Goal: Task Accomplishment & Management: Use online tool/utility

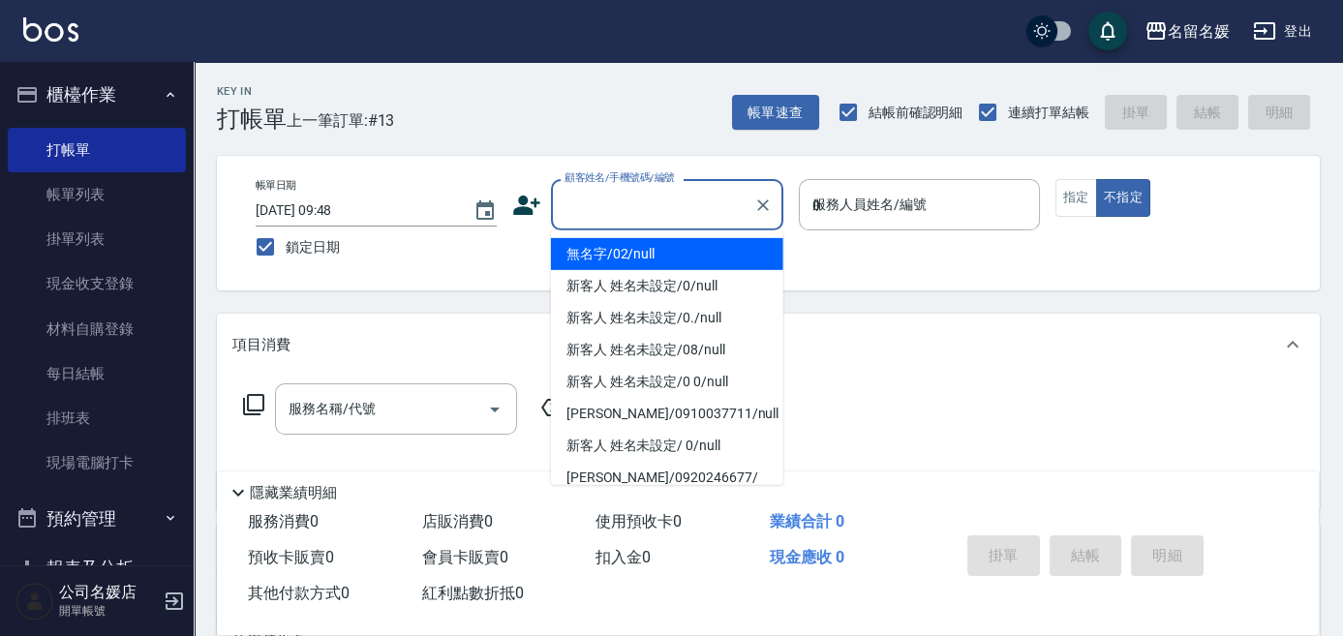
type input "04"
type input "無名字/02/null"
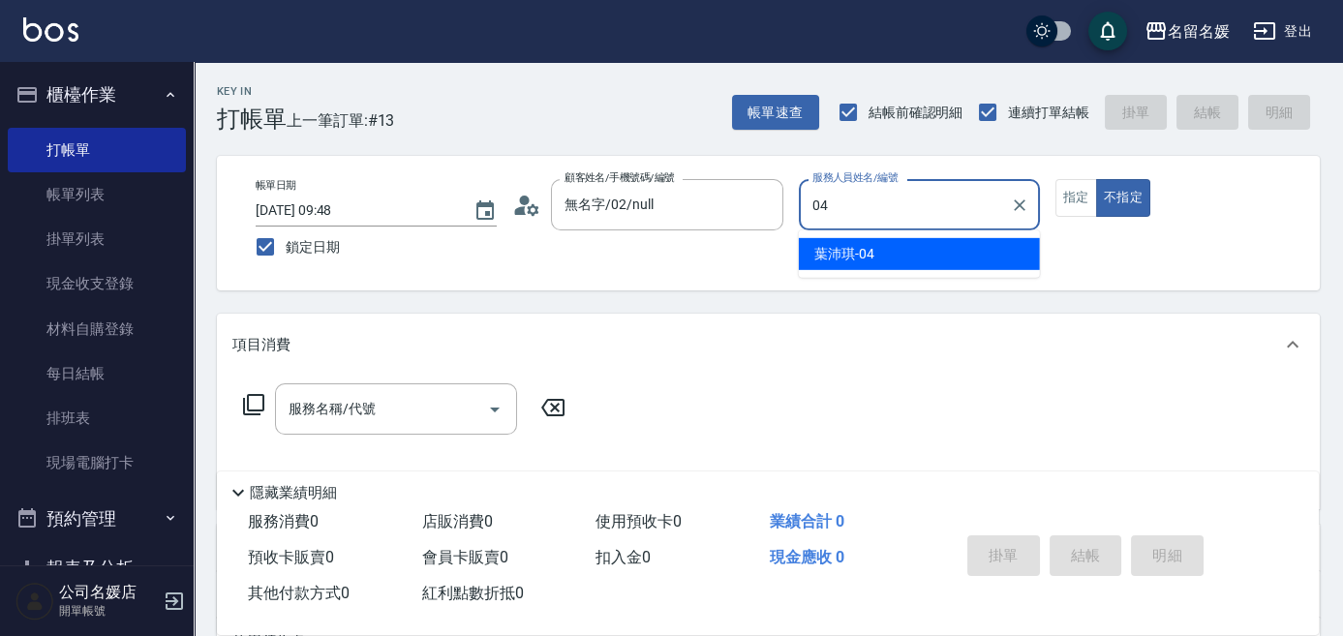
type input "04"
type button "false"
type input "[PERSON_NAME]-04"
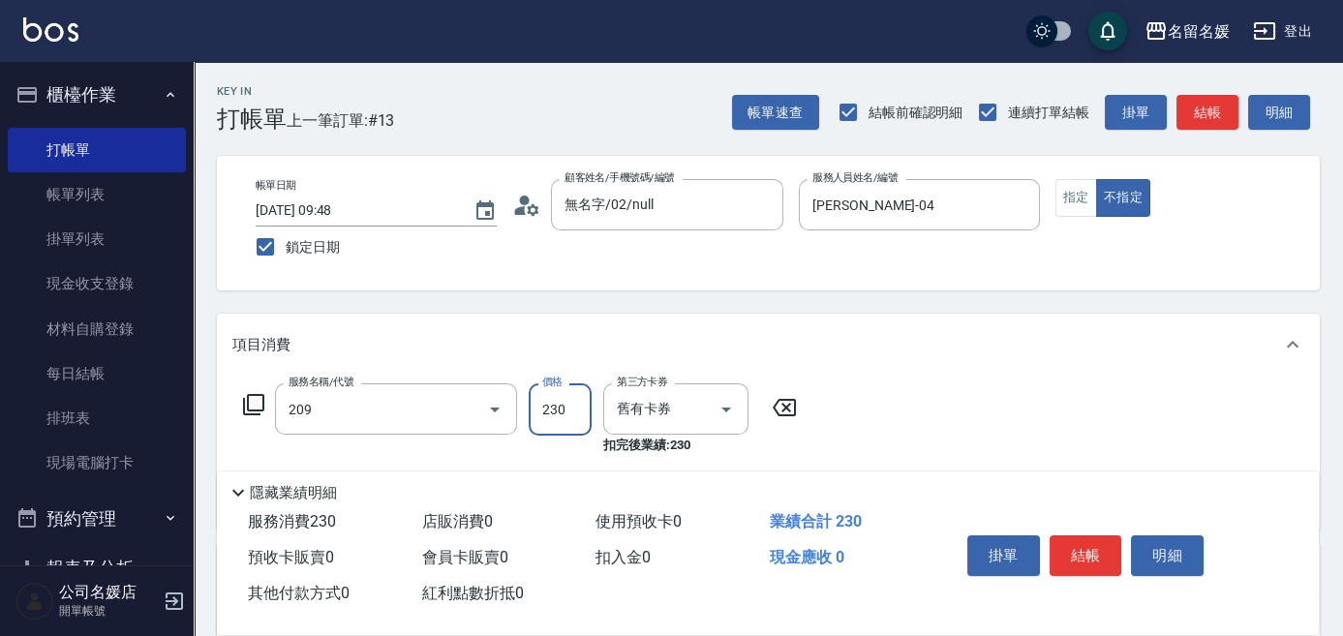
type input "洗髮券-(卡)230(209)"
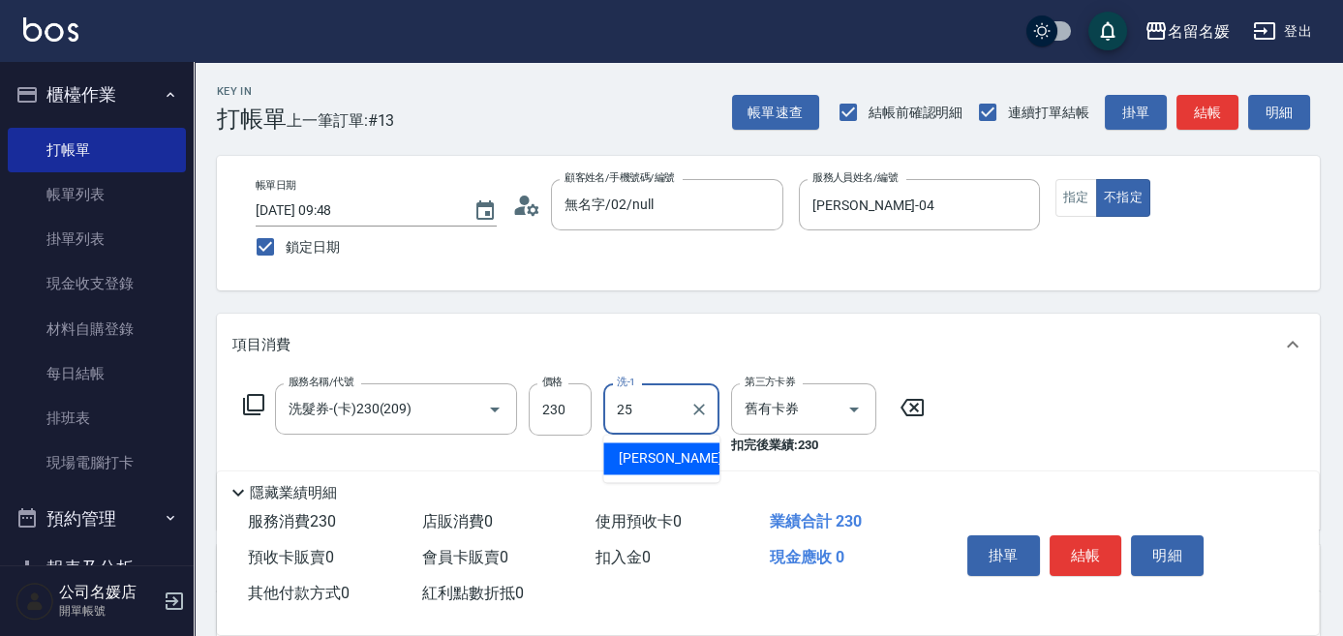
type input "[PERSON_NAME]-25"
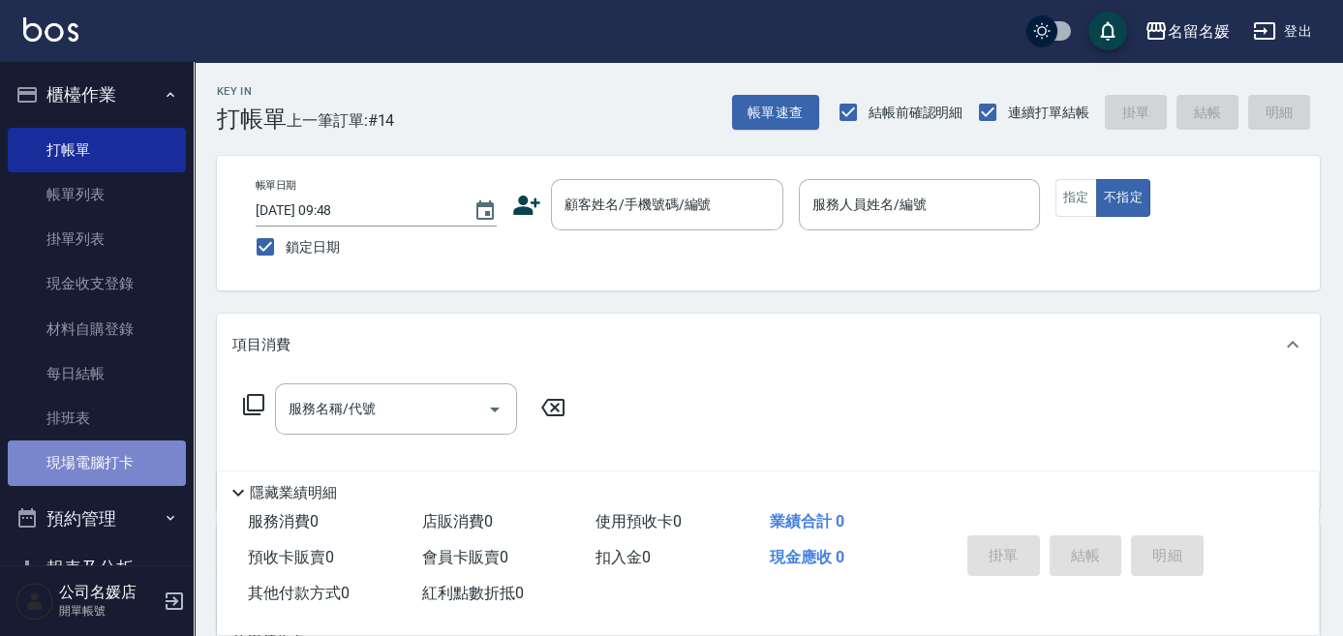
click at [113, 476] on link "現場電腦打卡" at bounding box center [97, 463] width 178 height 45
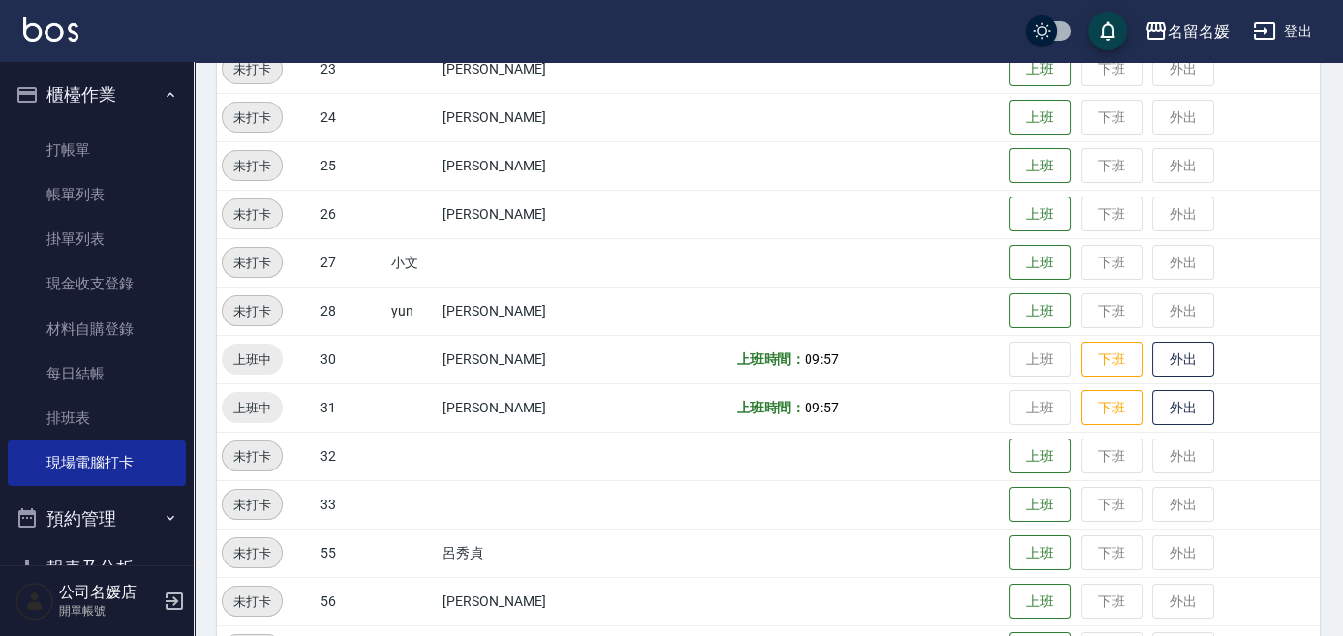
scroll to position [764, 0]
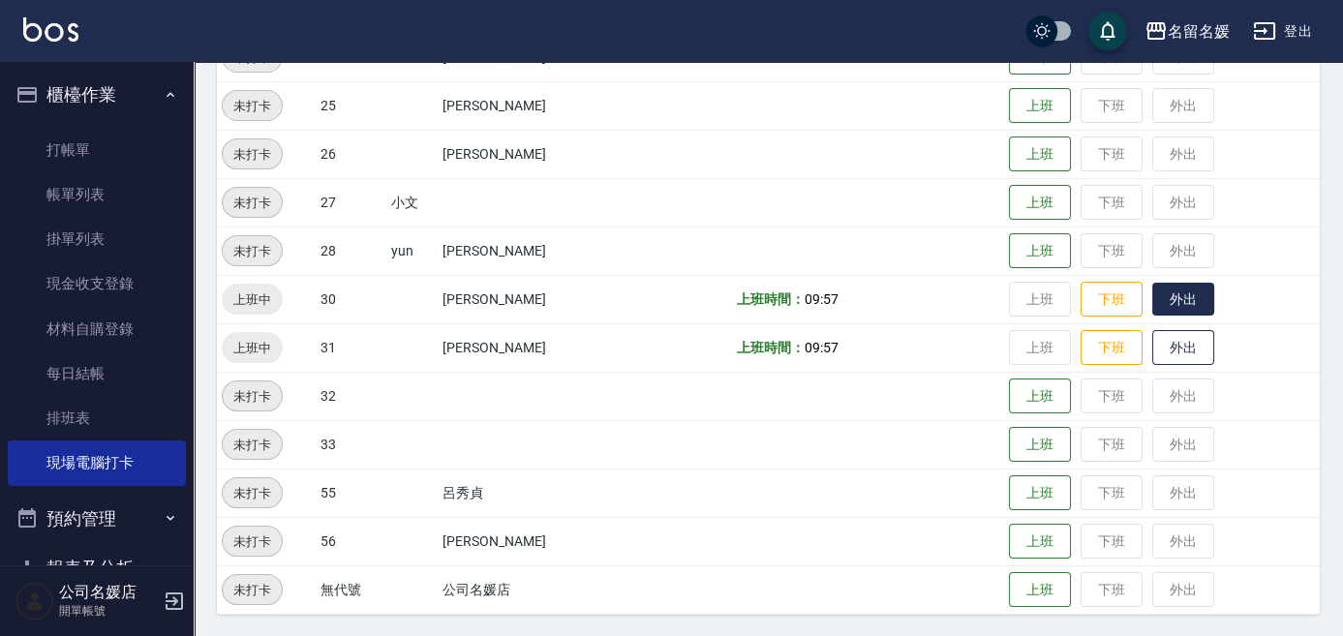
click at [1158, 298] on button "外出" at bounding box center [1183, 300] width 62 height 34
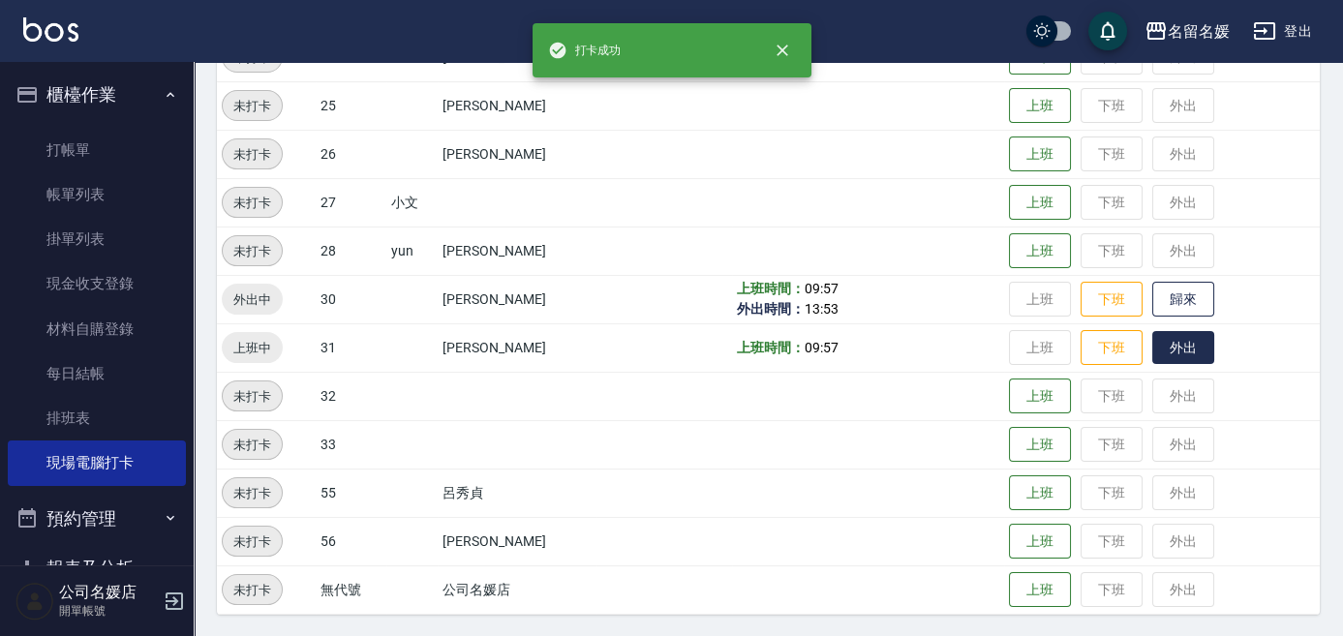
click at [1167, 341] on button "外出" at bounding box center [1183, 348] width 62 height 34
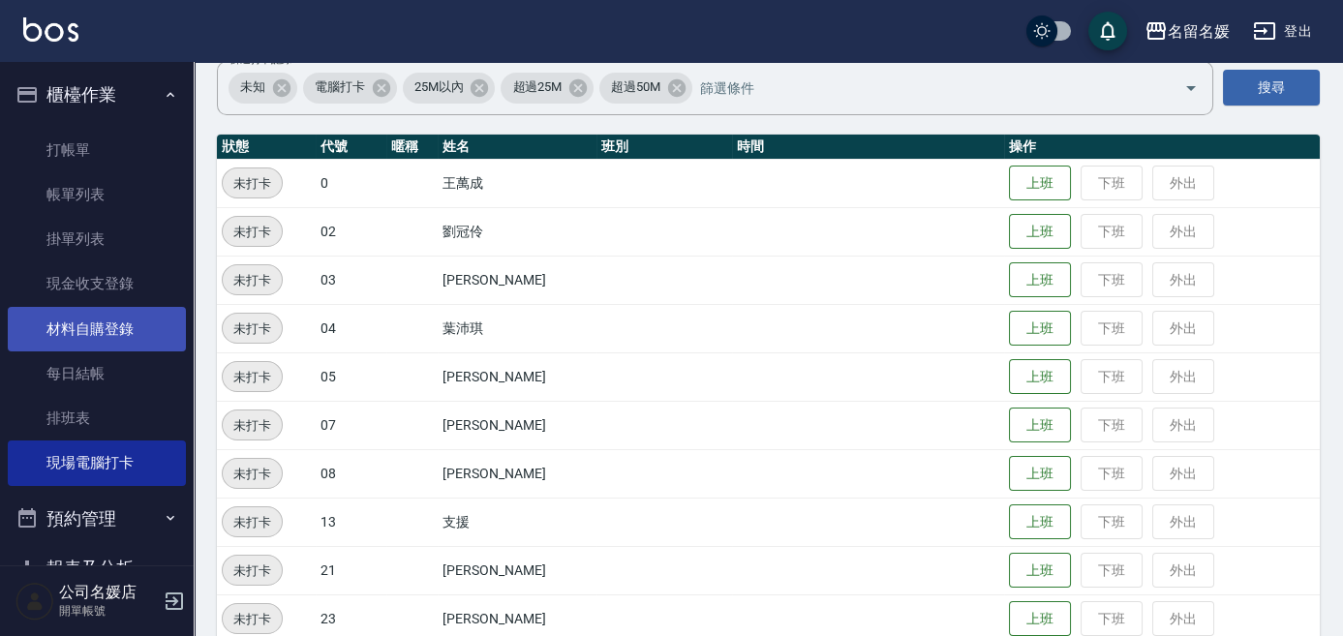
scroll to position [0, 0]
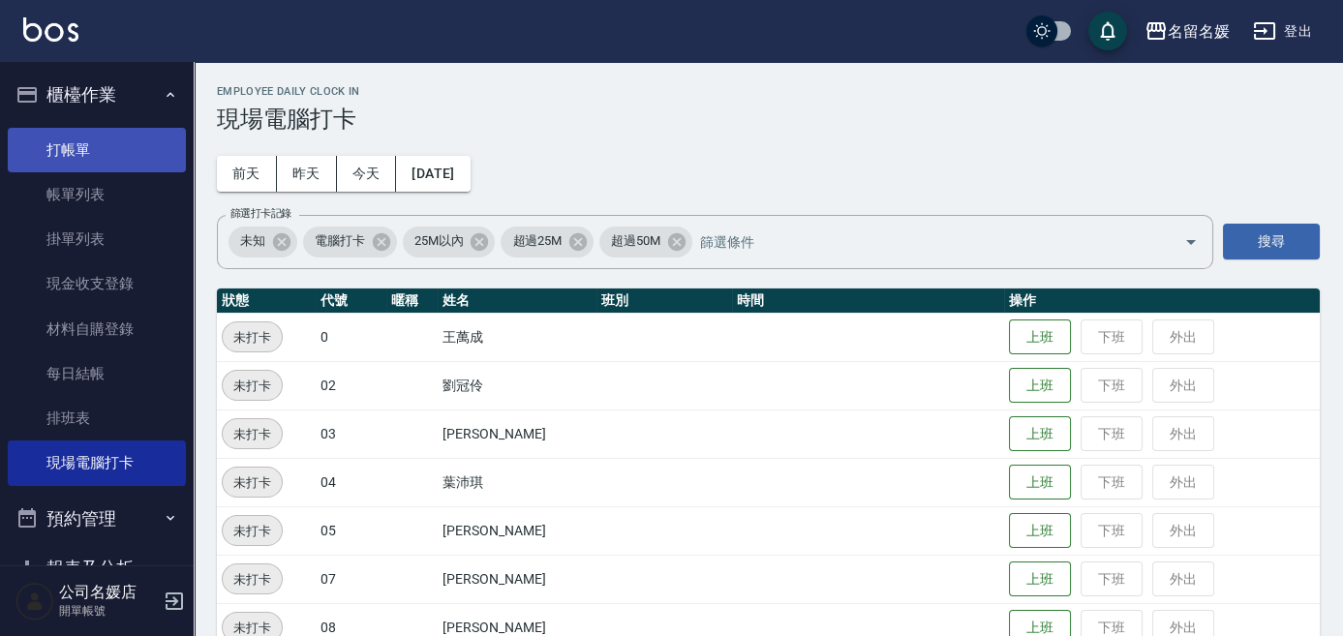
click at [137, 159] on link "打帳單" at bounding box center [97, 150] width 178 height 45
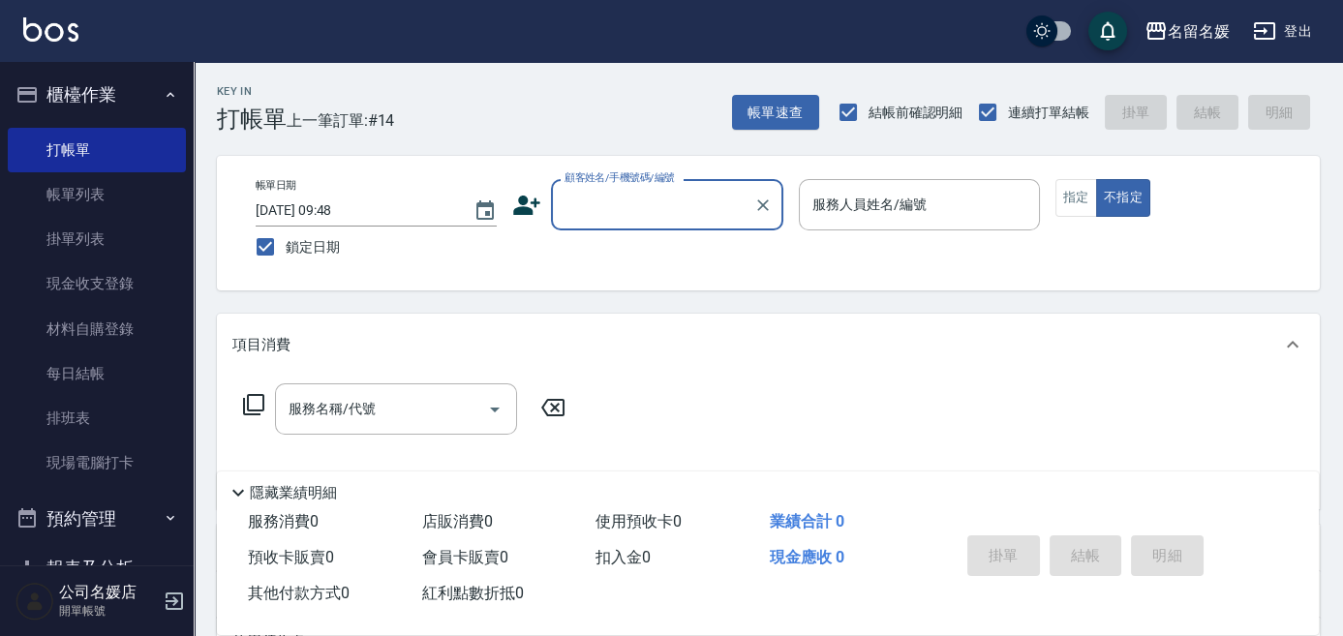
click at [630, 200] on input "顧客姓名/手機號碼/編號" at bounding box center [653, 205] width 186 height 34
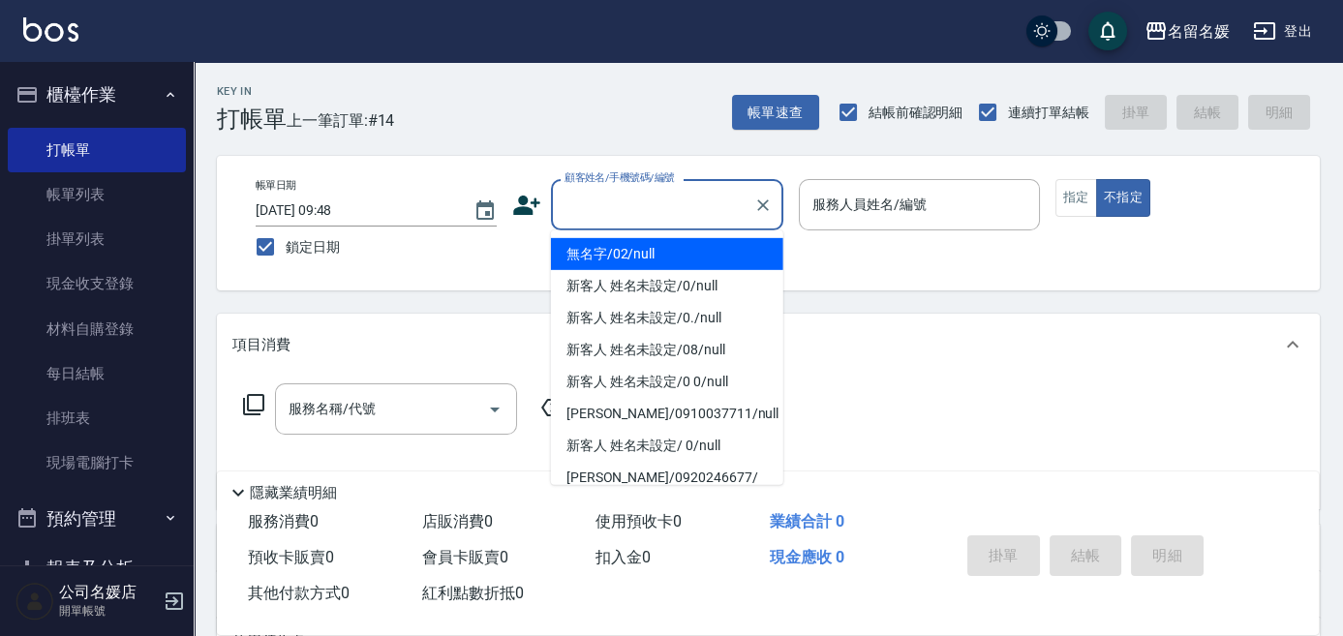
click at [705, 257] on li "無名字/02/null" at bounding box center [667, 254] width 232 height 32
type input "無名字/02/null"
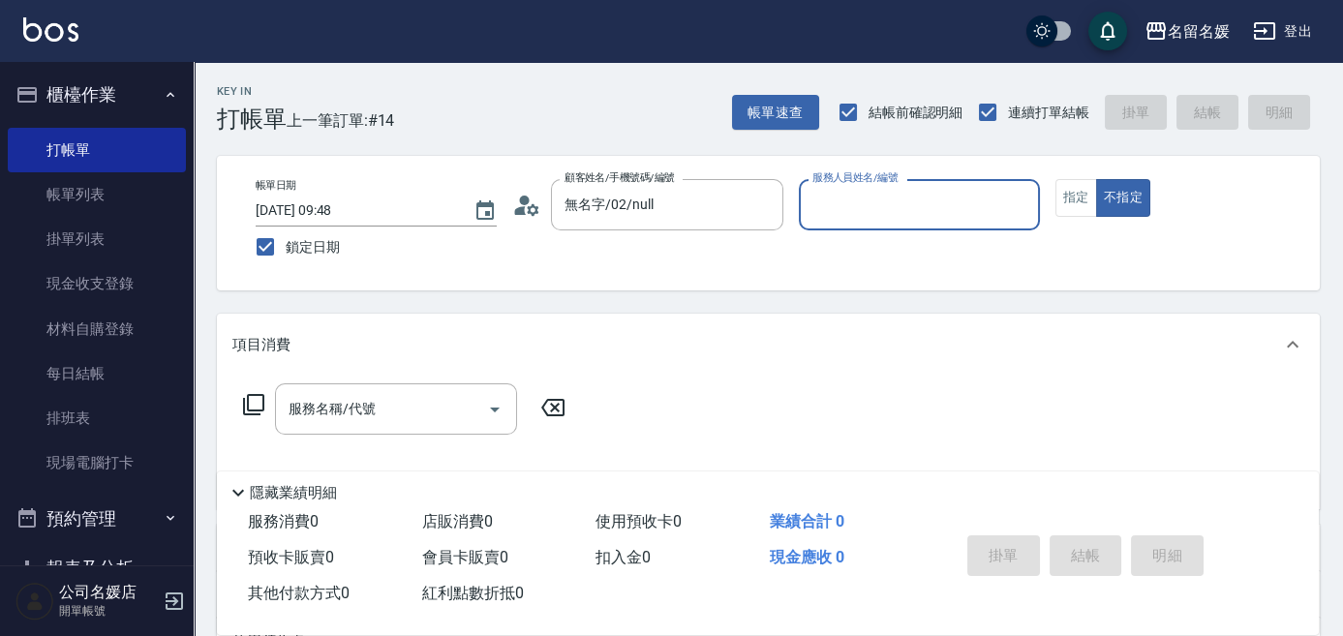
click at [874, 212] on input "服務人員姓名/編號" at bounding box center [919, 205] width 224 height 34
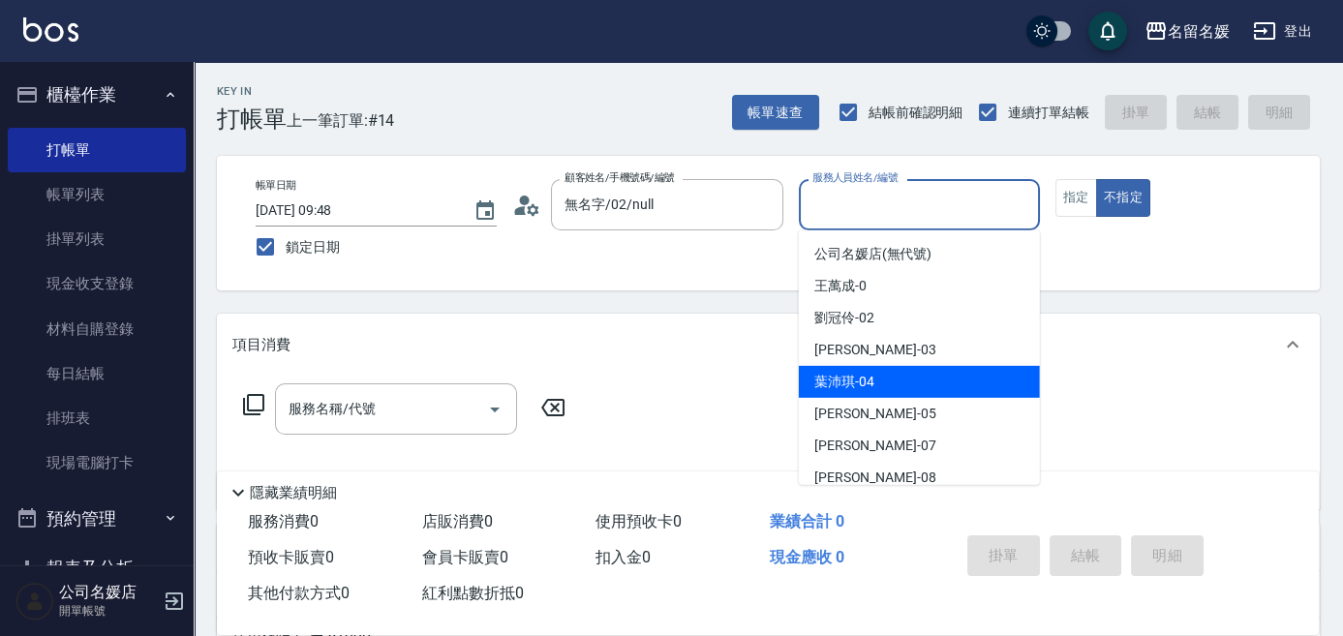
click at [926, 387] on div "[PERSON_NAME]-04" at bounding box center [919, 382] width 241 height 32
type input "[PERSON_NAME]-04"
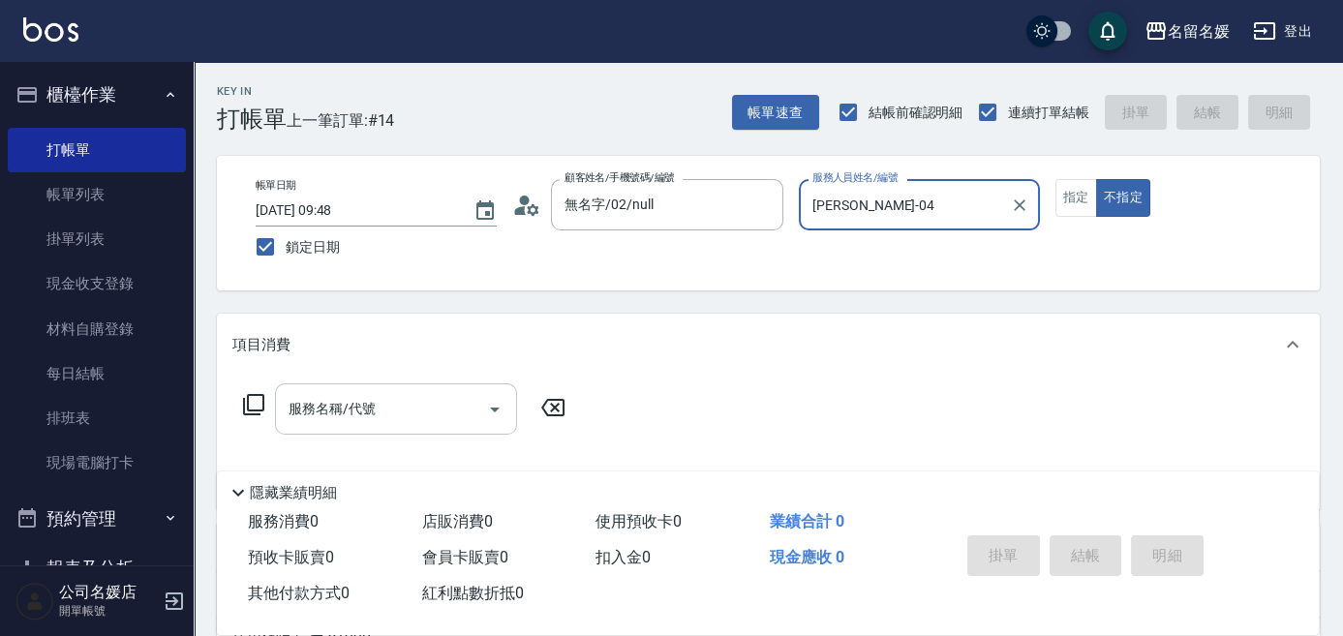
click at [418, 410] on input "服務名稱/代號" at bounding box center [382, 409] width 196 height 34
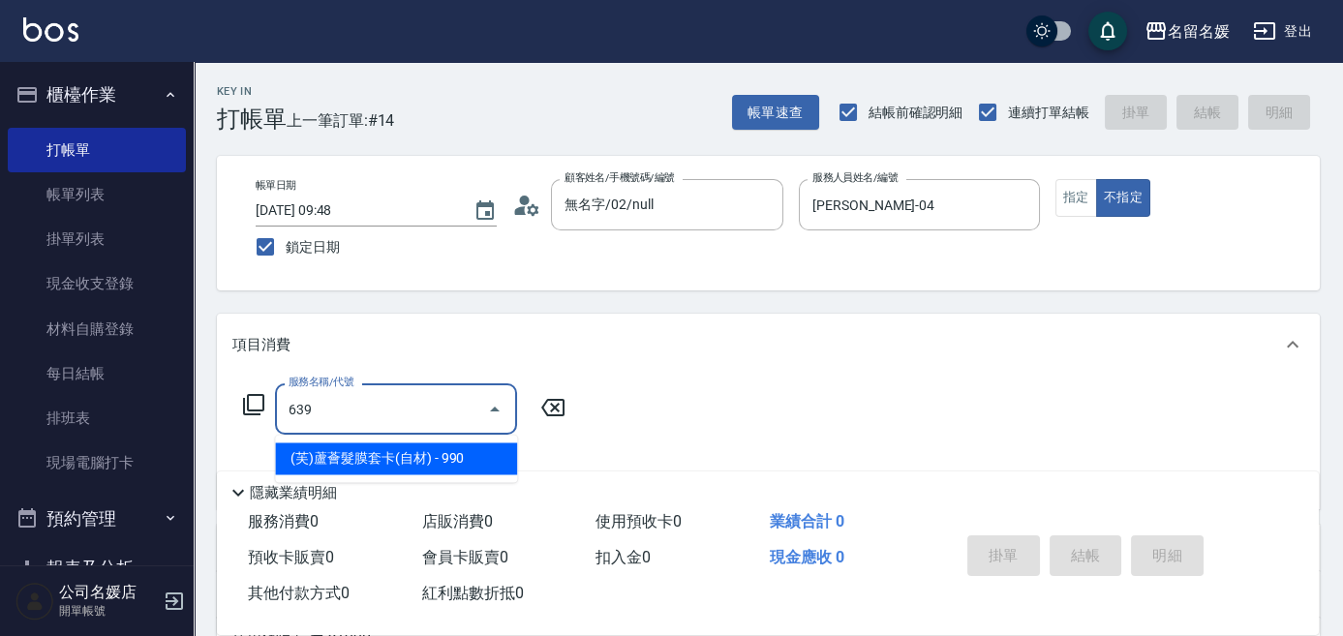
drag, startPoint x: 423, startPoint y: 464, endPoint x: 436, endPoint y: 437, distance: 29.9
click at [424, 464] on span "(芙)蘆薈髮膜套卡(自材) - 990" at bounding box center [396, 458] width 242 height 32
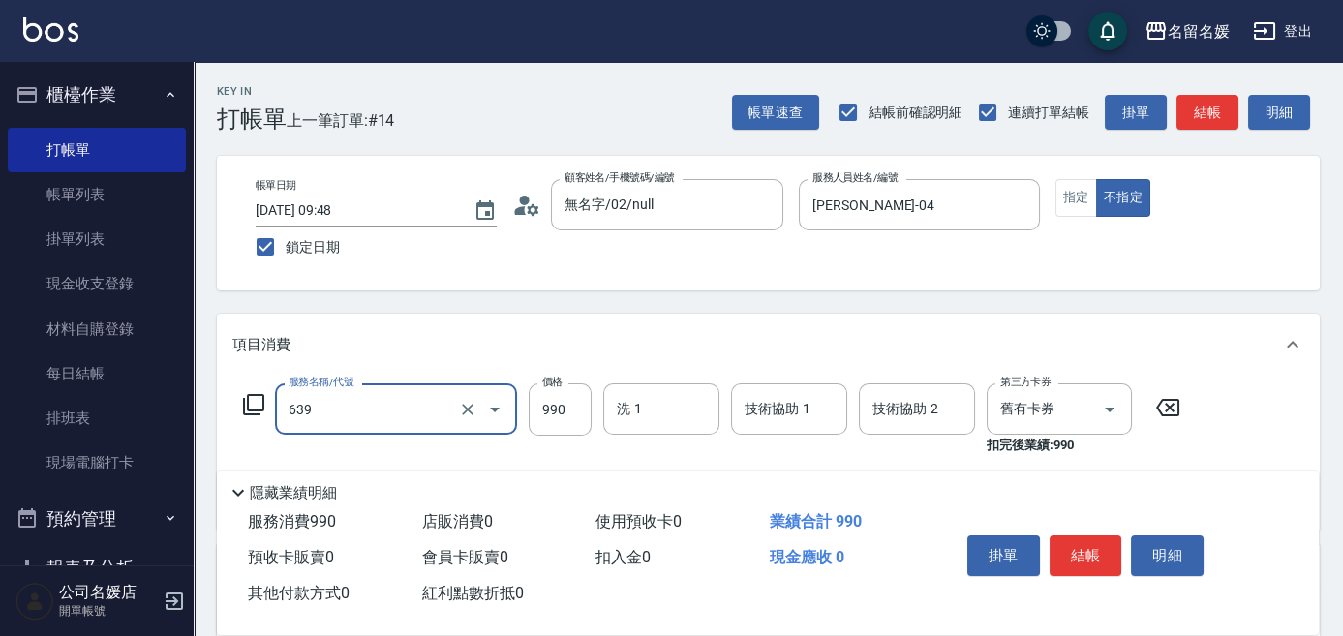
click at [430, 423] on input "639" at bounding box center [369, 409] width 170 height 34
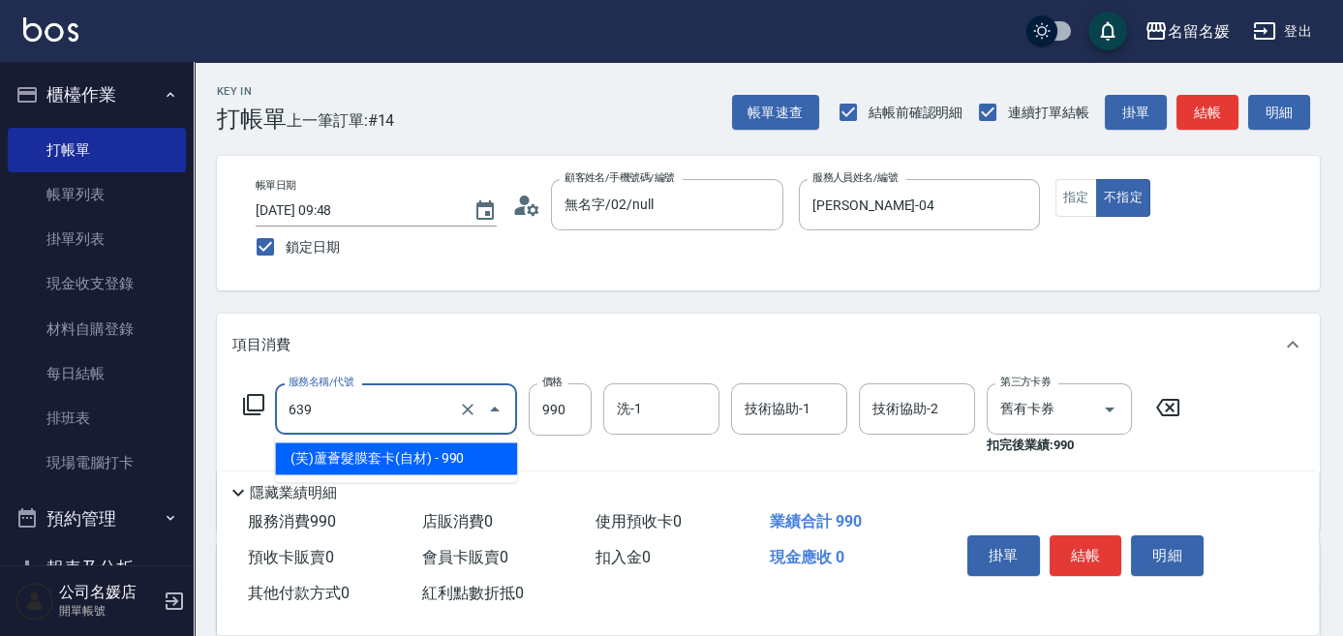
drag, startPoint x: 460, startPoint y: 456, endPoint x: 495, endPoint y: 440, distance: 38.5
click at [462, 455] on span "(芙)蘆薈髮膜套卡(自材) - 990" at bounding box center [396, 458] width 242 height 32
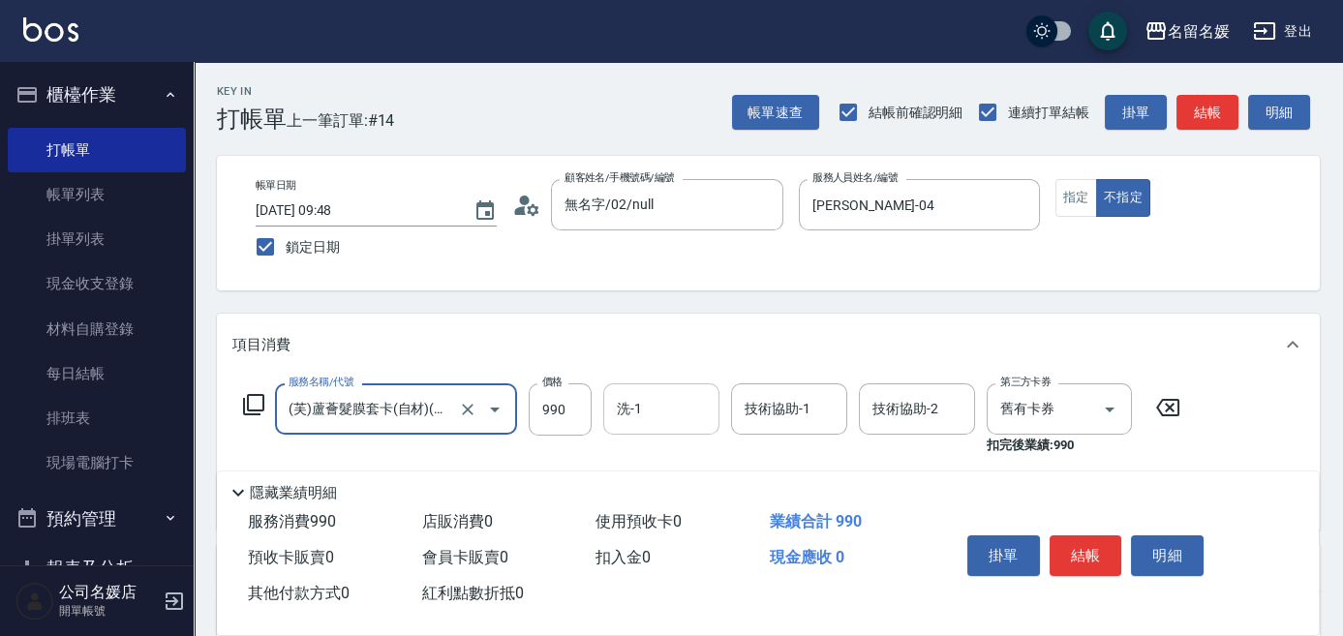
type input "(芙)蘆薈髮膜套卡(自材)(639)"
click at [628, 401] on div "洗-1 洗-1" at bounding box center [661, 408] width 116 height 51
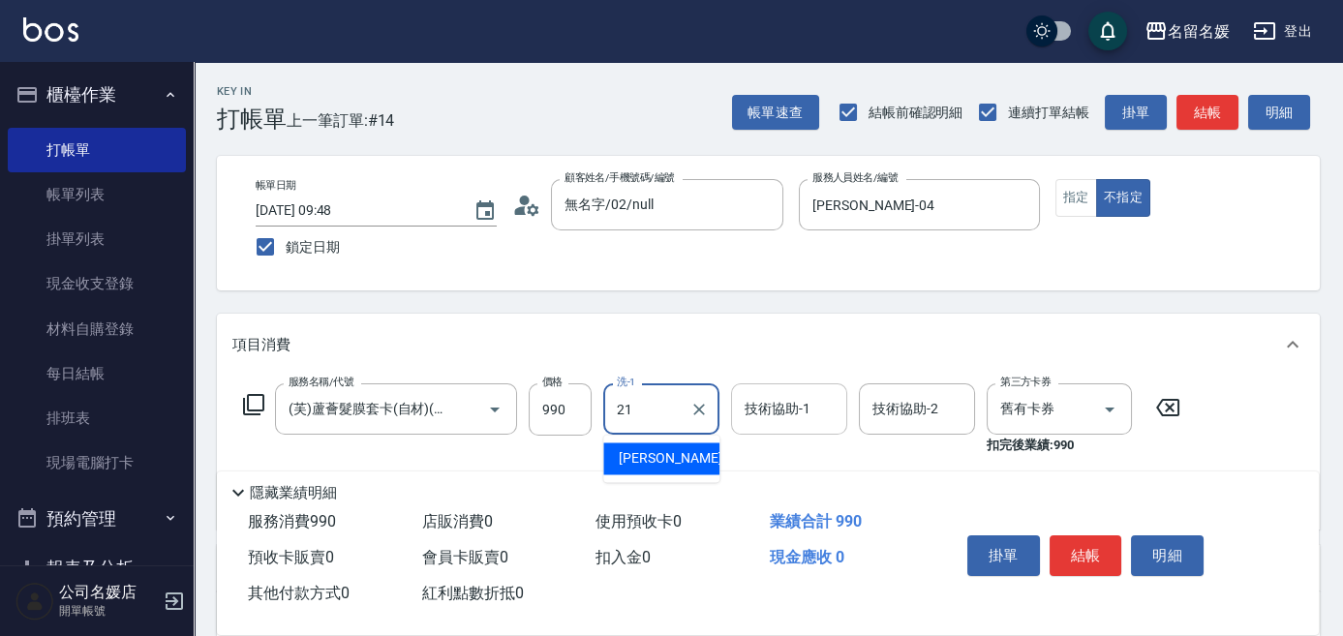
drag, startPoint x: 641, startPoint y: 448, endPoint x: 757, endPoint y: 414, distance: 121.0
click at [643, 448] on span "[PERSON_NAME]-21" at bounding box center [680, 458] width 122 height 20
type input "[PERSON_NAME]-21"
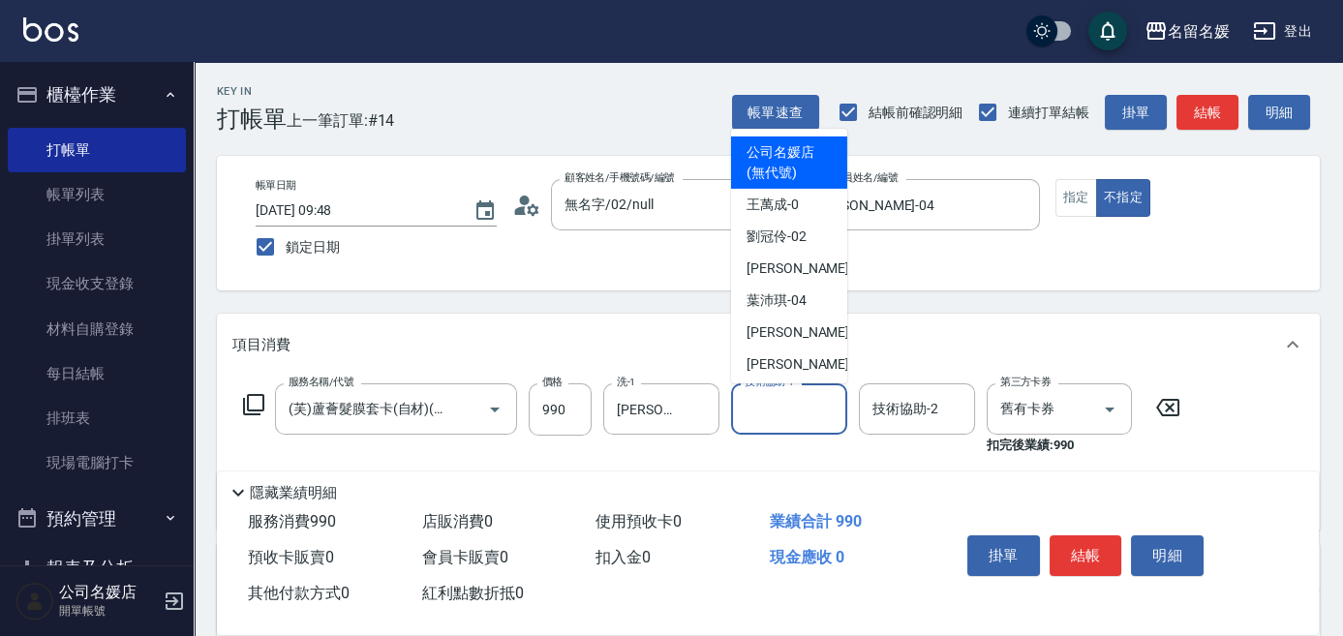
click at [760, 414] on input "技術協助-1" at bounding box center [789, 409] width 99 height 34
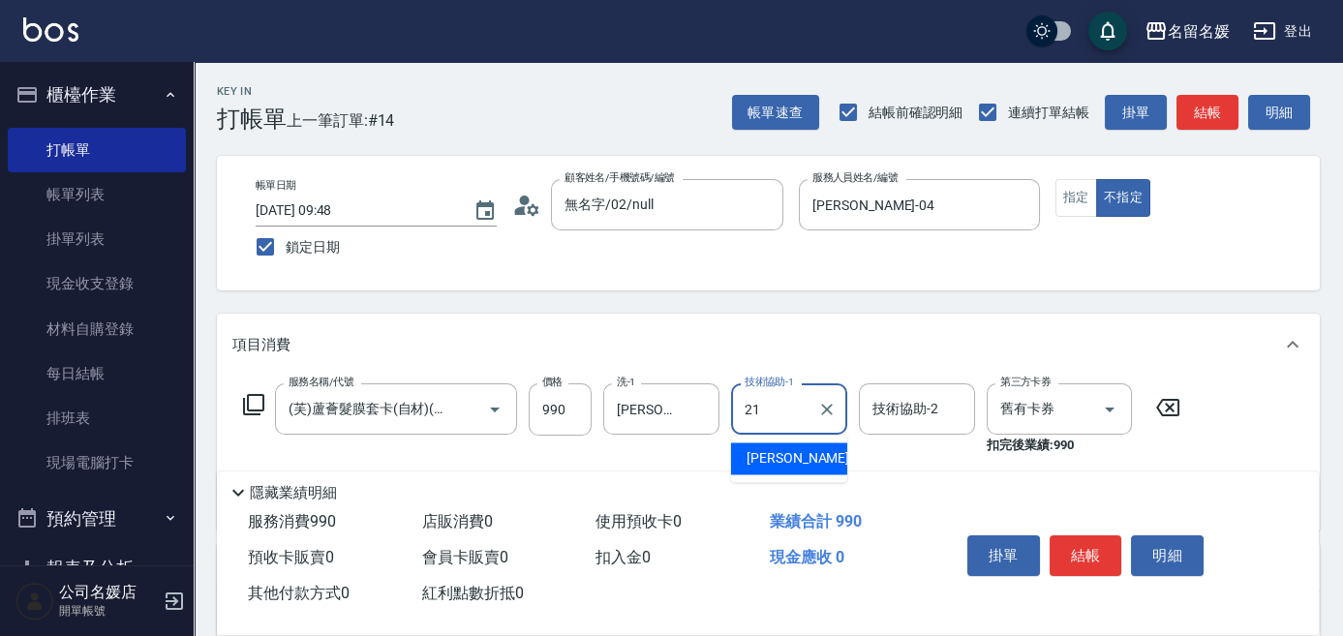
click at [767, 469] on div "[PERSON_NAME]-21" at bounding box center [789, 458] width 116 height 32
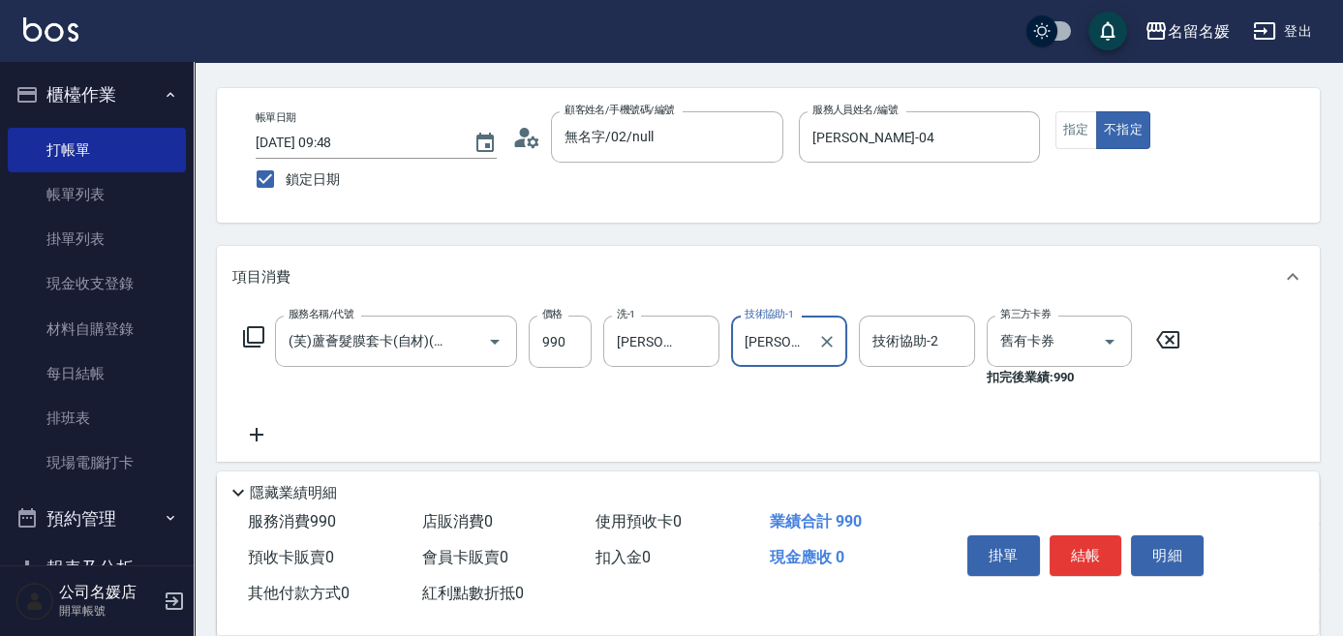
scroll to position [87, 0]
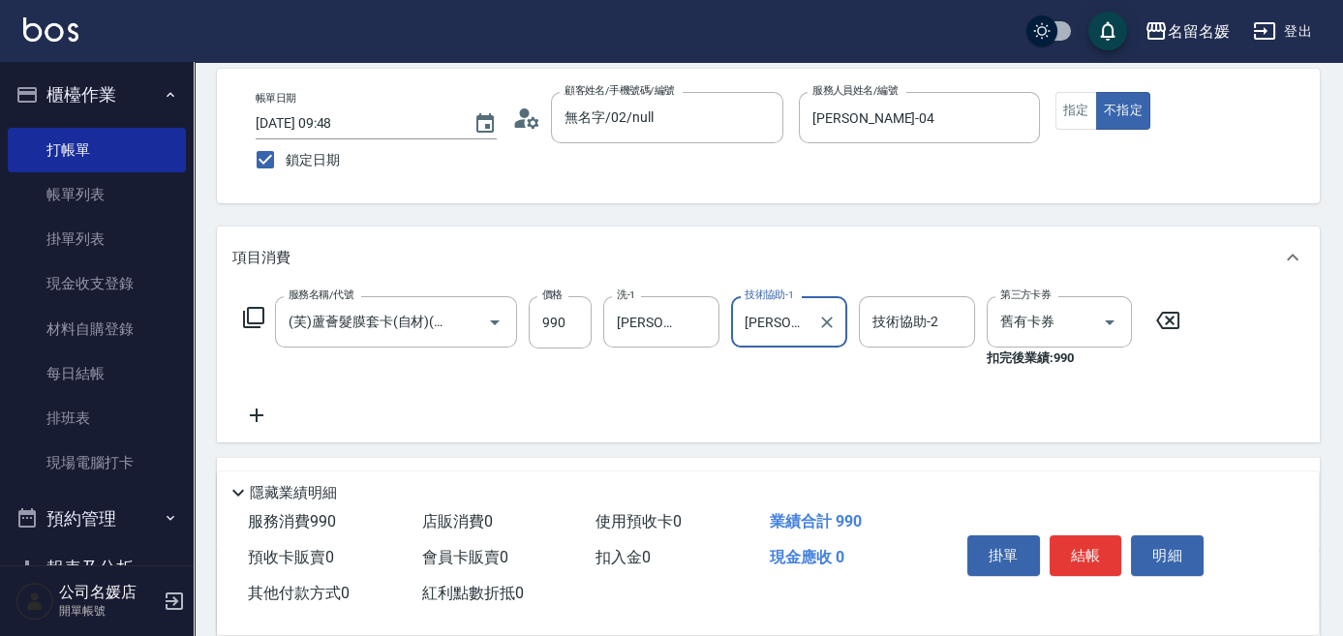
type input "[PERSON_NAME]-21"
click at [254, 418] on icon at bounding box center [256, 415] width 48 height 23
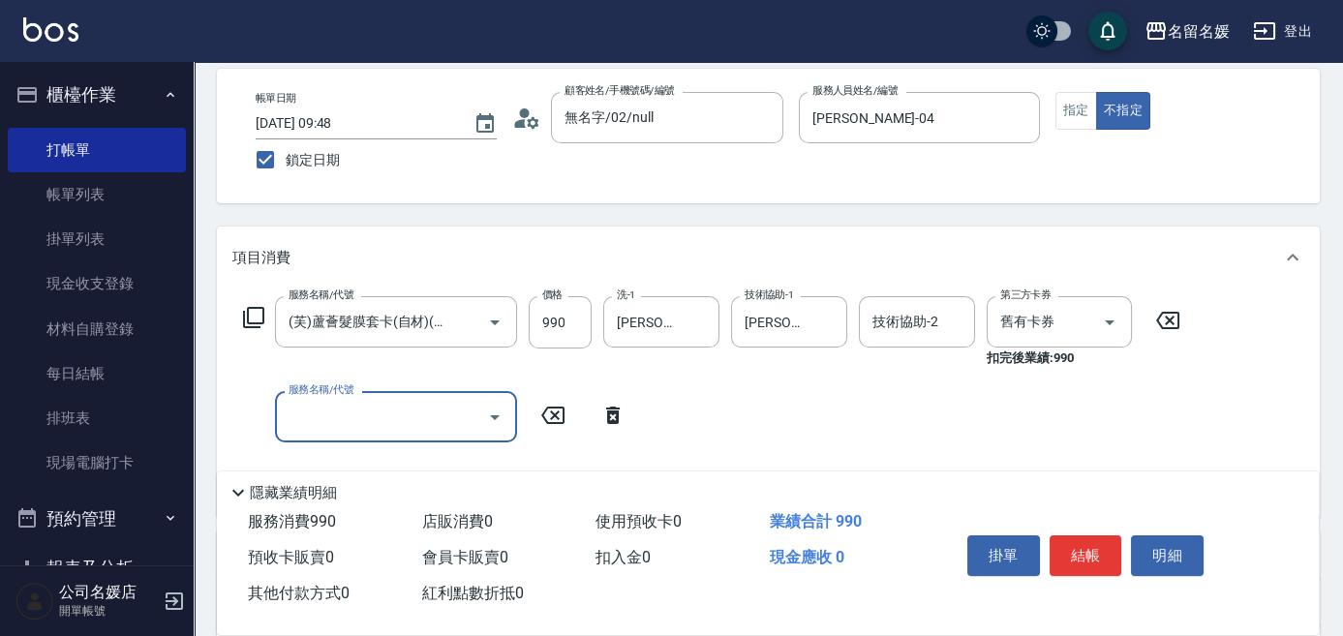
scroll to position [0, 0]
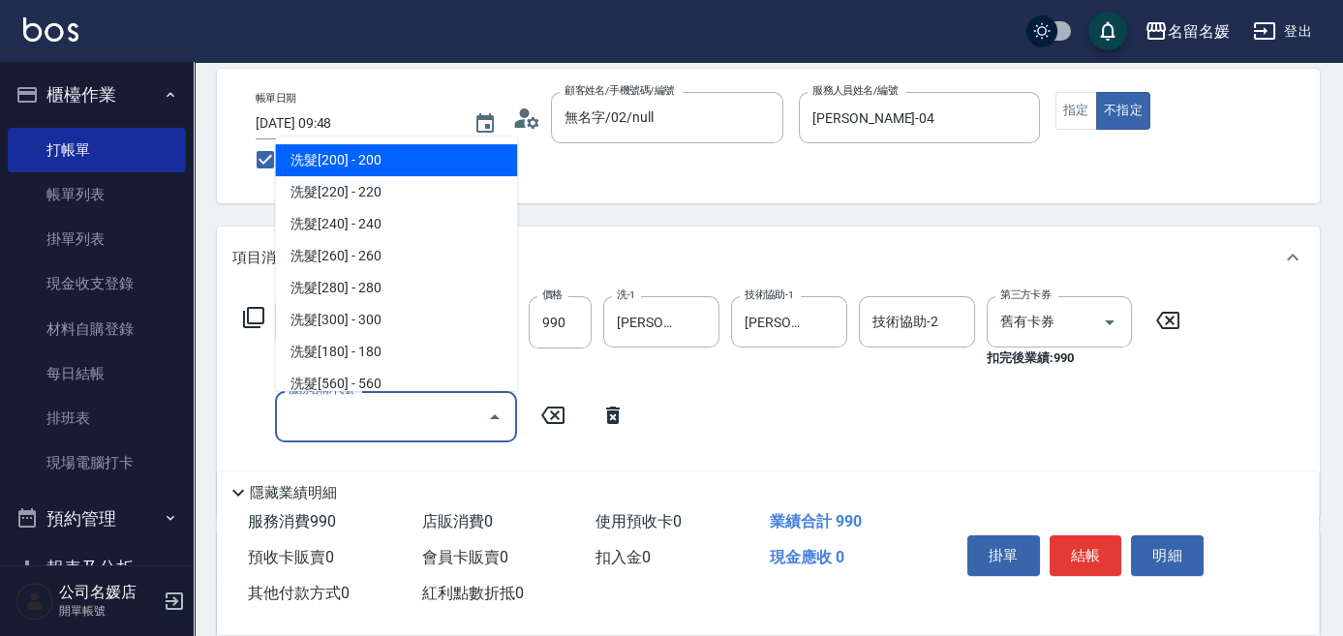
click at [474, 419] on input "服務名稱/代號" at bounding box center [382, 417] width 196 height 34
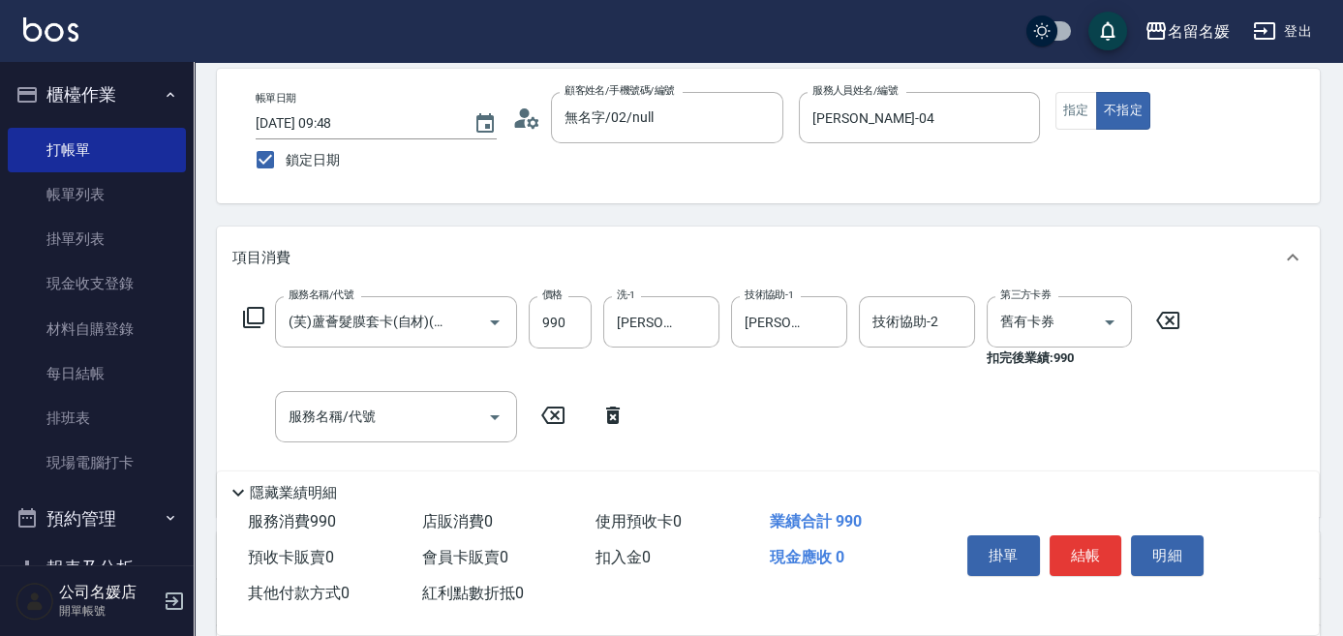
click at [260, 311] on icon at bounding box center [253, 317] width 23 height 23
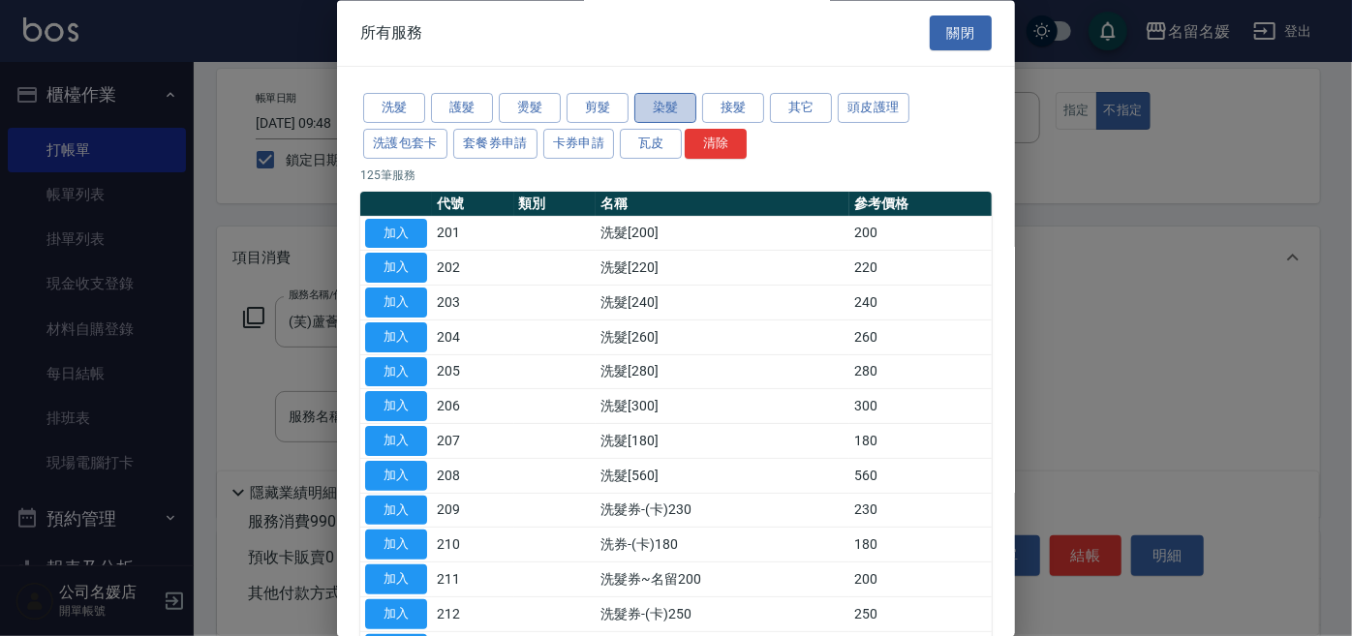
click at [654, 99] on button "染髮" at bounding box center [665, 109] width 62 height 30
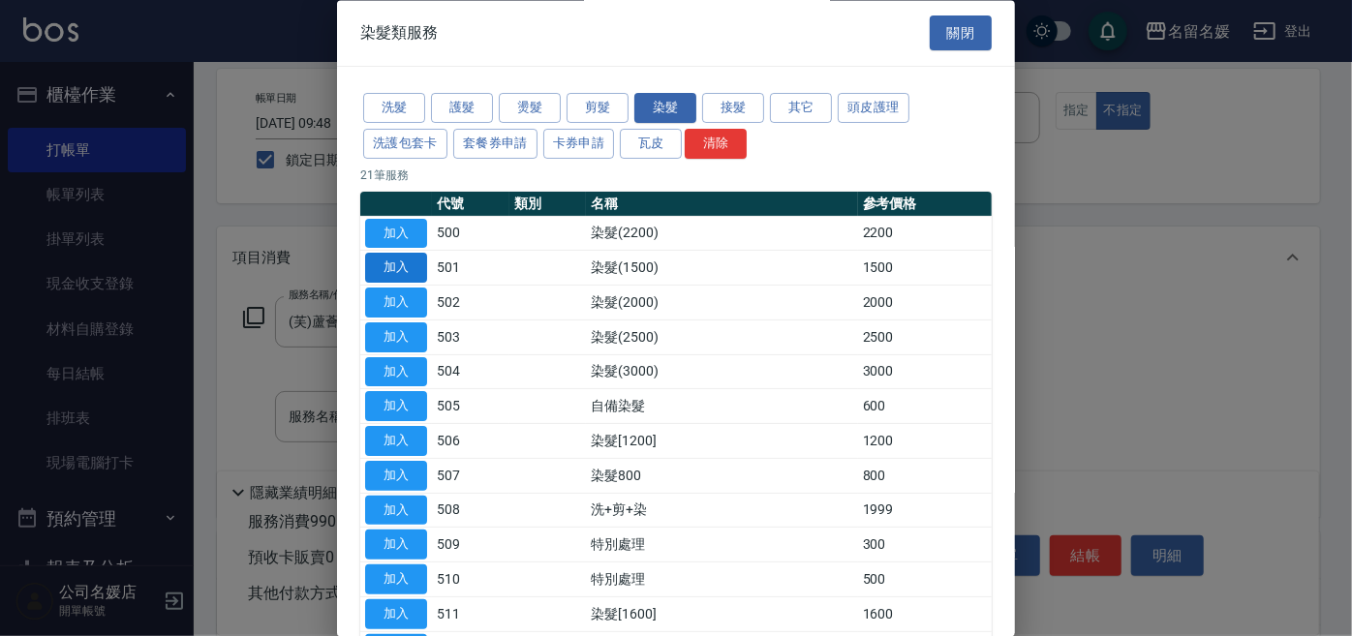
click at [404, 264] on button "加入" at bounding box center [396, 269] width 62 height 30
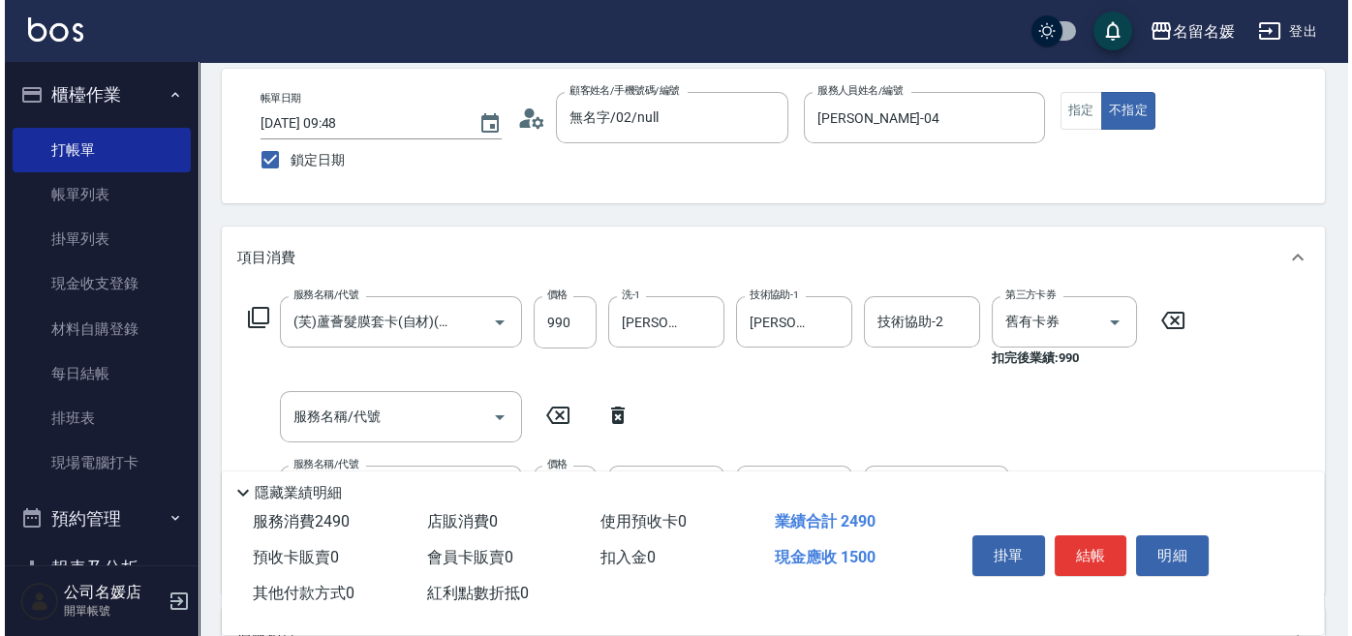
scroll to position [263, 0]
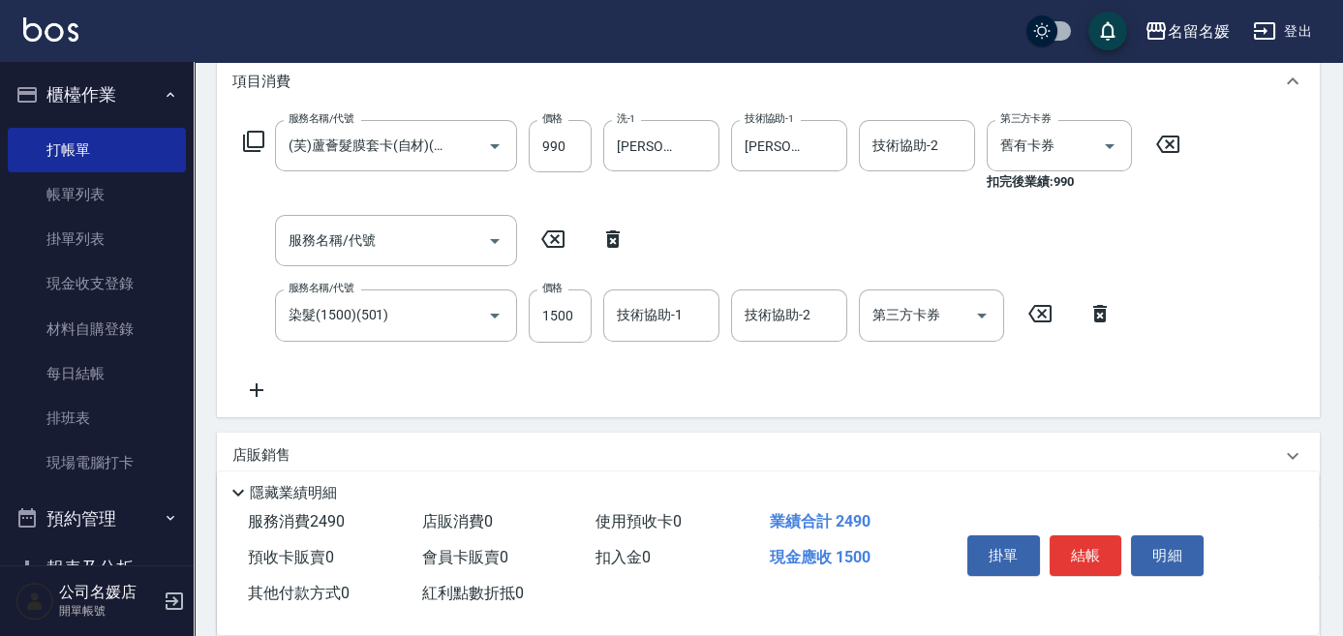
click at [612, 230] on icon at bounding box center [613, 238] width 14 height 17
type input "染髮(1500)(501)"
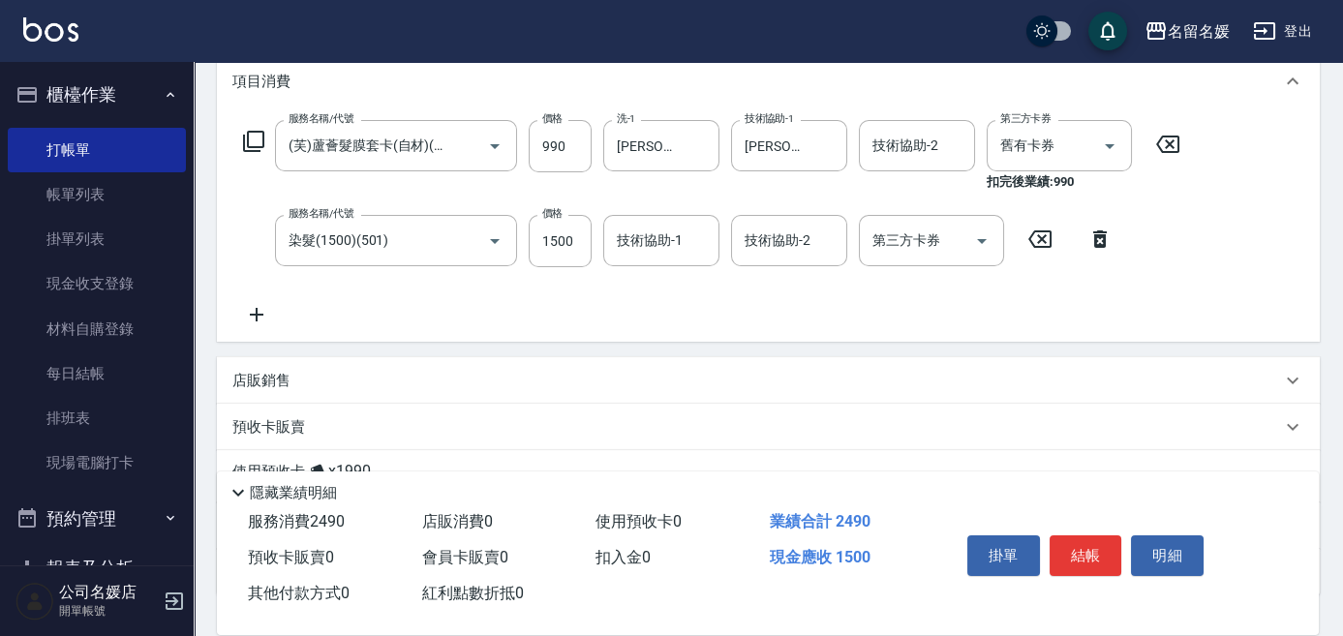
click at [653, 300] on div "服務名稱/代號 (芙)蘆薈髮膜套卡(自材)(639) 服務名稱/代號 價格 990 價格 洗-1 [PERSON_NAME]-21 洗-1 技術協助-1 [P…" at bounding box center [711, 223] width 959 height 206
click at [653, 244] on div "技術協助-1 技術協助-1" at bounding box center [661, 240] width 116 height 51
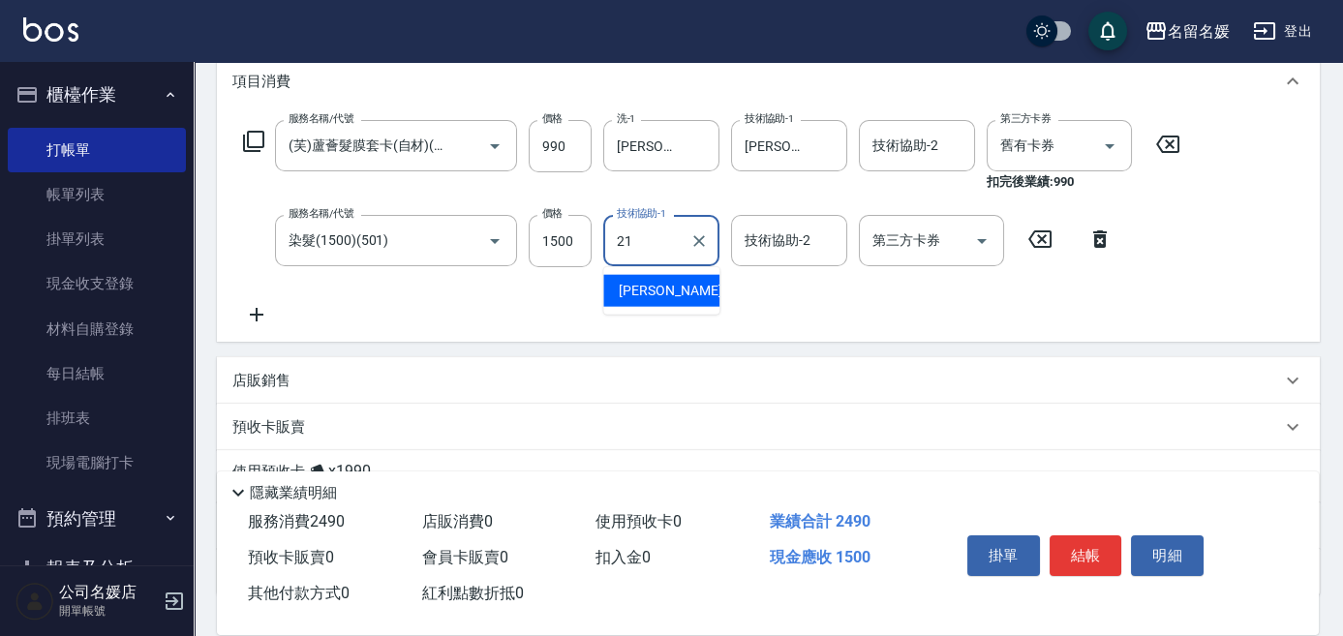
drag, startPoint x: 684, startPoint y: 287, endPoint x: 767, endPoint y: 256, distance: 87.9
click at [685, 287] on div "[PERSON_NAME]-21" at bounding box center [661, 291] width 116 height 32
type input "[PERSON_NAME]-21"
click at [787, 246] on div "技術協助-2 技術協助-2" at bounding box center [789, 240] width 116 height 51
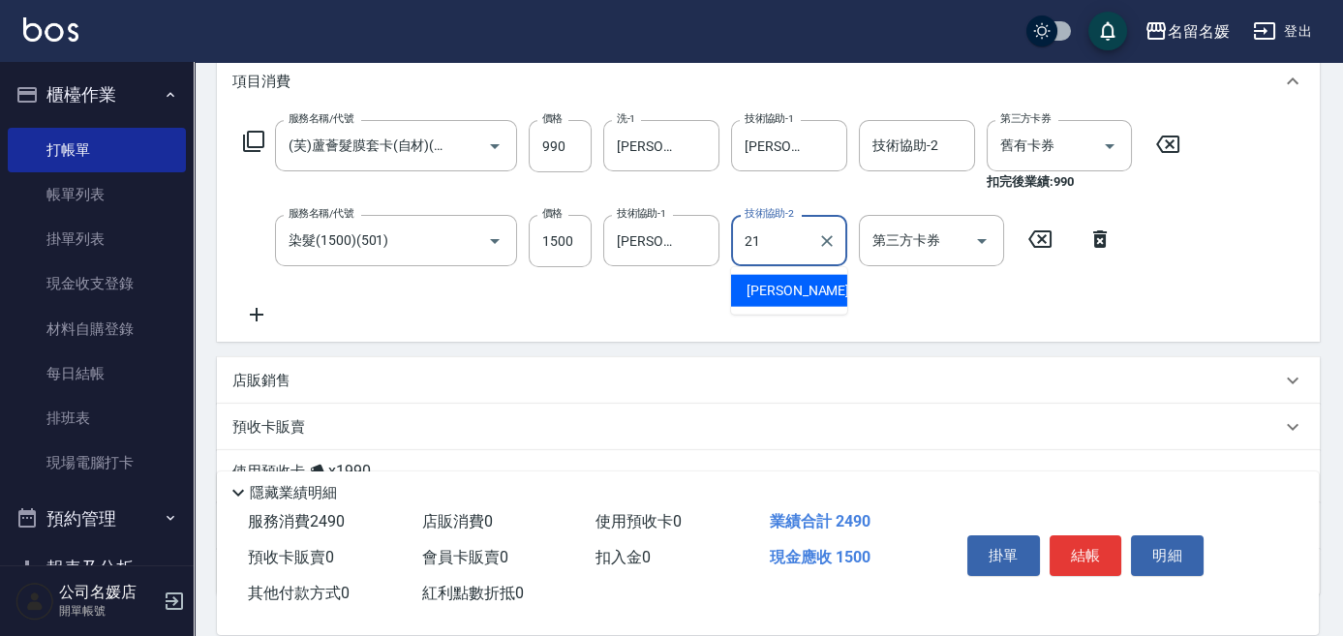
click at [784, 294] on span "[PERSON_NAME]-21" at bounding box center [807, 291] width 122 height 20
type input "[PERSON_NAME]-21"
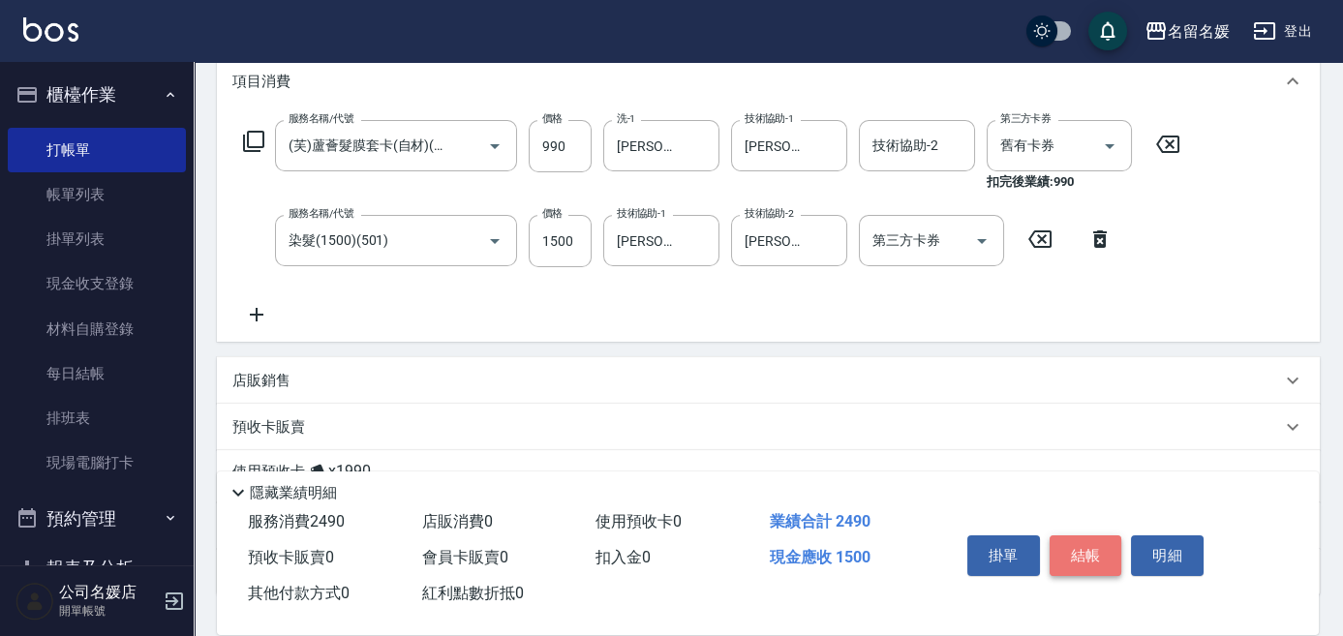
click at [1072, 536] on button "結帳" at bounding box center [1085, 555] width 73 height 41
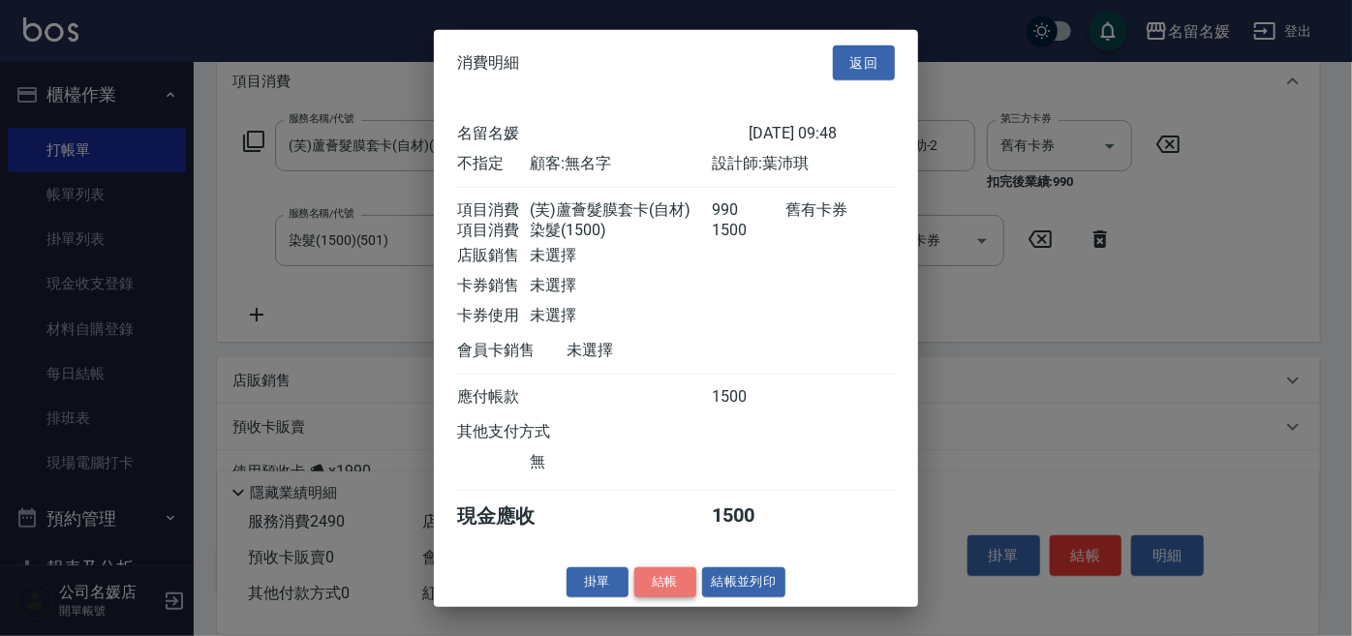
click at [675, 593] on button "結帳" at bounding box center [665, 582] width 62 height 30
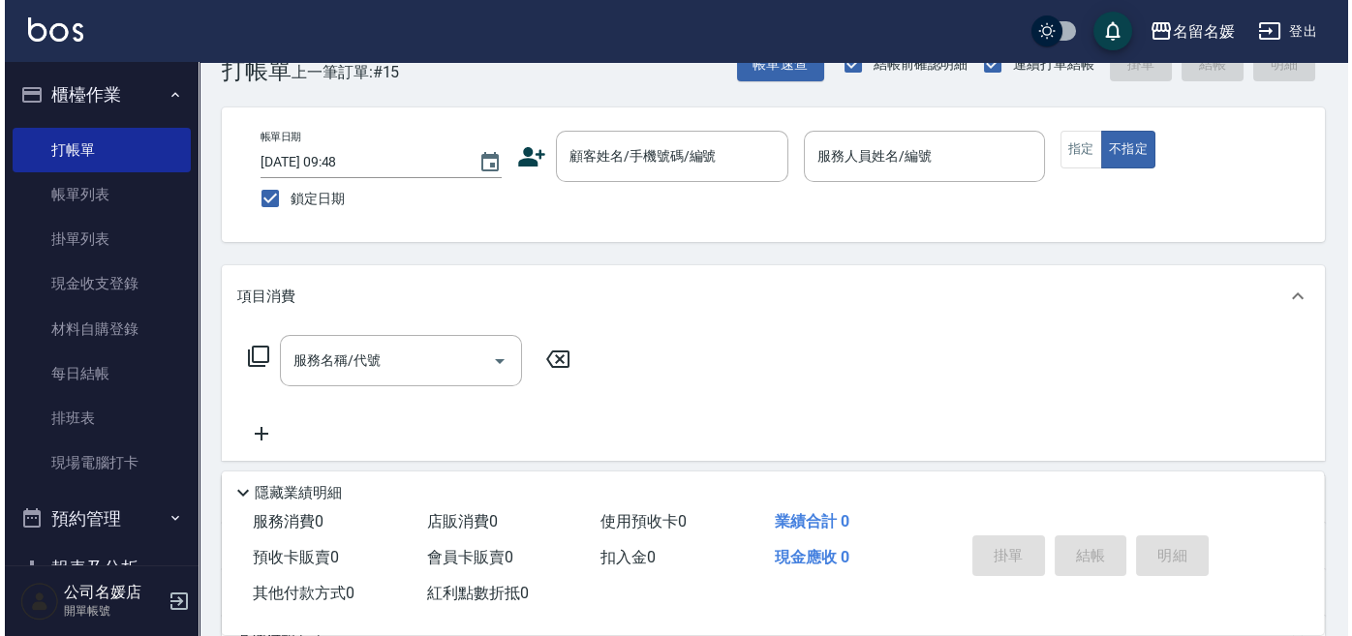
scroll to position [0, 0]
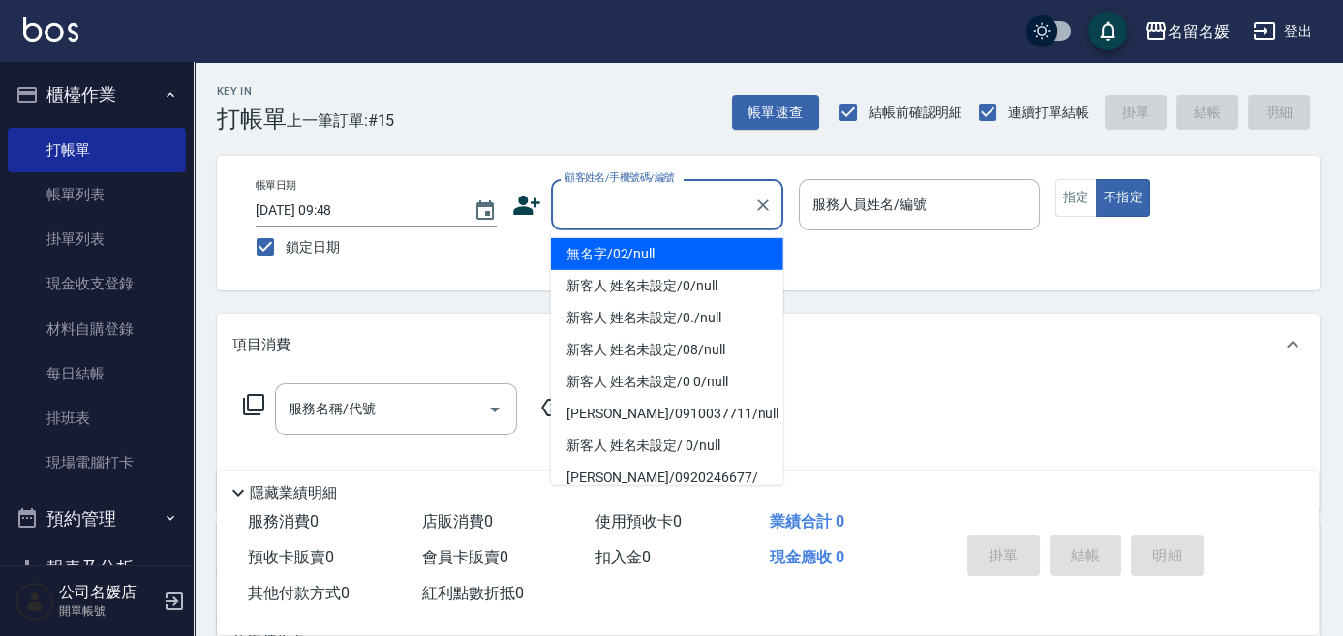
click at [629, 208] on input "顧客姓名/手機號碼/編號" at bounding box center [653, 205] width 186 height 34
drag, startPoint x: 662, startPoint y: 249, endPoint x: 808, endPoint y: 207, distance: 152.0
click at [663, 249] on li "無名字/02/null" at bounding box center [667, 254] width 232 height 32
type input "無名字/02/null"
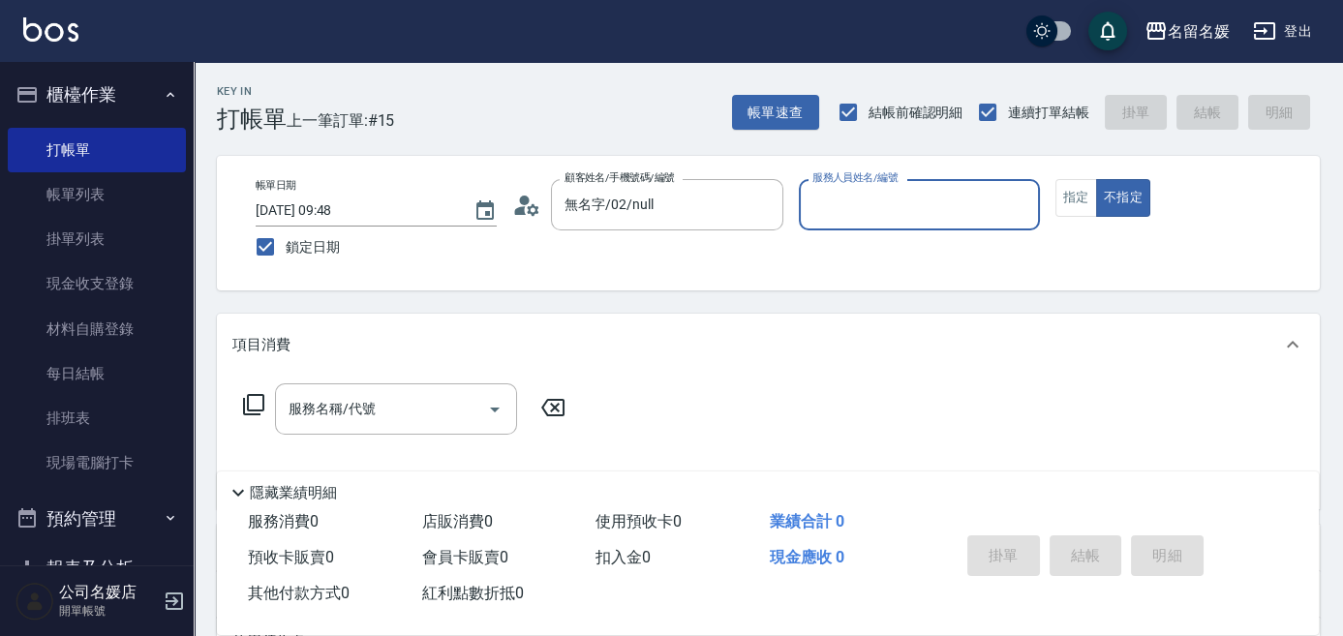
click at [829, 215] on input "服務人員姓名/編號" at bounding box center [919, 205] width 224 height 34
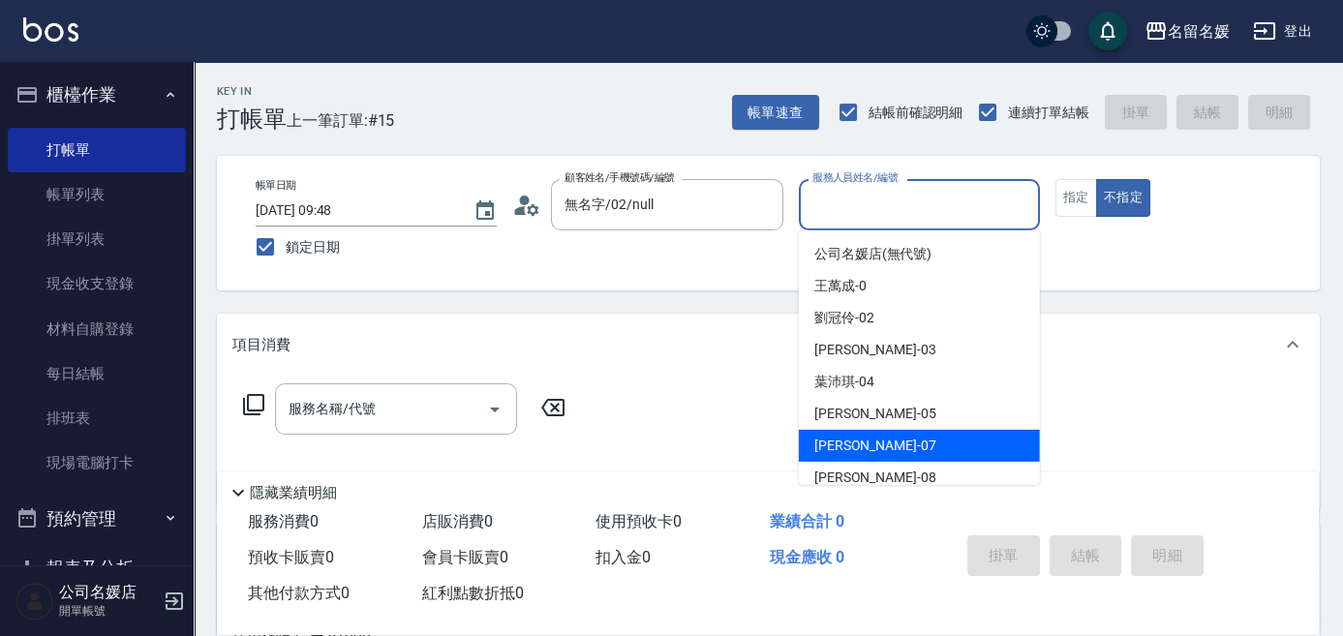
click at [891, 443] on div "[PERSON_NAME] -07" at bounding box center [919, 446] width 241 height 32
type input "[PERSON_NAME]-07"
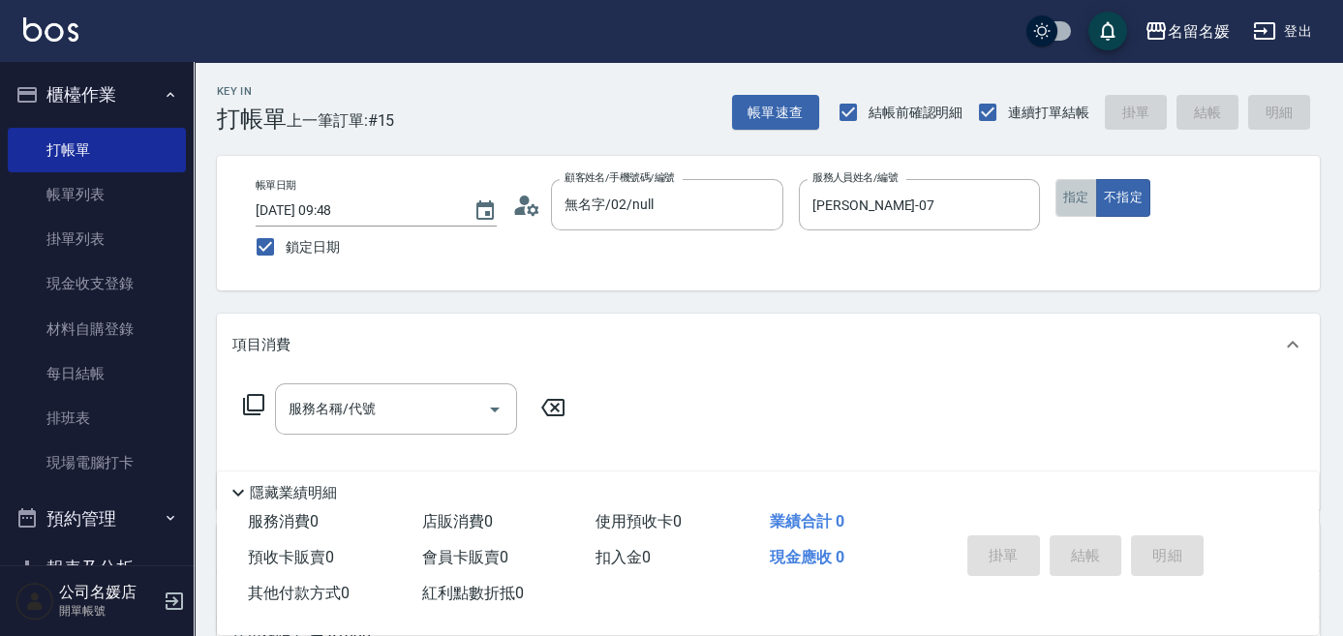
click at [1075, 209] on button "指定" at bounding box center [1076, 198] width 42 height 38
click at [263, 404] on icon at bounding box center [253, 404] width 21 height 21
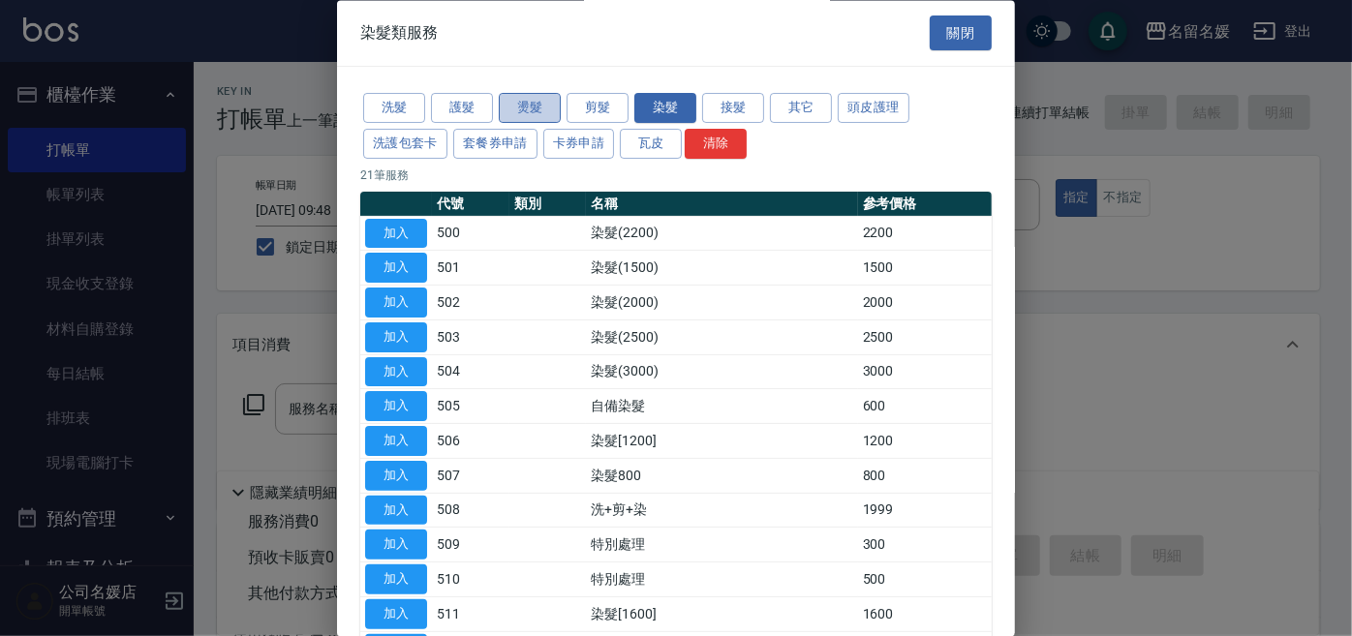
click at [534, 106] on button "燙髮" at bounding box center [530, 109] width 62 height 30
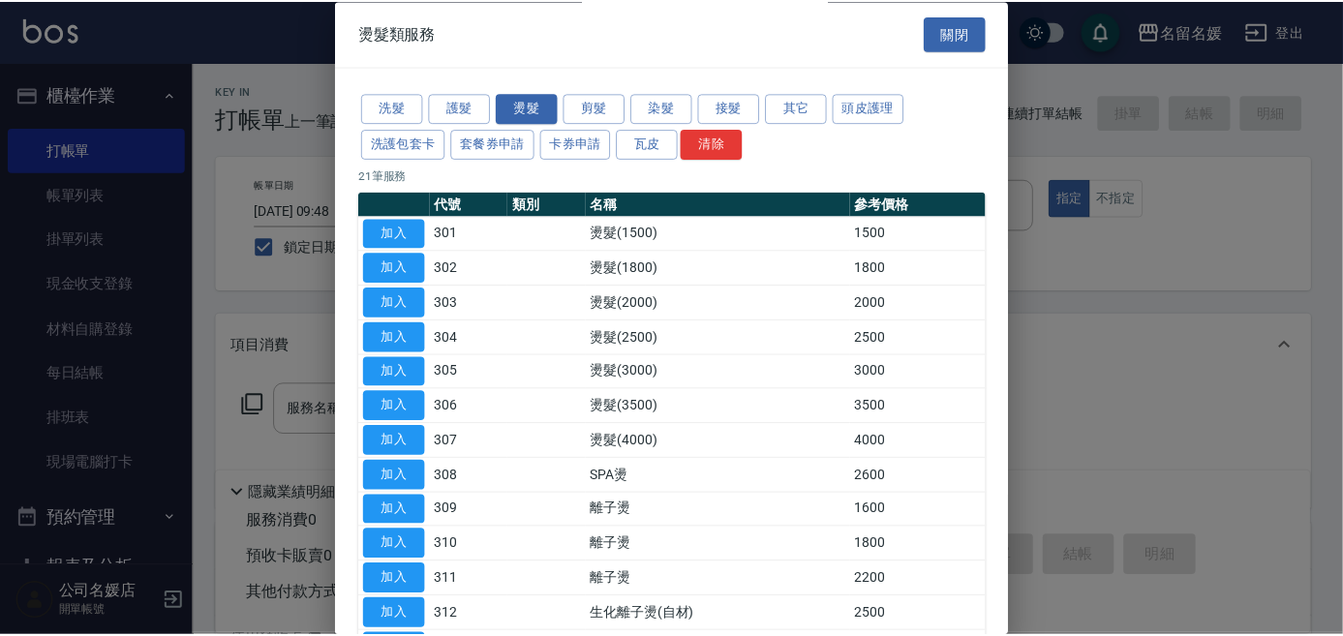
scroll to position [263, 0]
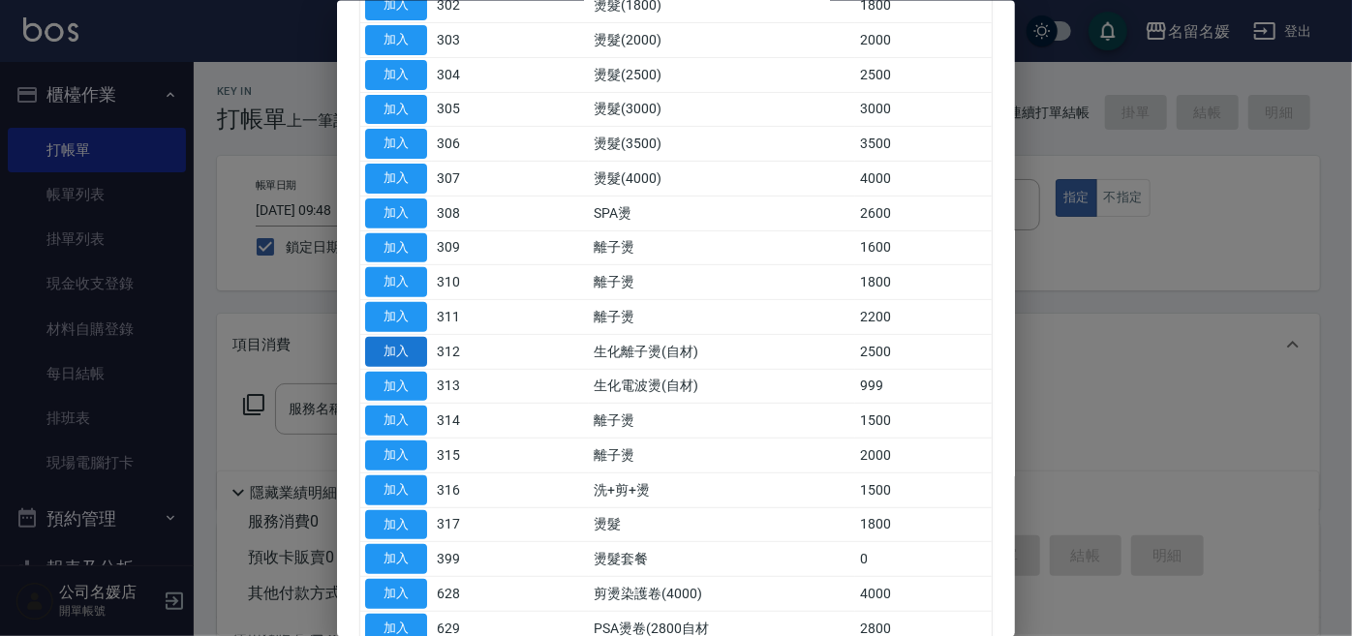
click at [395, 342] on button "加入" at bounding box center [396, 351] width 62 height 30
type input "生化離子燙(自材)(312)"
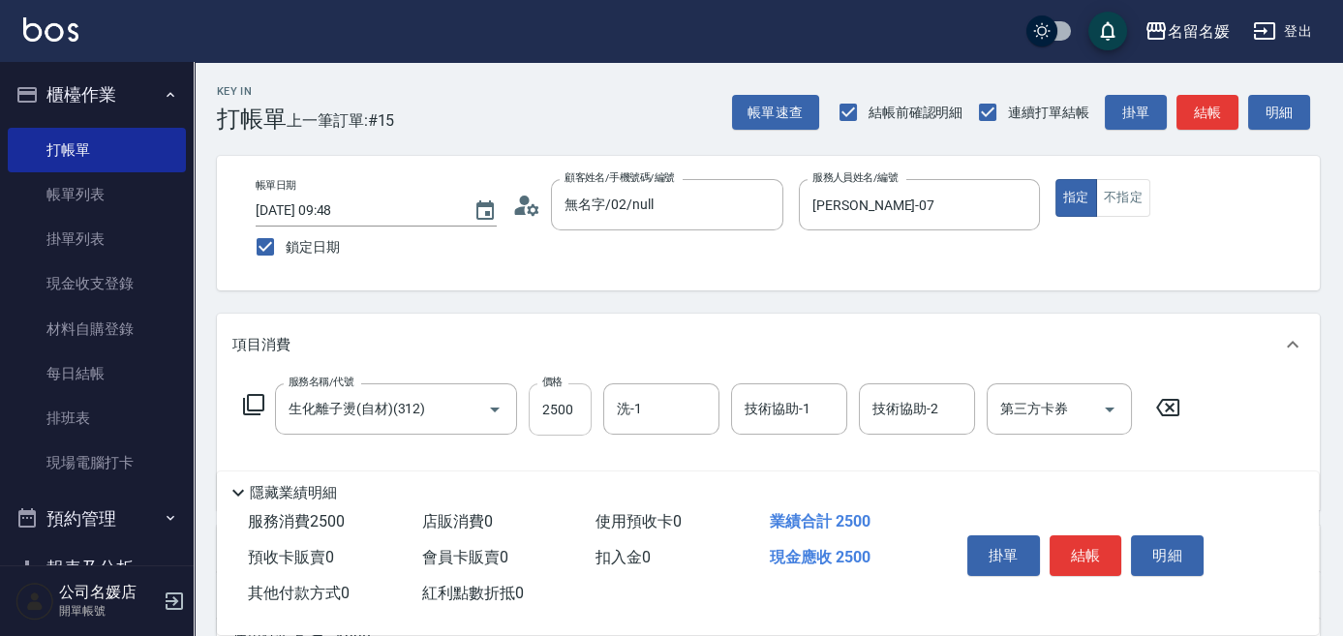
click at [578, 413] on input "2500" at bounding box center [560, 409] width 63 height 52
click at [665, 401] on input "洗-1" at bounding box center [661, 409] width 99 height 34
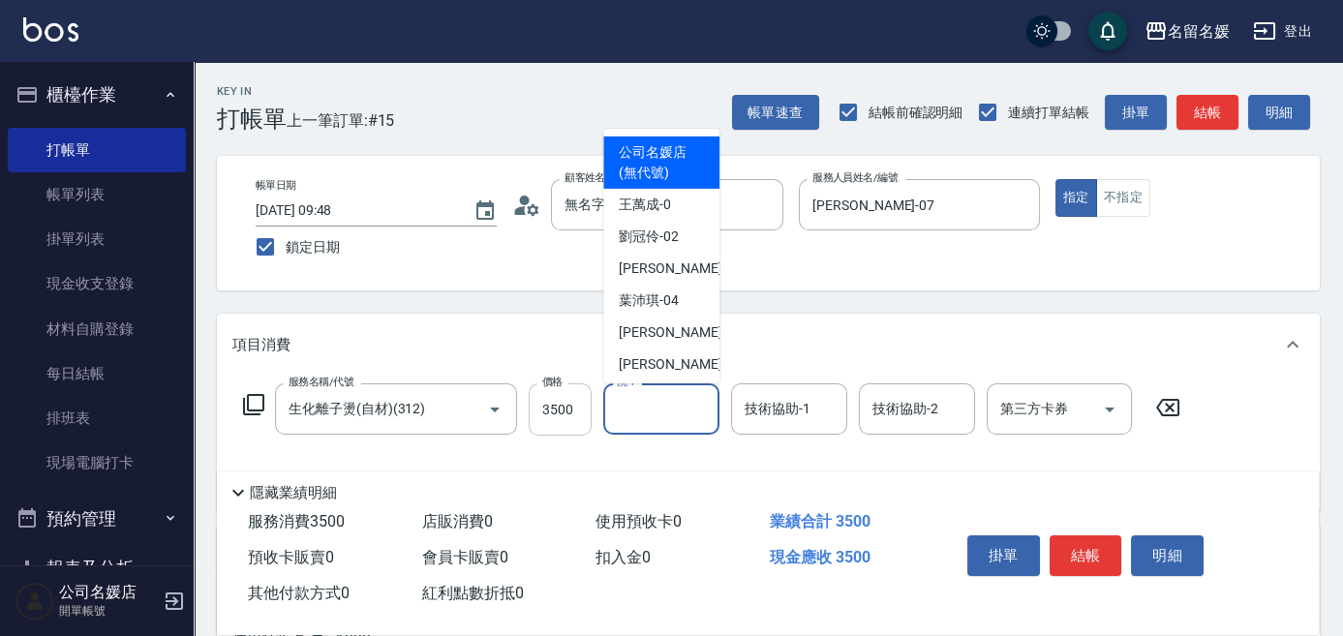
click at [573, 412] on input "3500" at bounding box center [560, 409] width 63 height 52
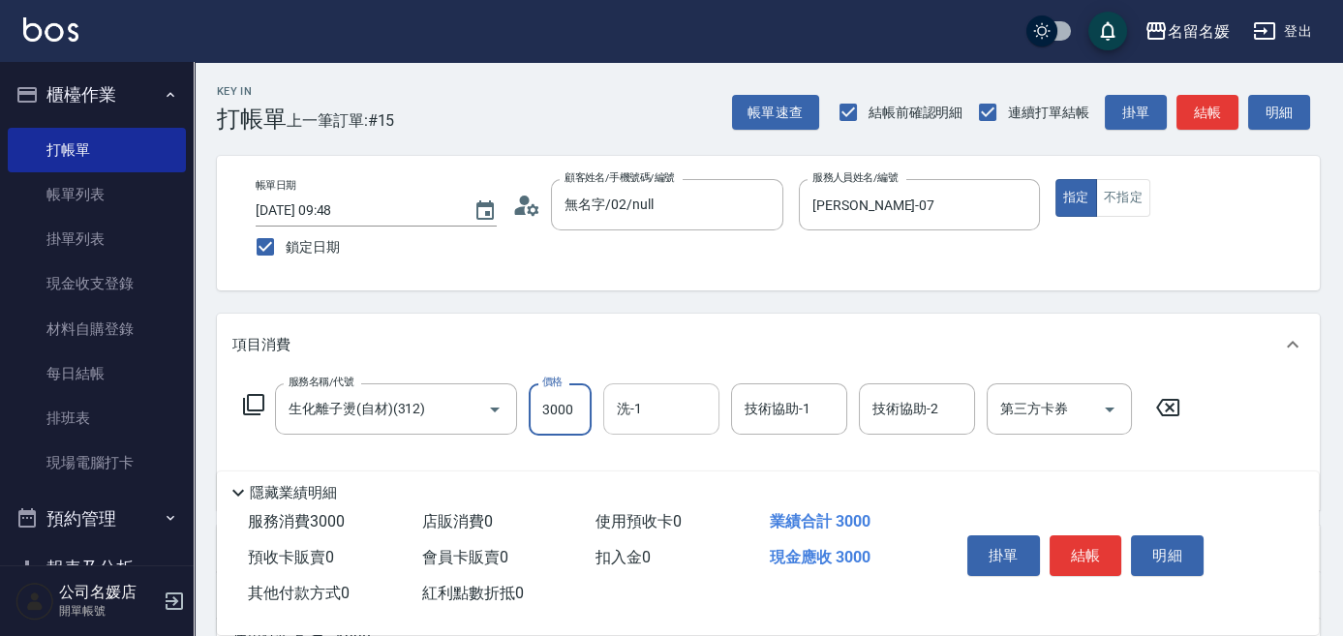
type input "3000"
click at [684, 402] on input "洗-1" at bounding box center [661, 409] width 99 height 34
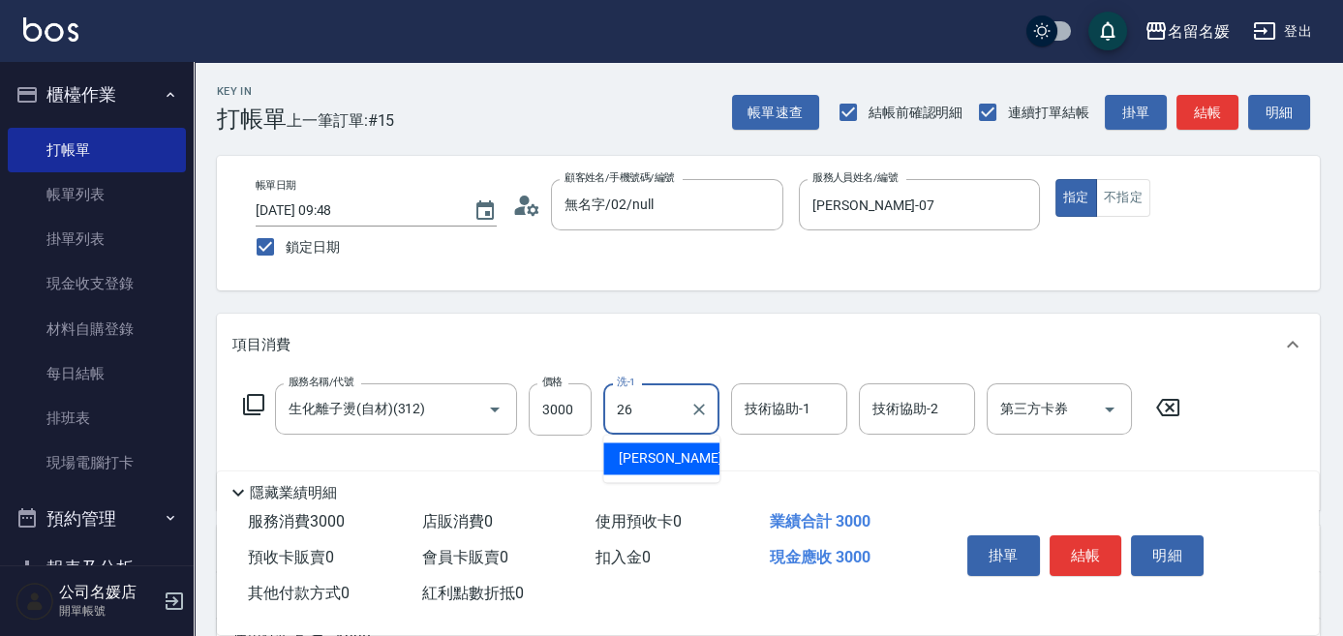
click at [671, 452] on span "[PERSON_NAME]-26" at bounding box center [680, 458] width 122 height 20
type input "[PERSON_NAME]-26"
click at [769, 415] on div "技術協助-1 技術協助-1" at bounding box center [789, 408] width 116 height 51
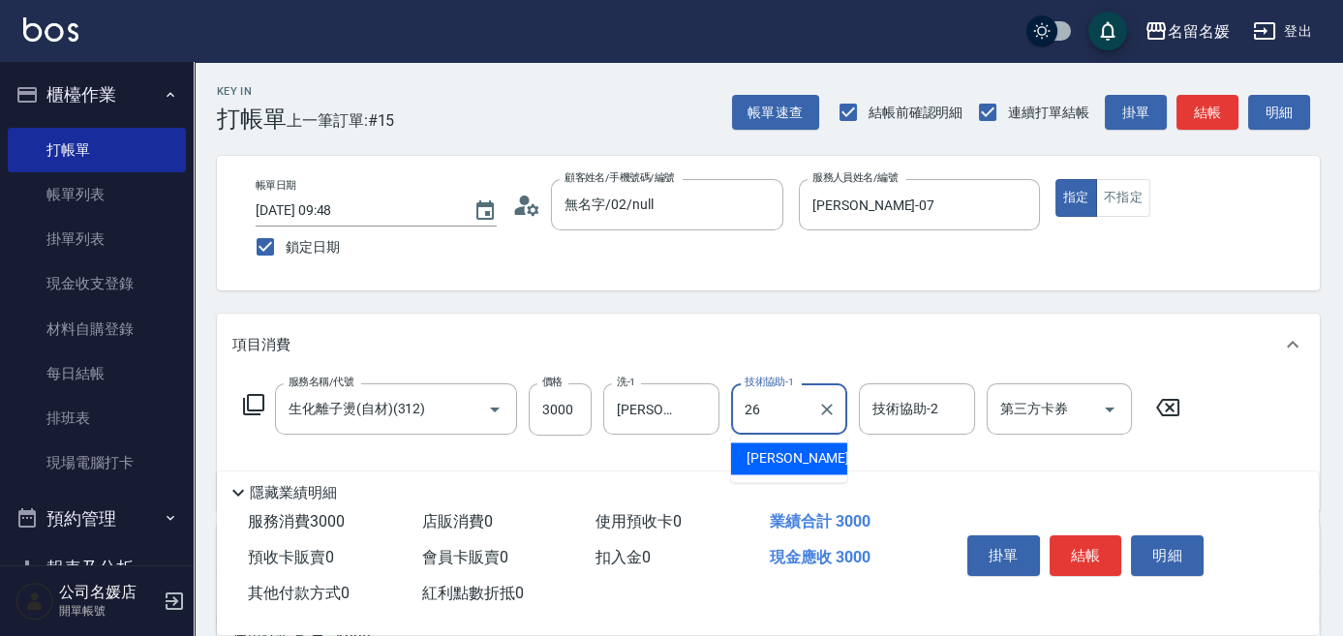
click at [775, 450] on span "[PERSON_NAME]-26" at bounding box center [807, 458] width 122 height 20
type input "[PERSON_NAME]-26"
click at [250, 397] on icon at bounding box center [253, 404] width 23 height 23
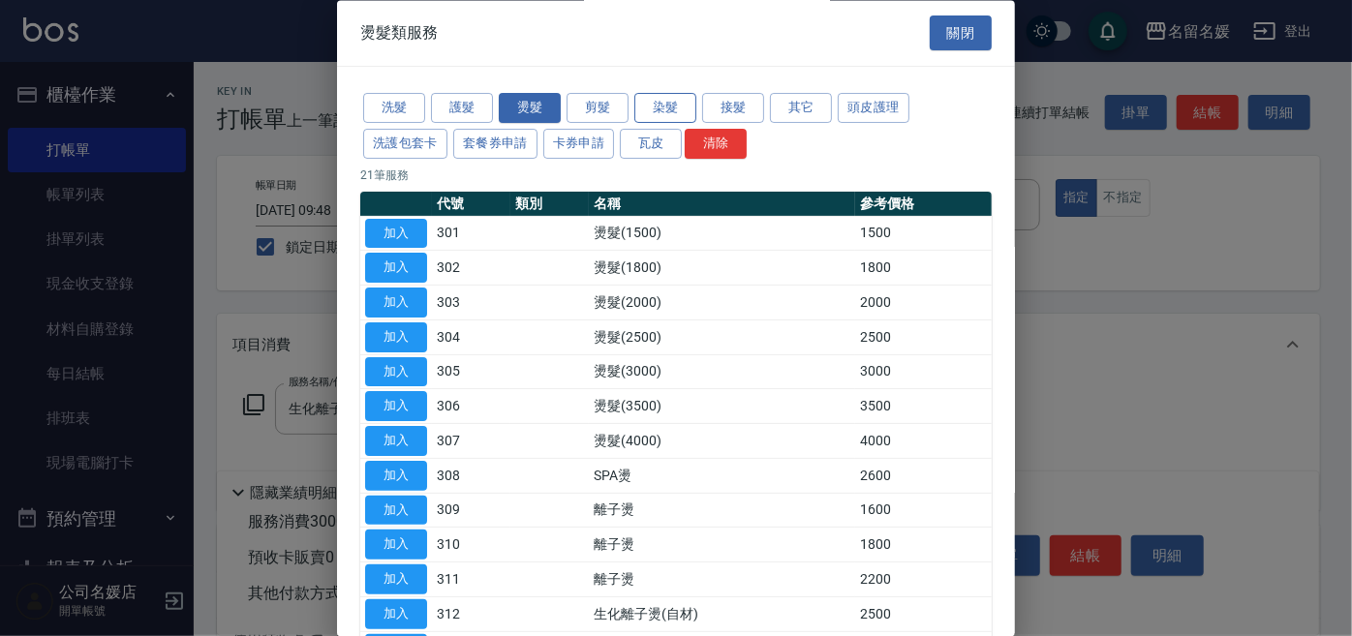
click at [667, 114] on button "染髮" at bounding box center [665, 109] width 62 height 30
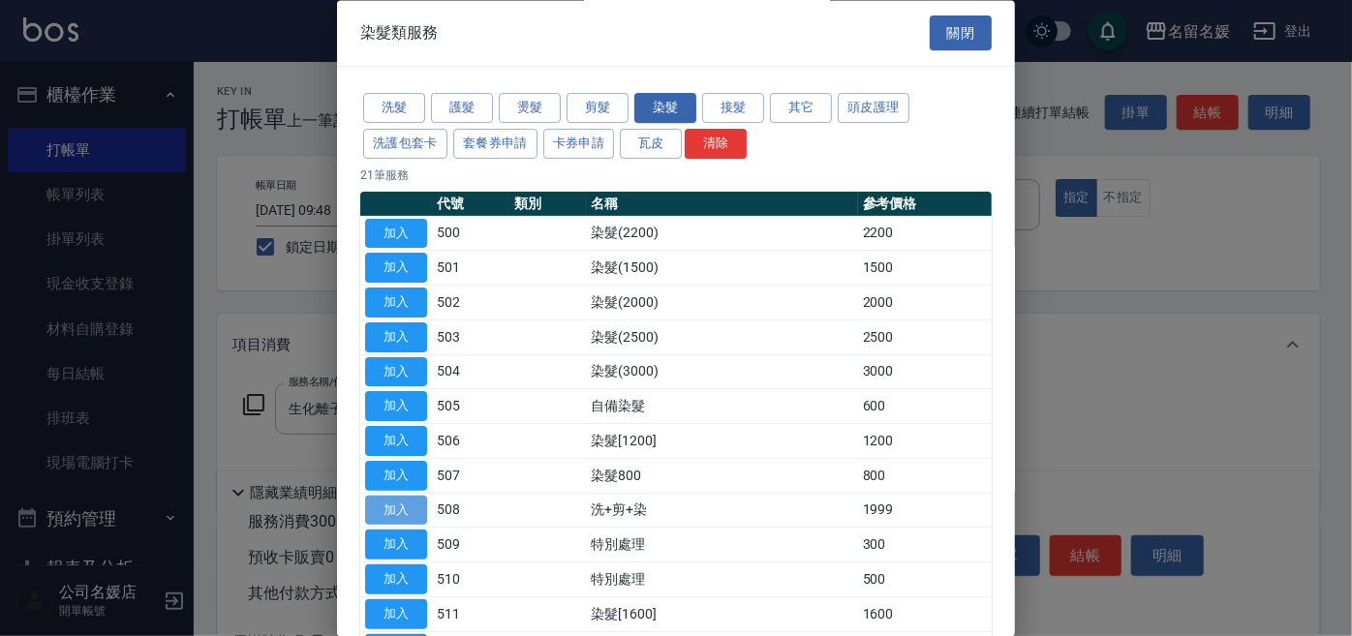
click at [395, 501] on button "加入" at bounding box center [396, 511] width 62 height 30
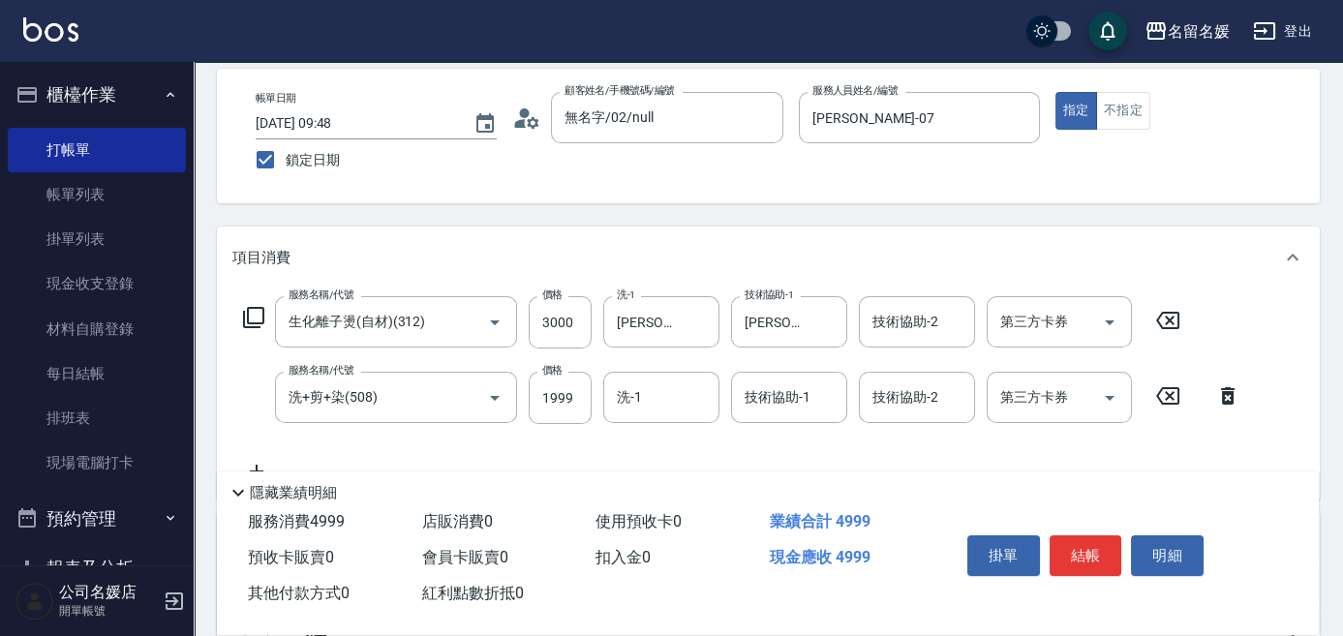
scroll to position [87, 0]
click at [579, 399] on input "1999" at bounding box center [560, 398] width 63 height 52
type input "2000"
click at [650, 395] on input "洗-1" at bounding box center [661, 397] width 99 height 34
click at [677, 447] on span "[PERSON_NAME]-26" at bounding box center [680, 447] width 122 height 20
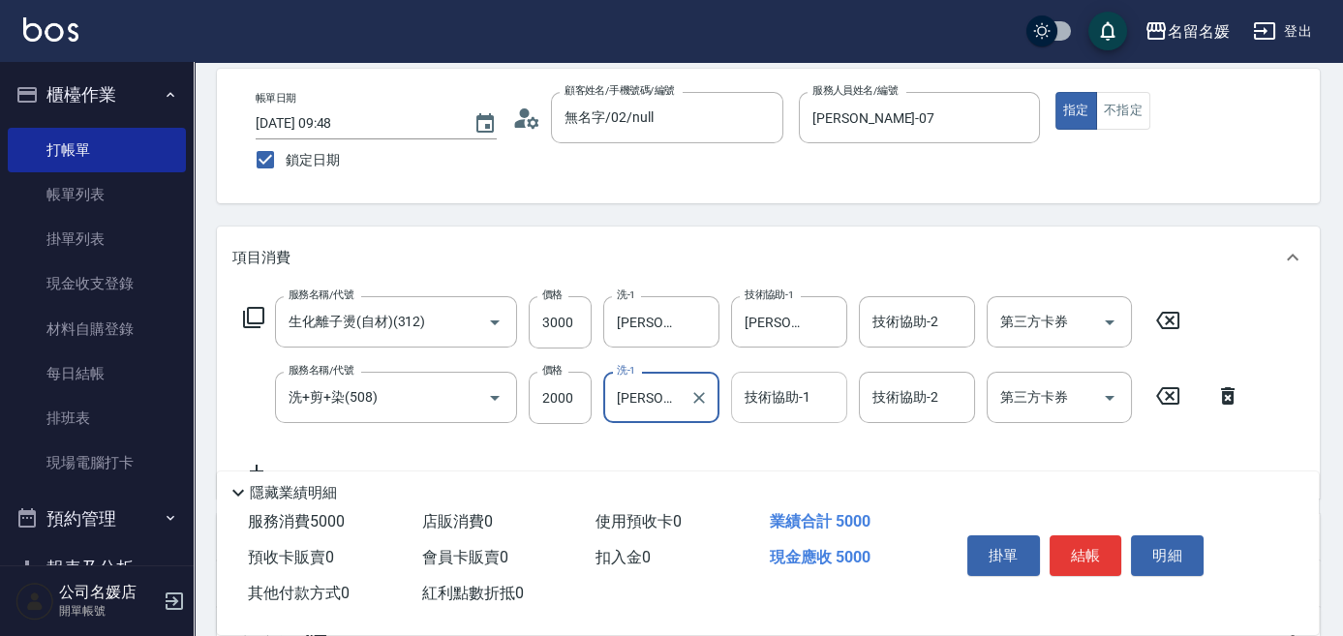
type input "[PERSON_NAME]-26"
click at [769, 404] on div "技術協助-1 技術協助-1" at bounding box center [789, 397] width 116 height 51
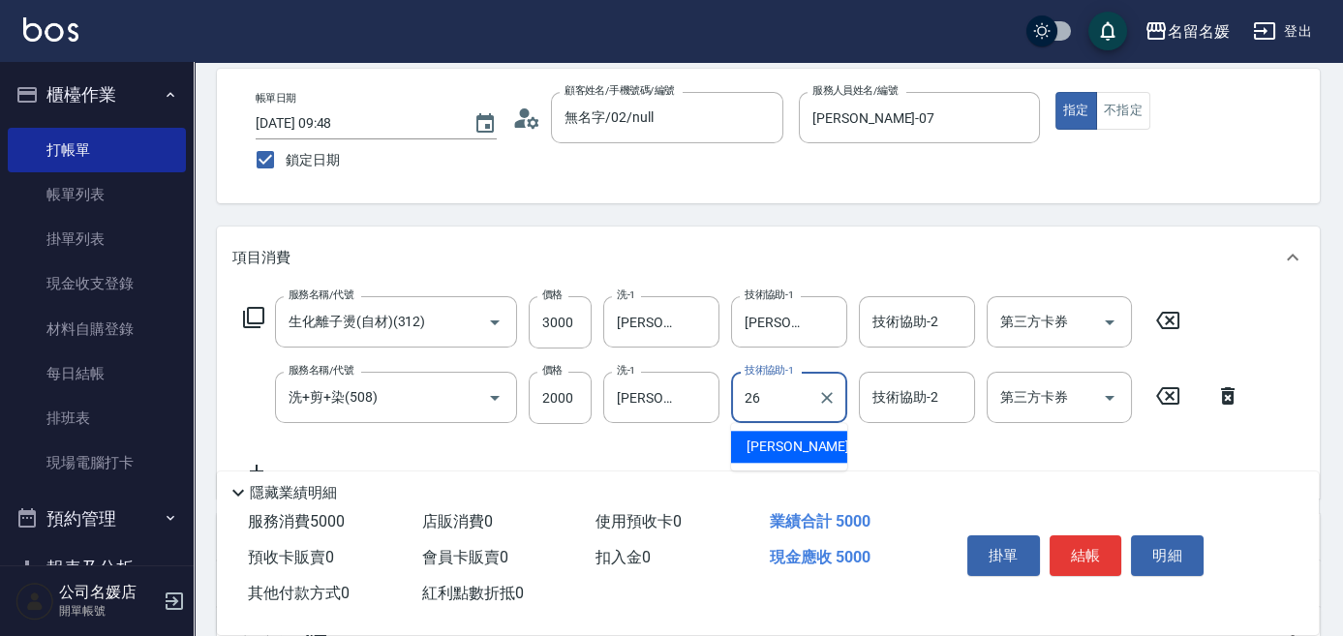
click at [772, 441] on span "[PERSON_NAME]-26" at bounding box center [807, 447] width 122 height 20
type input "[PERSON_NAME]-26"
click at [257, 313] on icon at bounding box center [253, 317] width 23 height 23
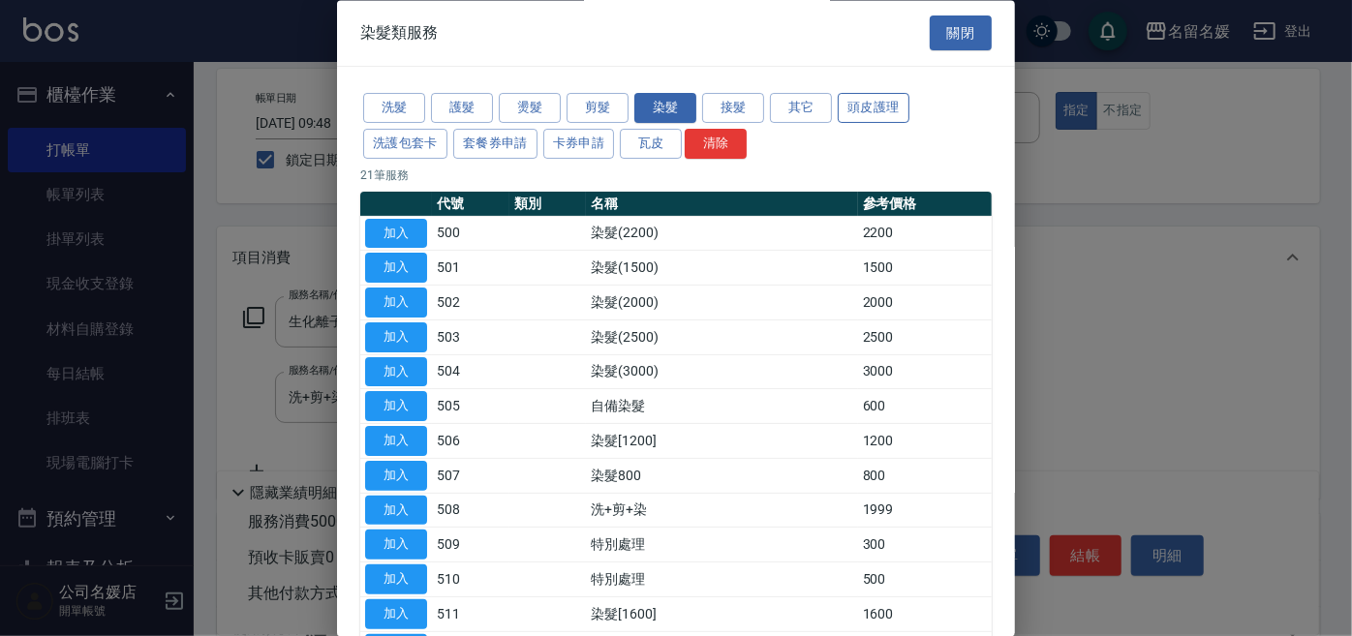
click at [885, 105] on button "頭皮護理" at bounding box center [873, 109] width 72 height 30
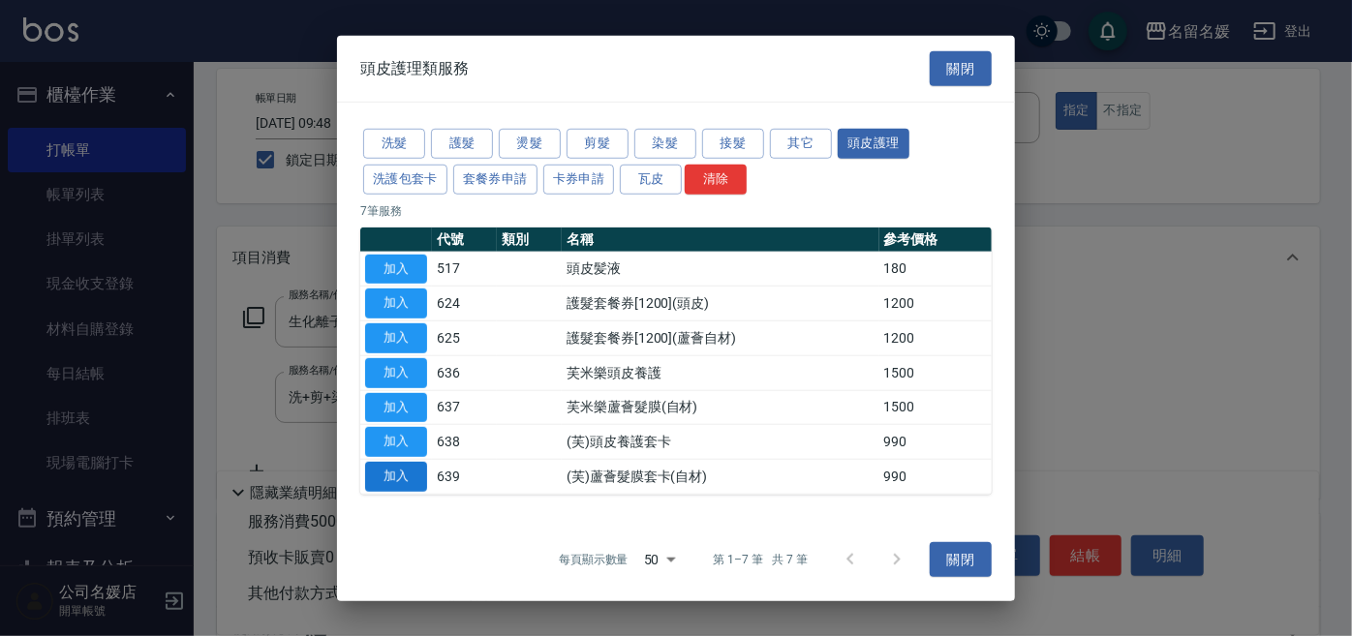
click at [392, 476] on button "加入" at bounding box center [396, 477] width 62 height 30
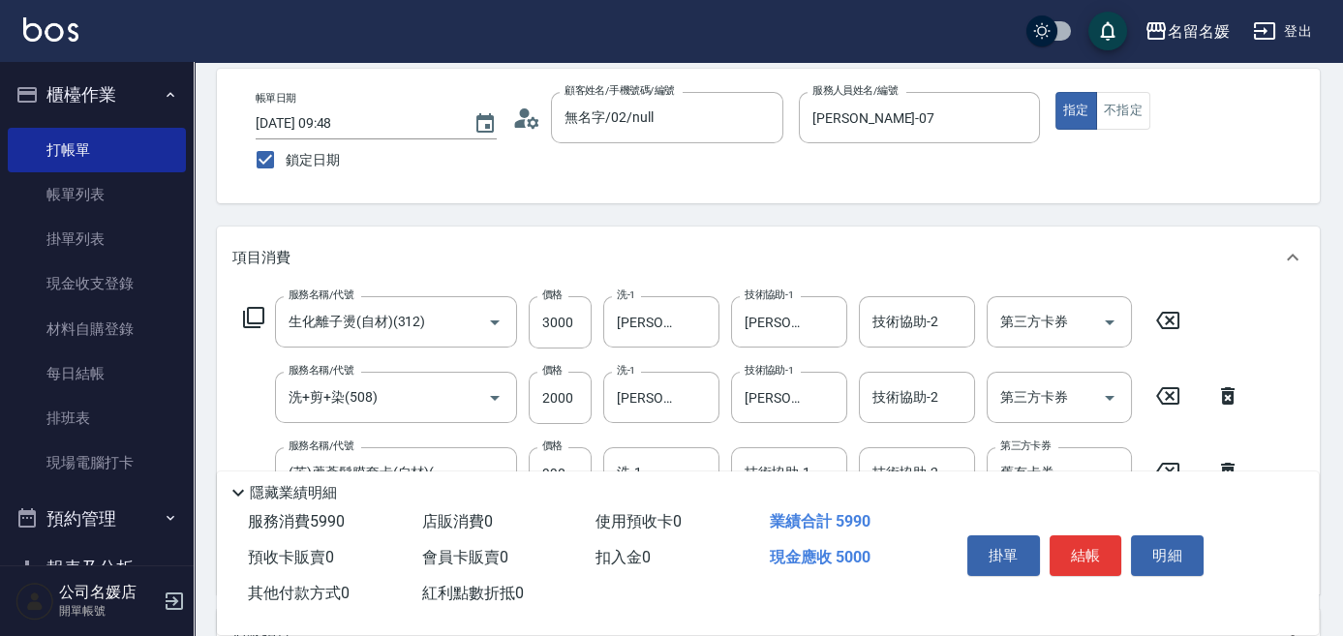
scroll to position [263, 0]
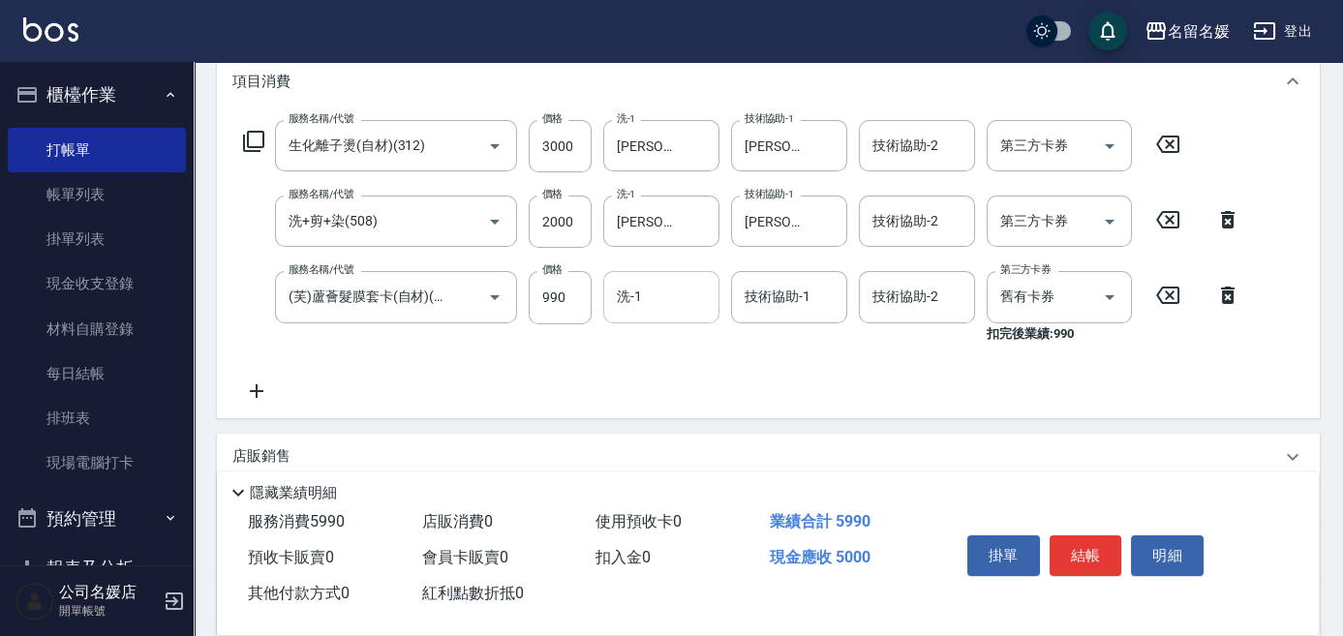
click at [693, 292] on input "洗-1" at bounding box center [661, 297] width 99 height 34
click at [682, 347] on div "[PERSON_NAME]-26" at bounding box center [661, 347] width 116 height 32
type input "[PERSON_NAME]-26"
click at [782, 294] on div "技術協助-1 技術協助-1" at bounding box center [789, 296] width 116 height 51
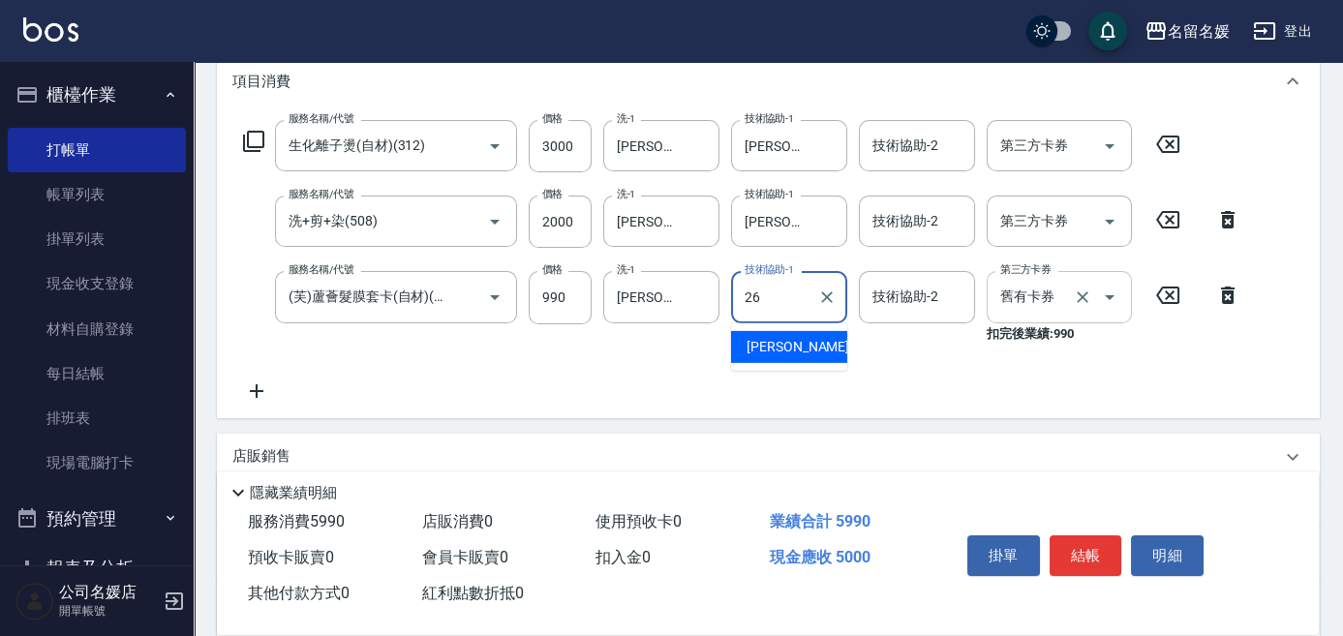
drag, startPoint x: 793, startPoint y: 349, endPoint x: 1016, endPoint y: 311, distance: 225.9
click at [794, 349] on span "[PERSON_NAME]-26" at bounding box center [807, 347] width 122 height 20
type input "[PERSON_NAME]-26"
click at [1043, 306] on input "舊有卡券" at bounding box center [1032, 297] width 74 height 34
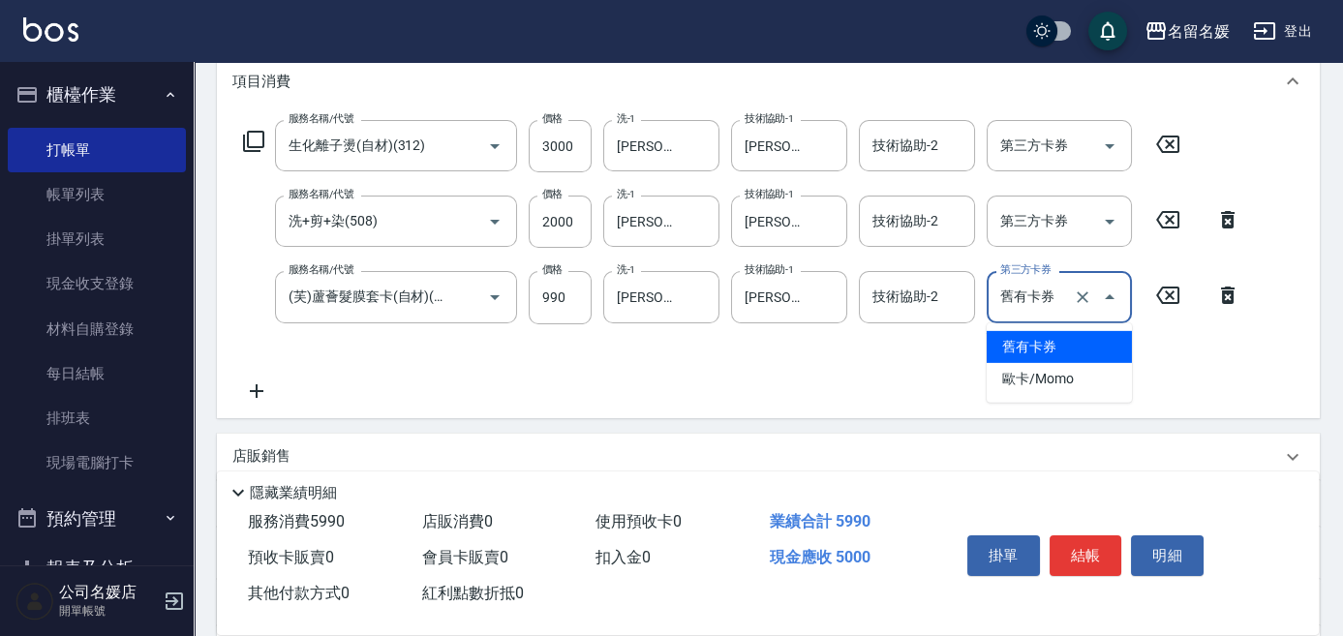
click at [1063, 349] on span "舊有卡券" at bounding box center [1059, 347] width 145 height 32
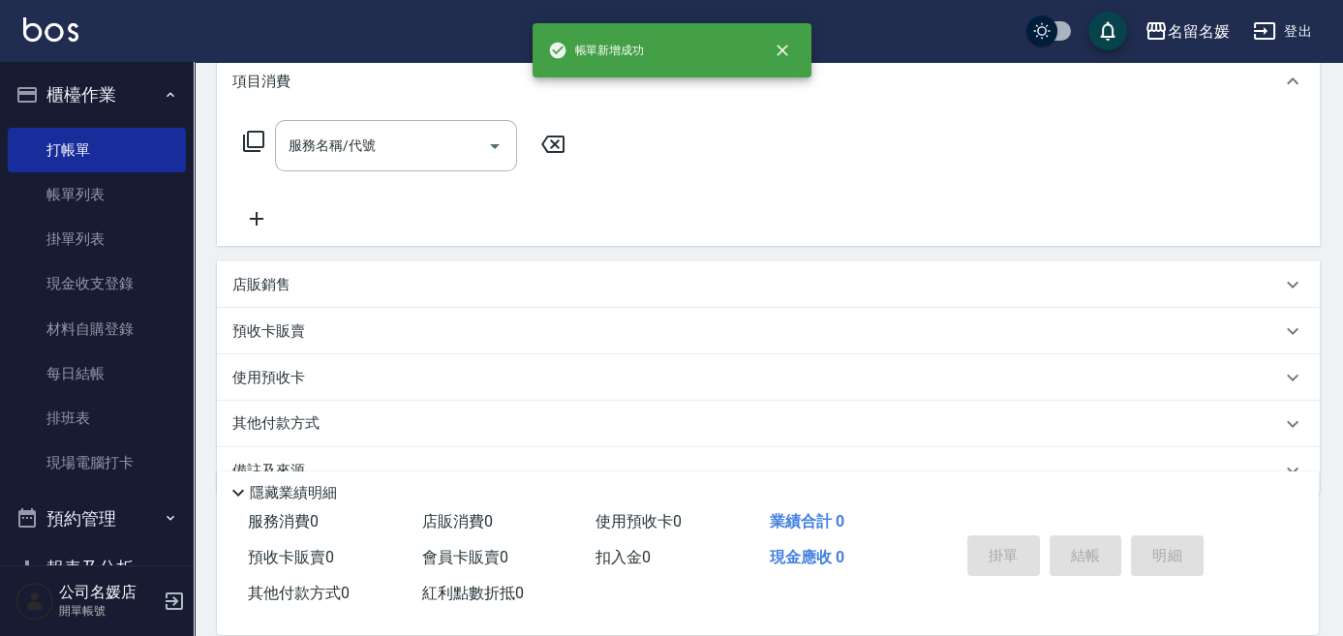
scroll to position [0, 0]
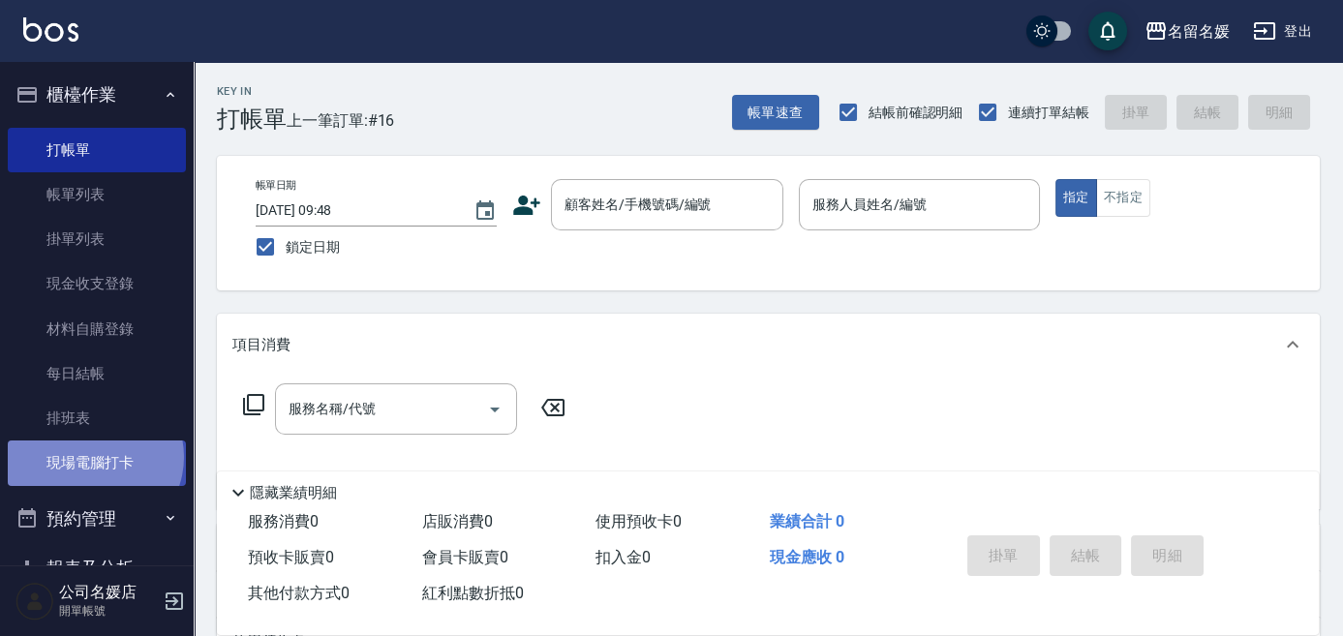
click at [93, 457] on link "現場電腦打卡" at bounding box center [97, 463] width 178 height 45
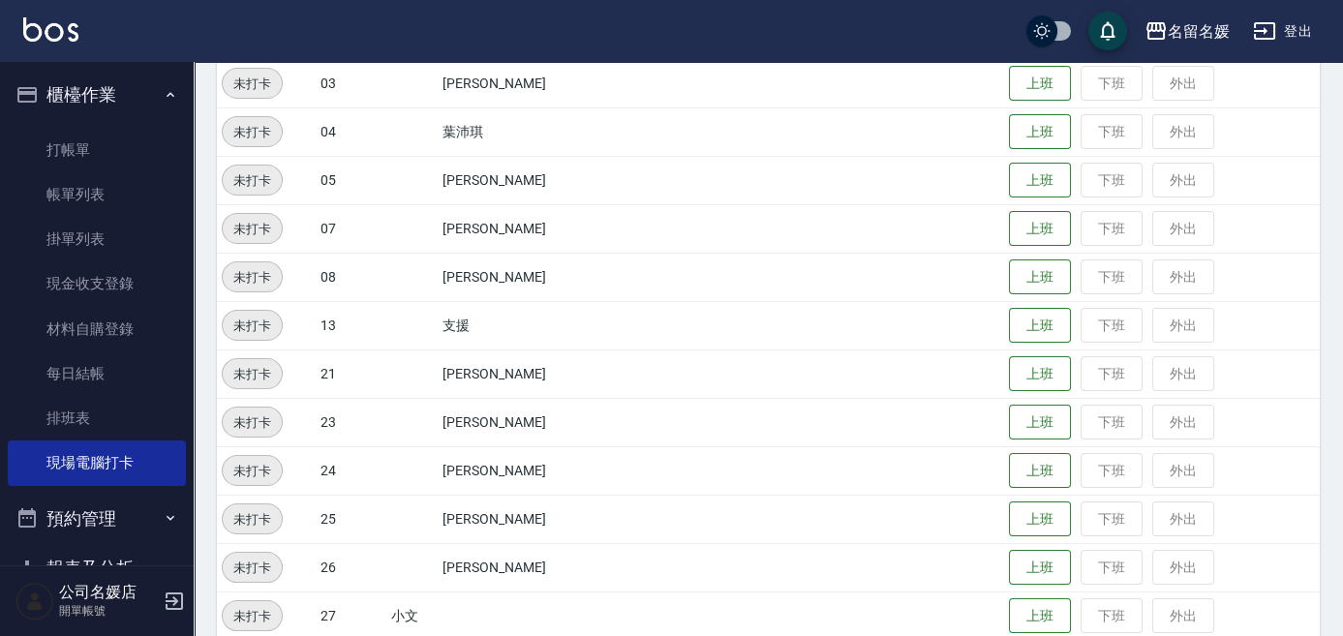
scroll to position [764, 0]
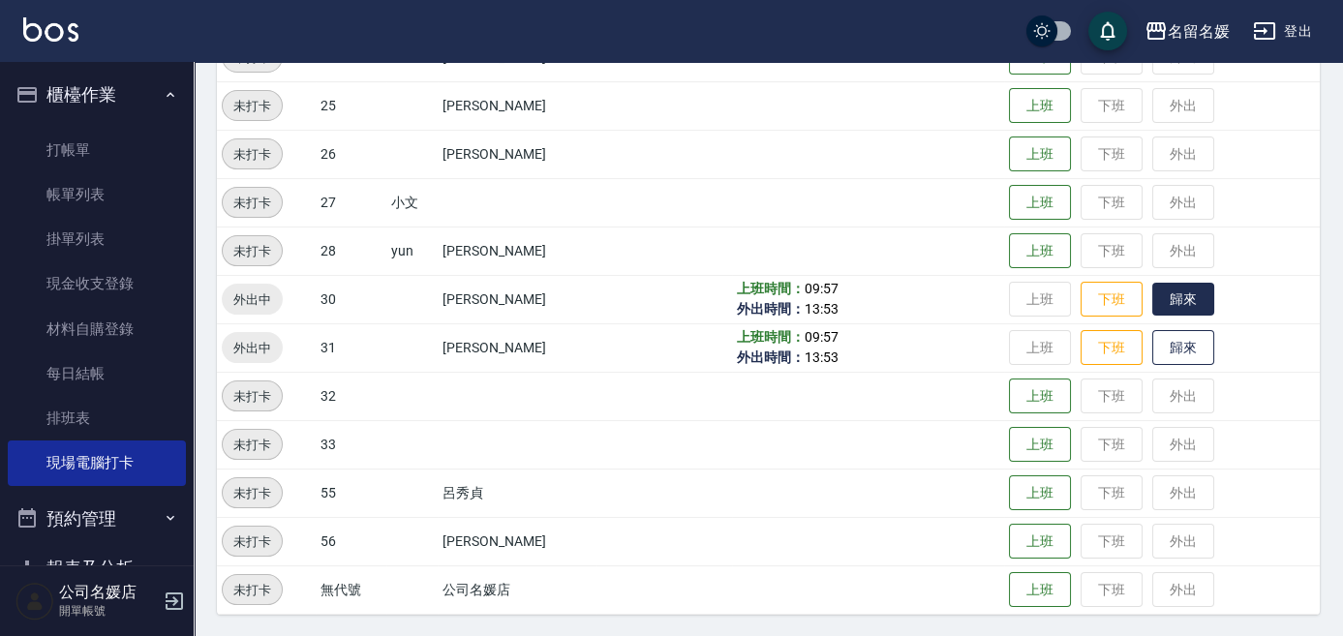
click at [1193, 305] on button "歸來" at bounding box center [1183, 300] width 62 height 34
click at [1186, 352] on button "歸來" at bounding box center [1183, 348] width 62 height 34
click at [1184, 312] on button "外出" at bounding box center [1183, 300] width 62 height 34
click at [1186, 356] on button "歸來" at bounding box center [1183, 348] width 62 height 34
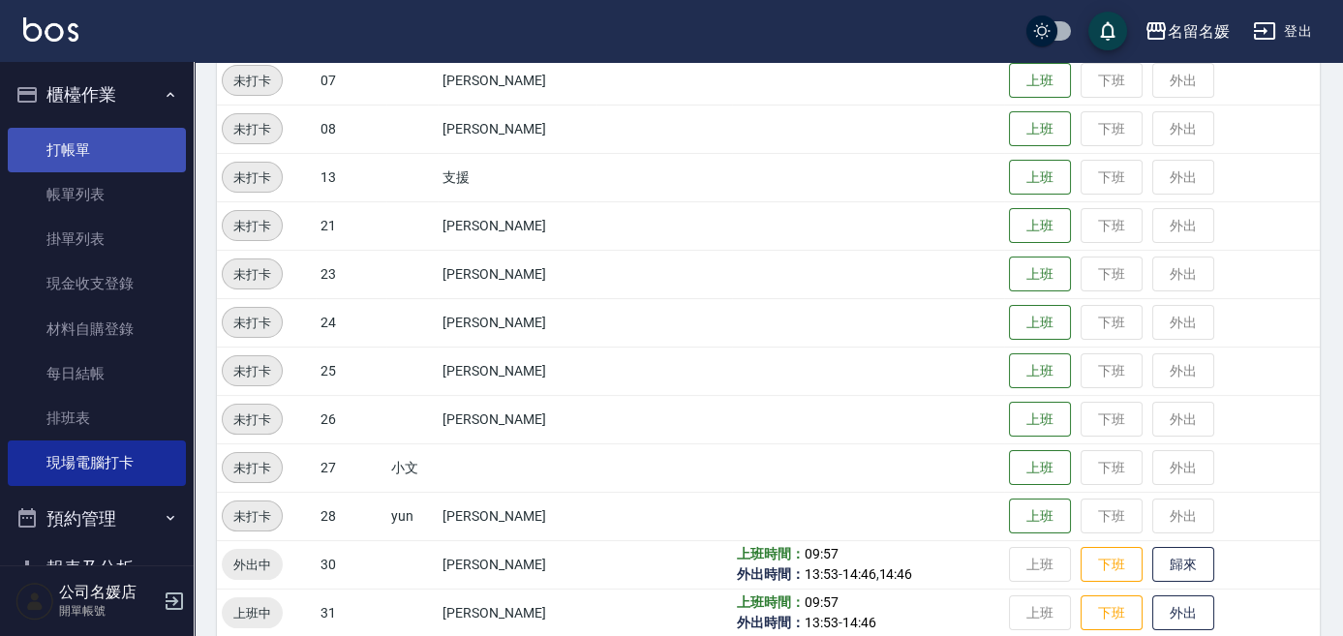
scroll to position [412, 0]
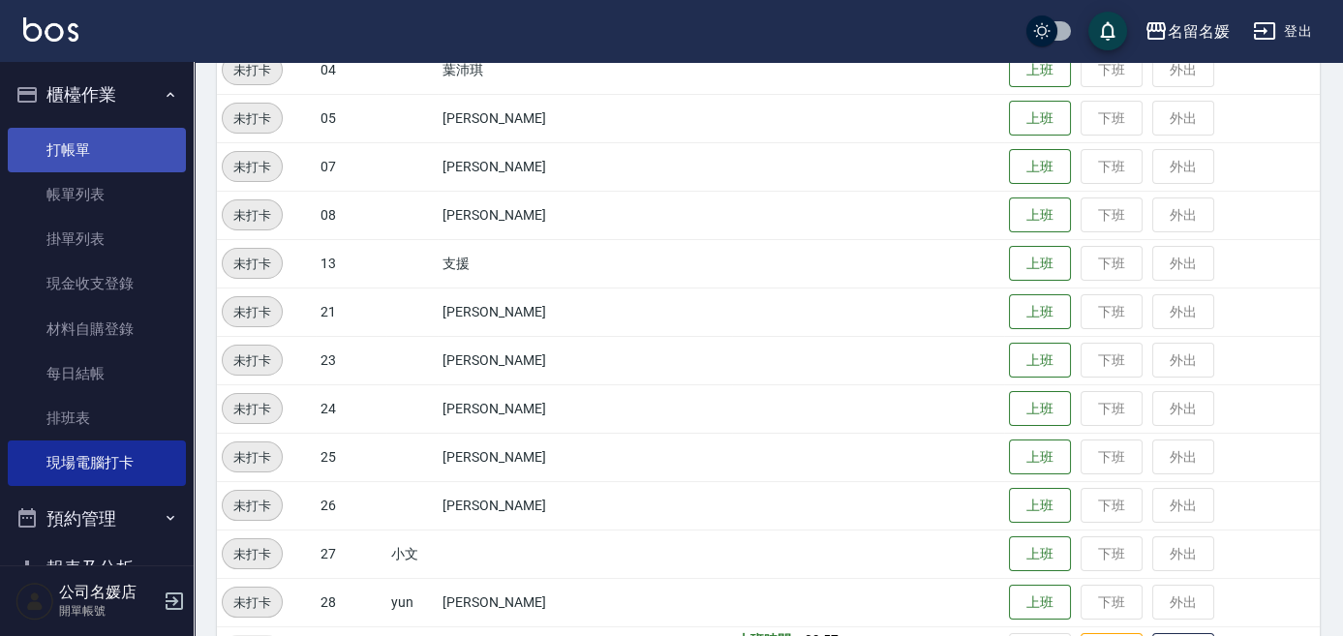
click at [113, 145] on link "打帳單" at bounding box center [97, 150] width 178 height 45
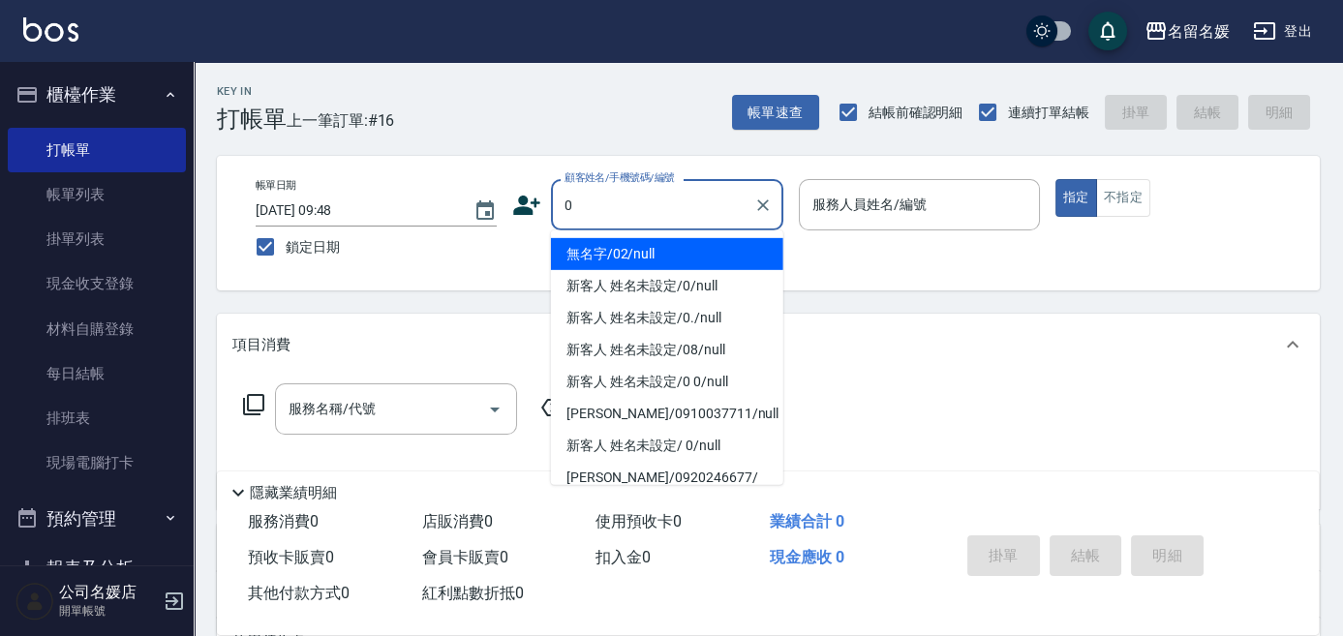
type input "無名字/02/null"
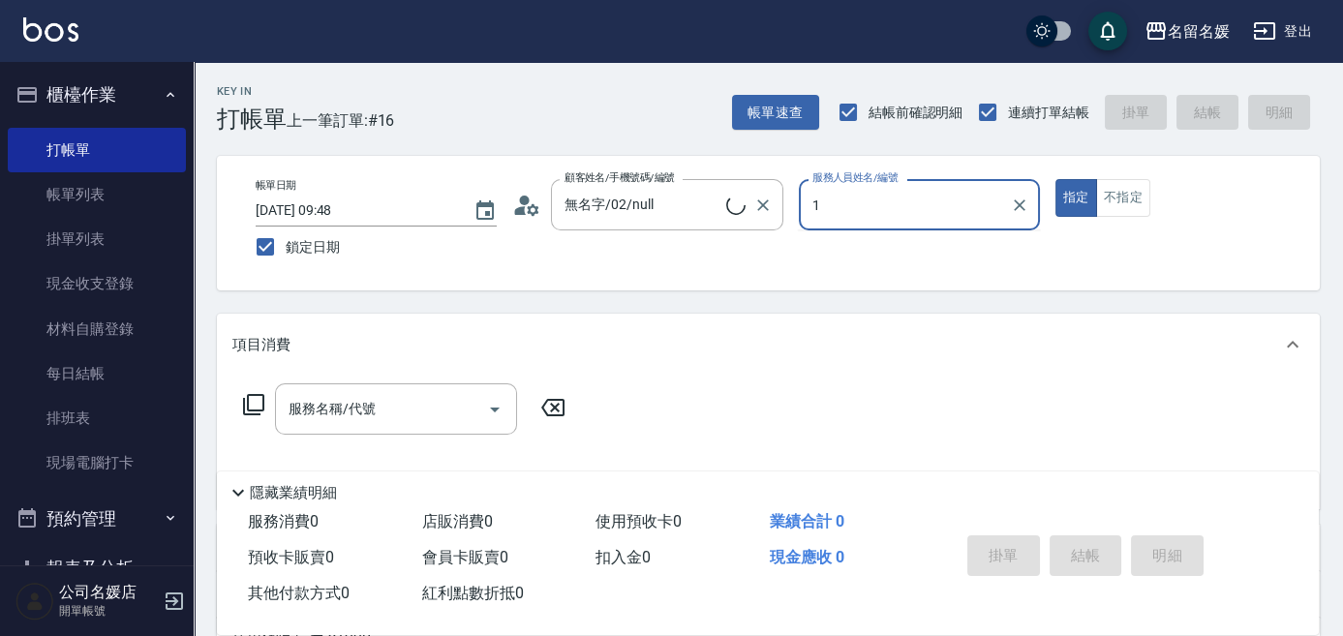
type input "13"
type input "新客人 姓名未設定/0/null"
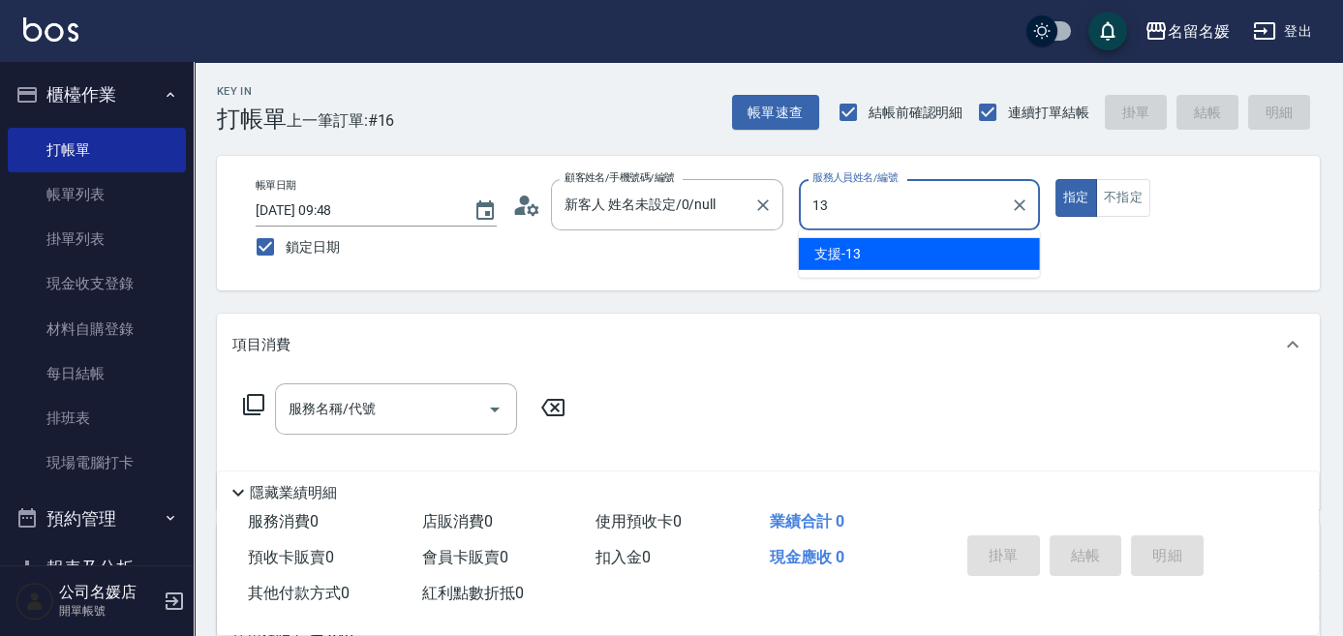
type input "1"
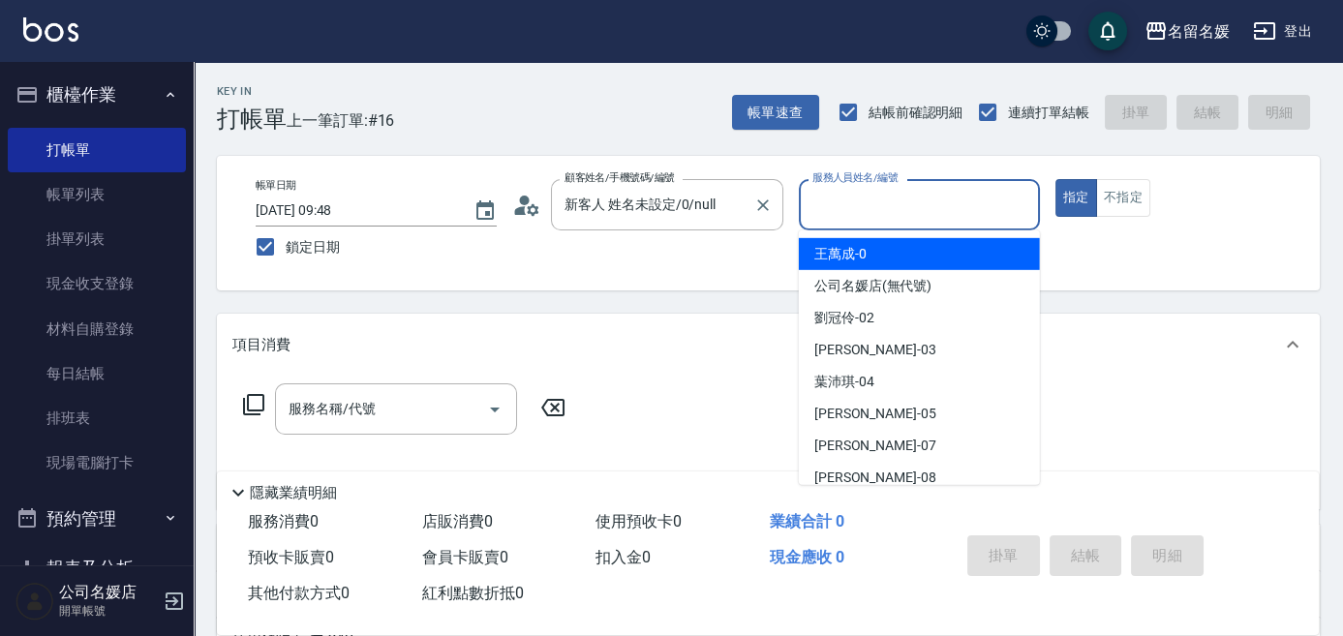
type input "0"
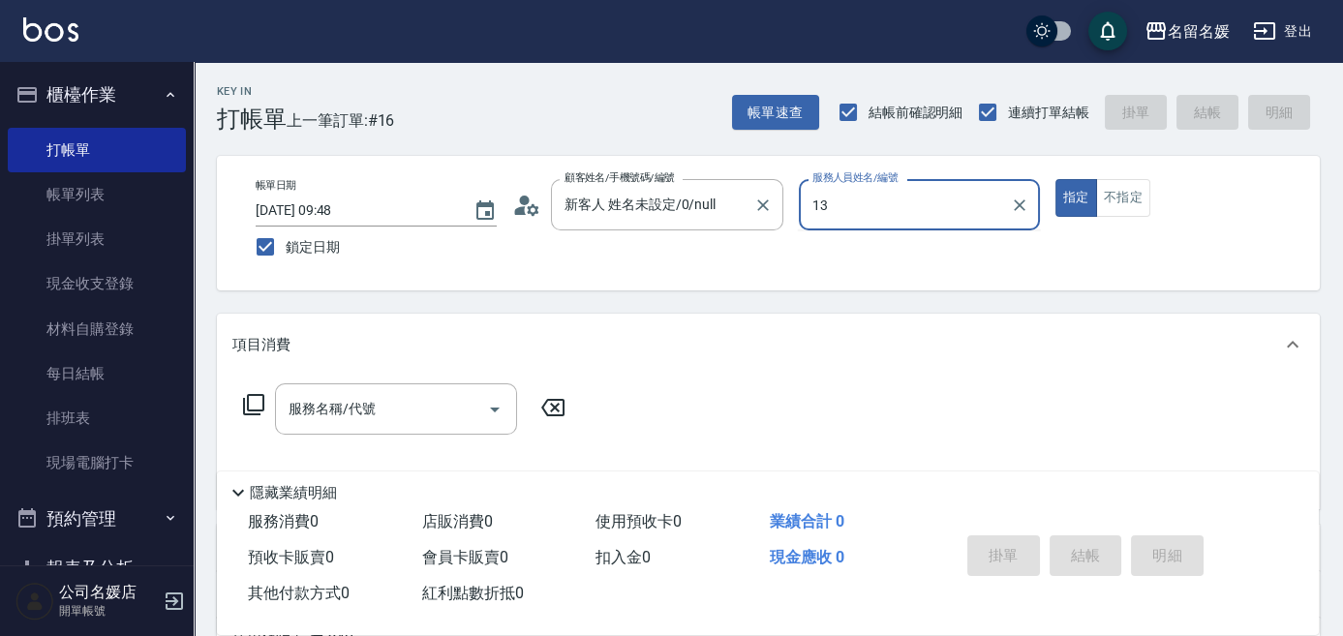
type input "13"
type button "true"
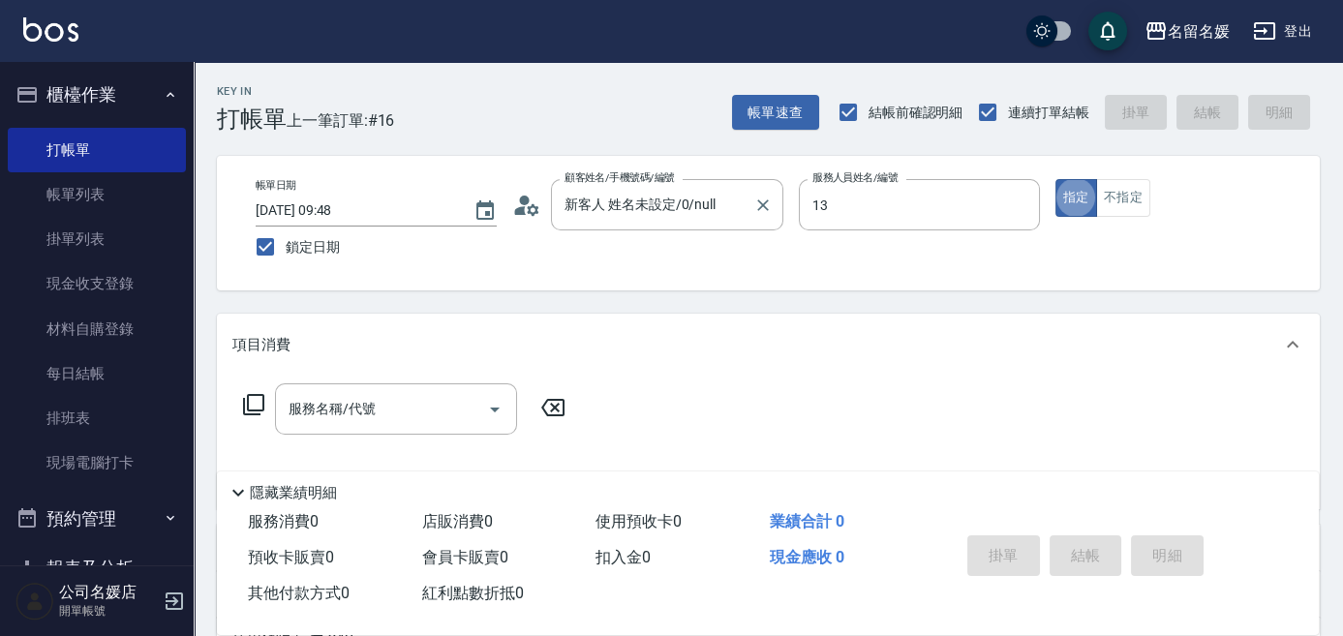
type input "支援-13"
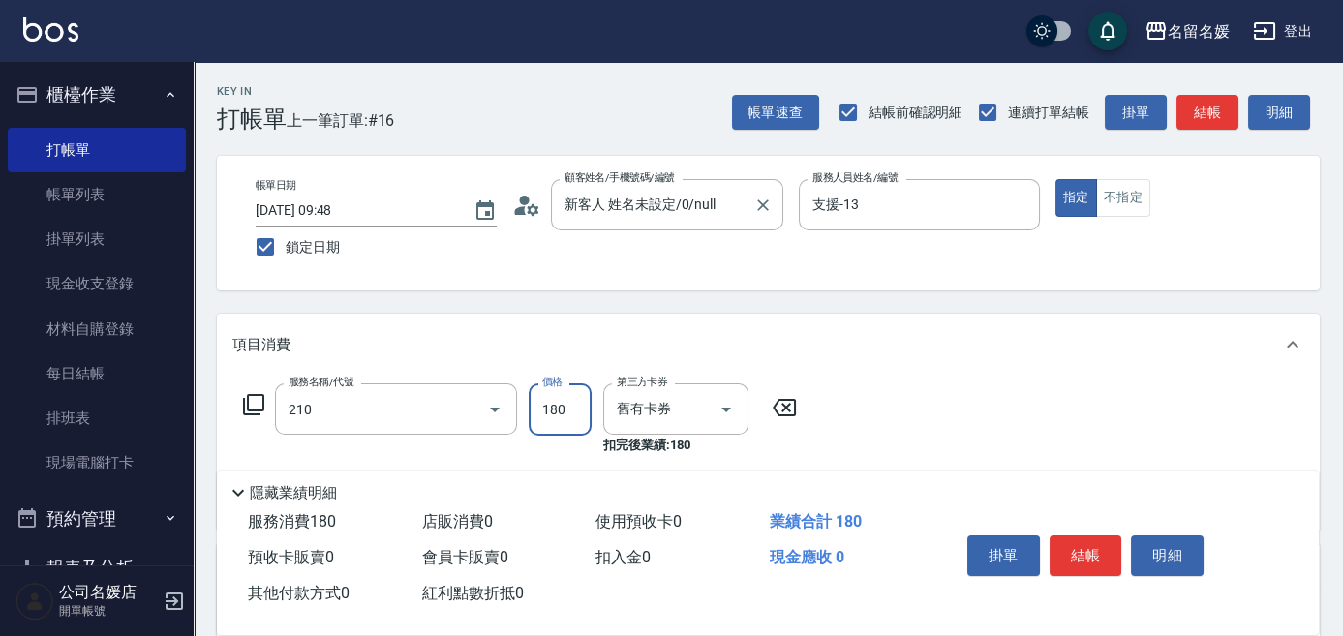
type input "洗券-(卡)180(210)"
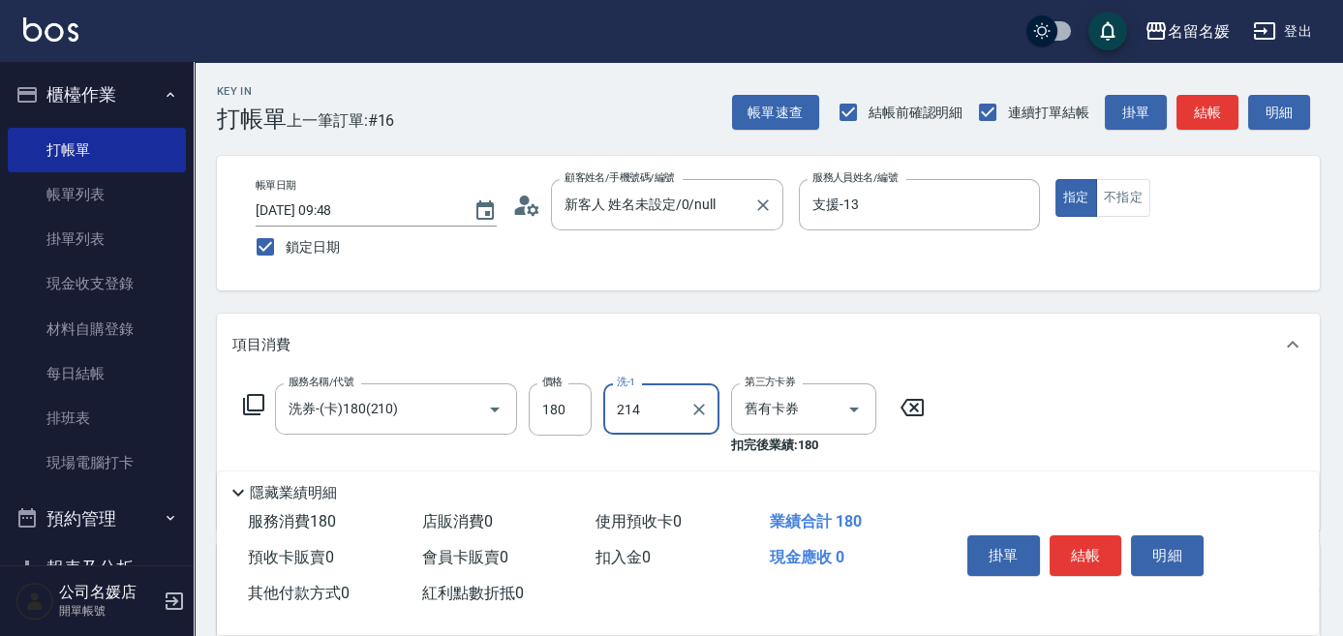
type input "214"
click at [702, 408] on input "洗-1" at bounding box center [661, 409] width 99 height 34
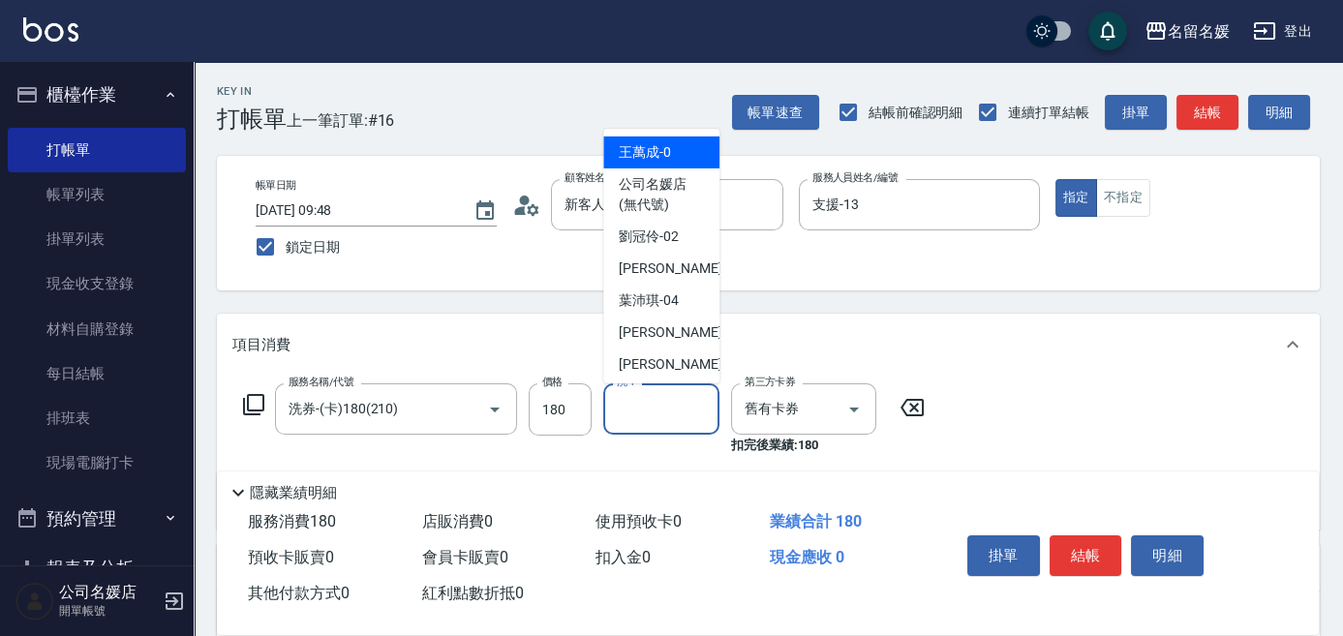
type input "1"
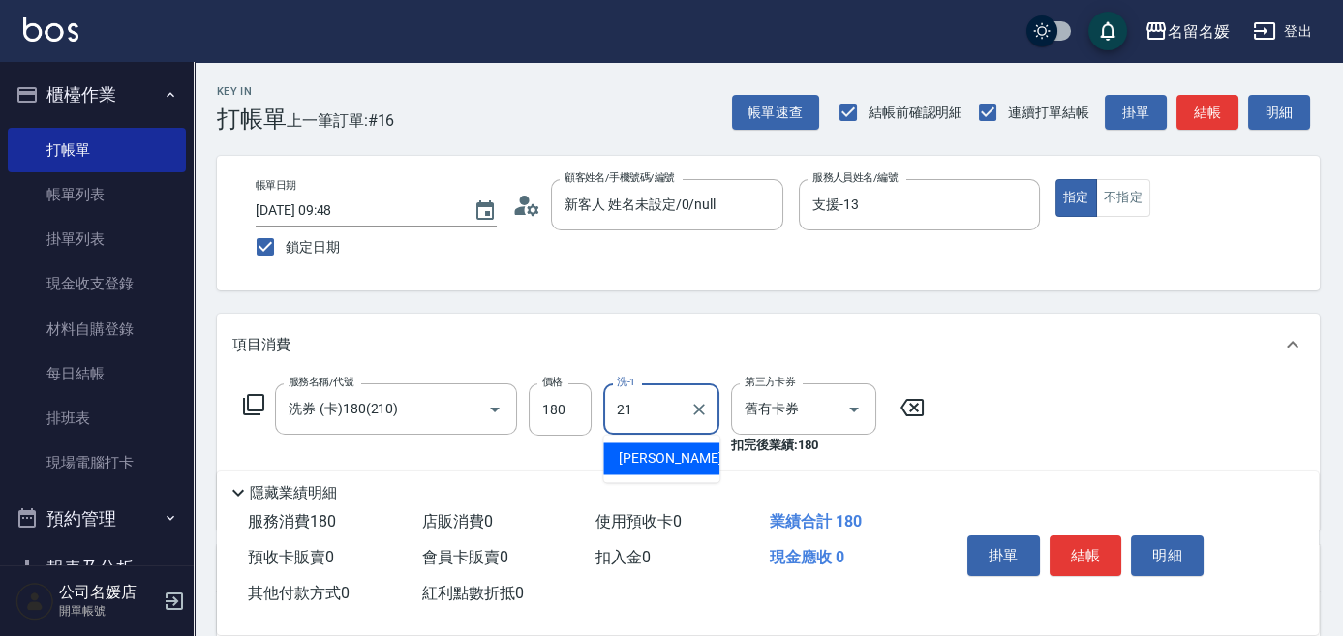
type input "[PERSON_NAME]-21"
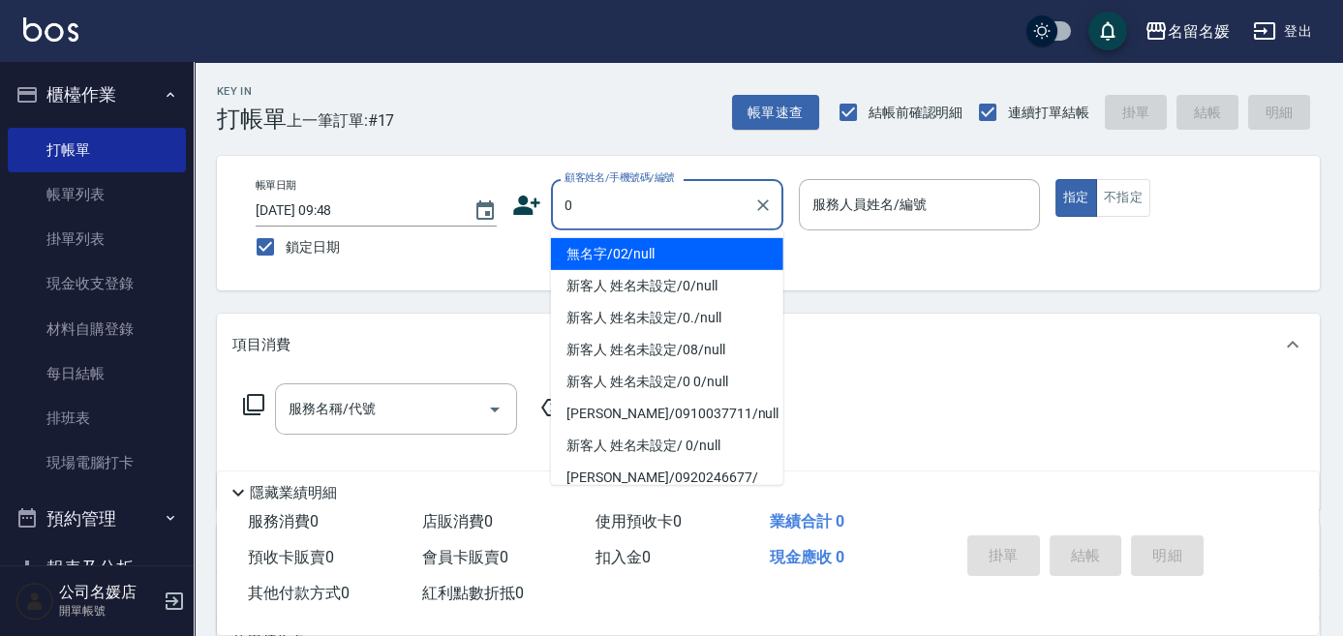
type input "無名字/02/null"
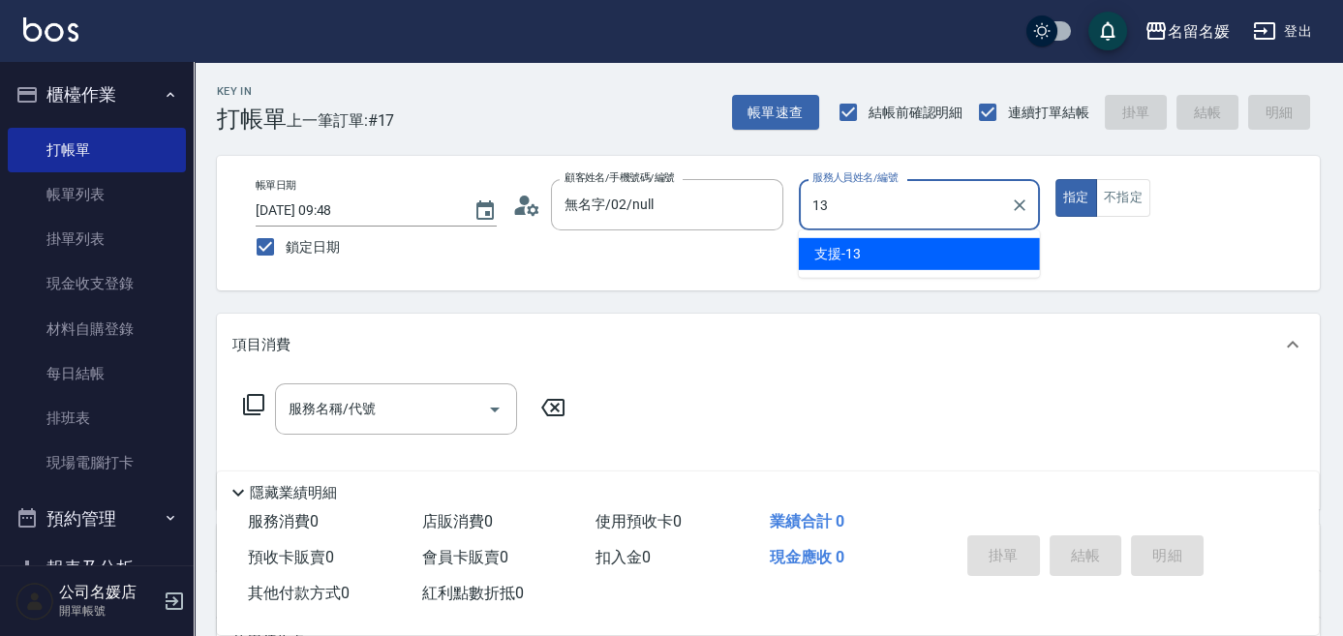
type input "支援-13"
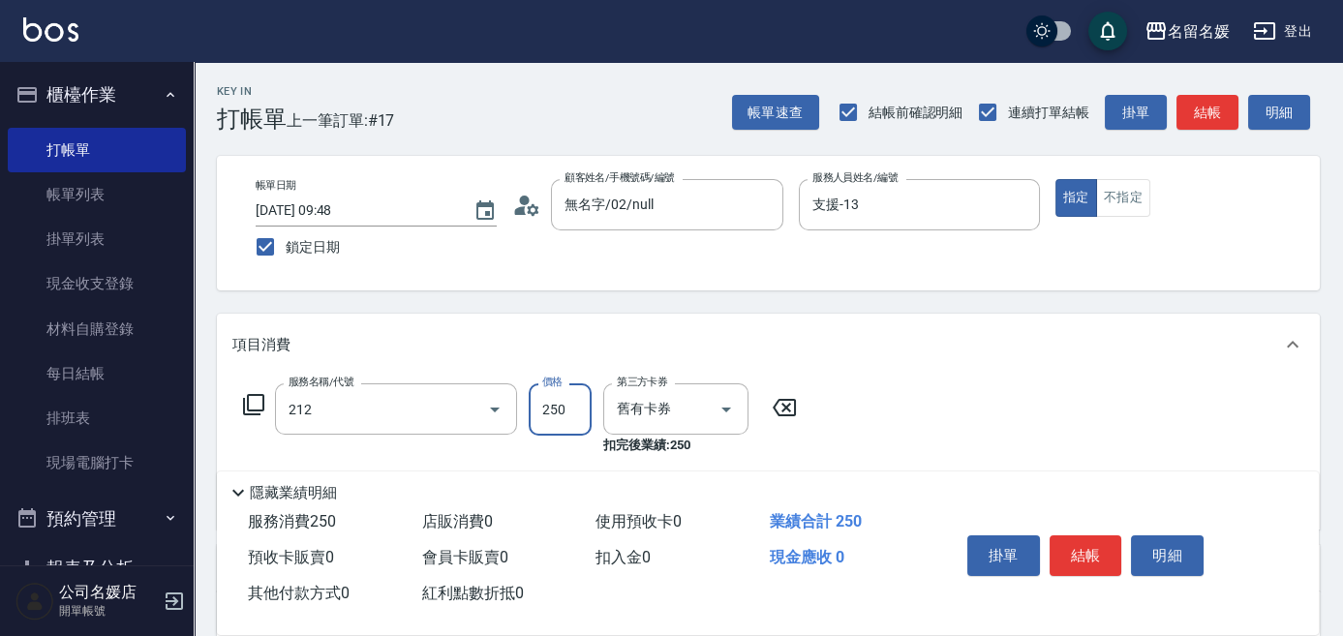
type input "洗髮券-(卡)250(212)"
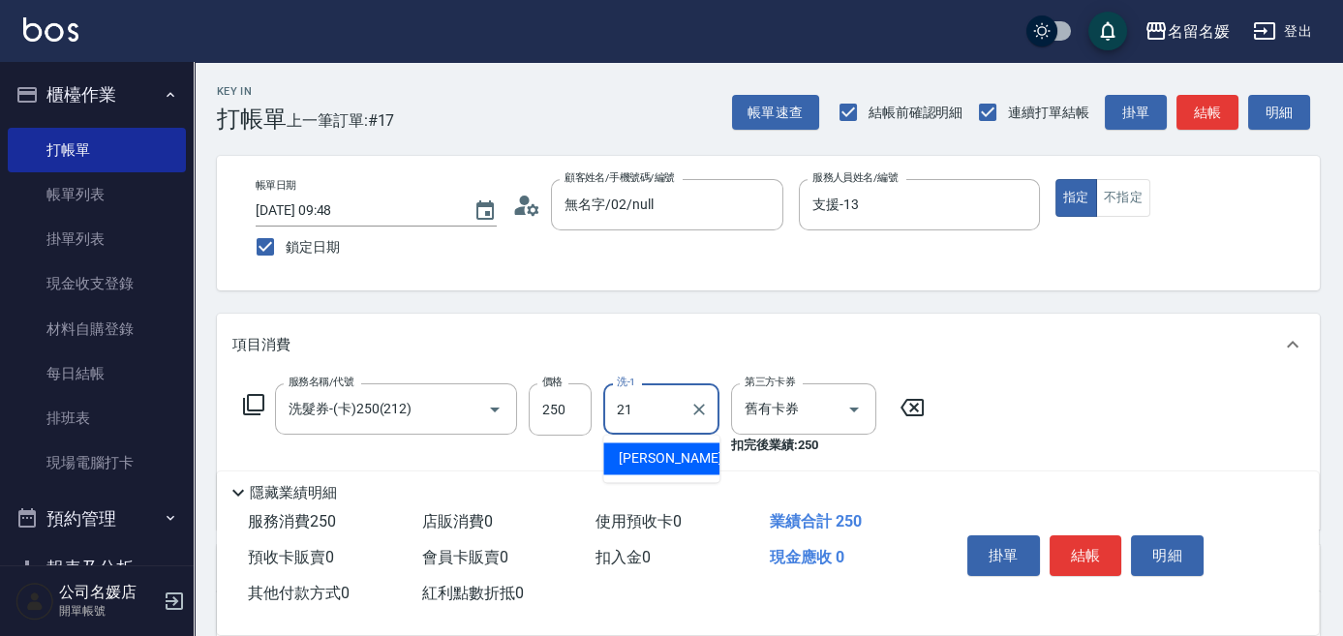
type input "[PERSON_NAME]-21"
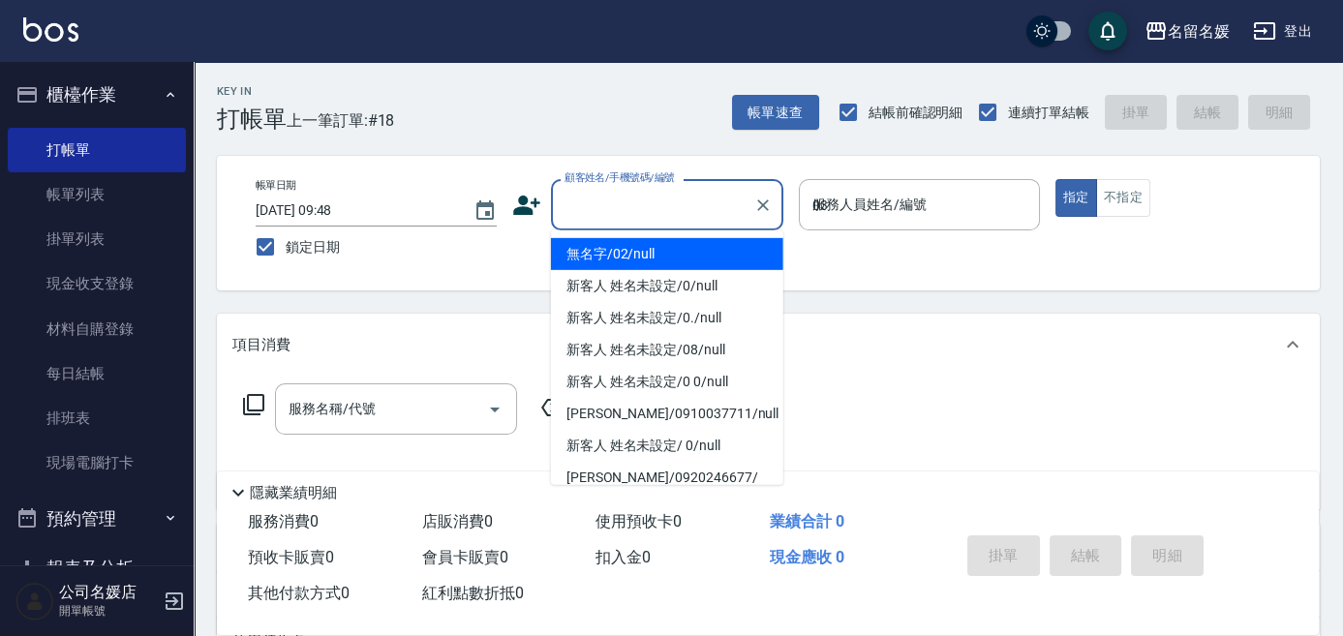
type input "03"
type input "無名字/02/null"
type input "[PERSON_NAME]-03"
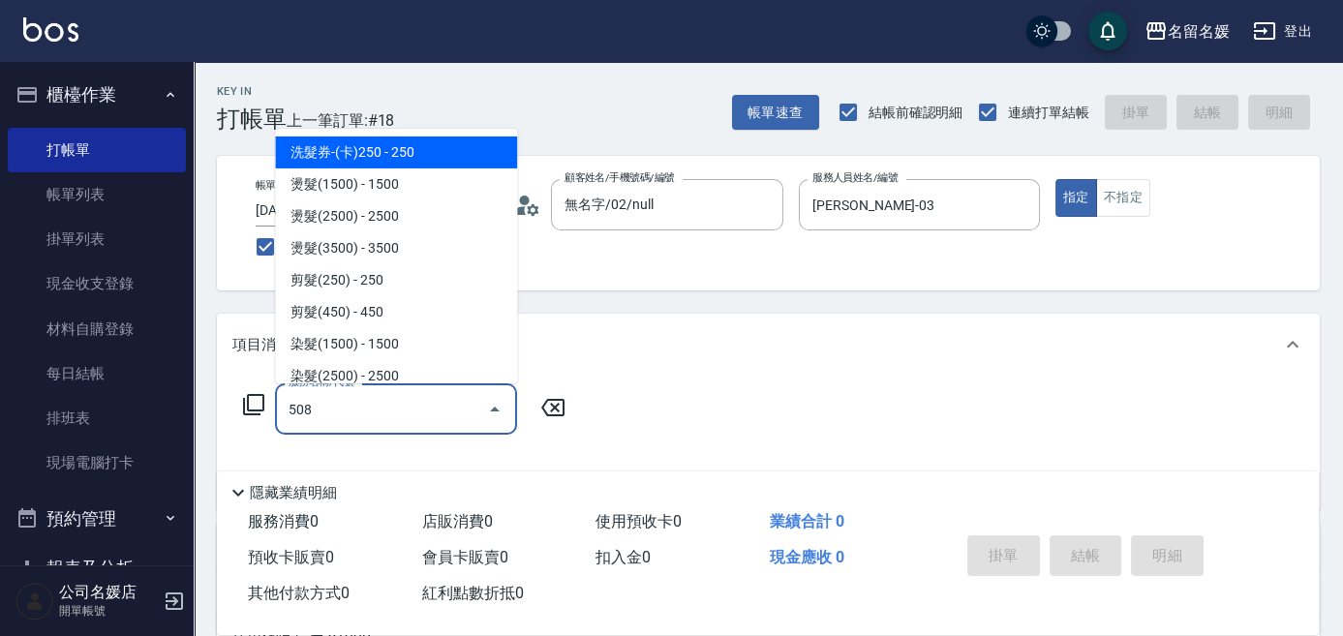
type input "洗+剪+染(508)"
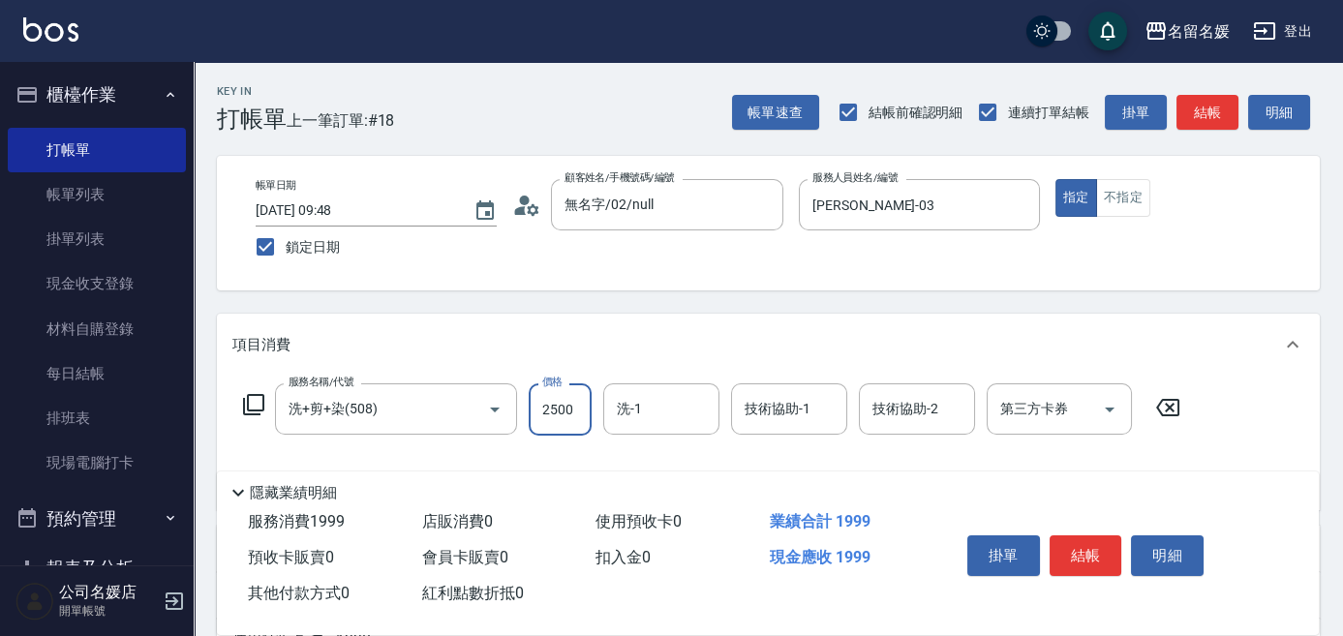
type input "2500"
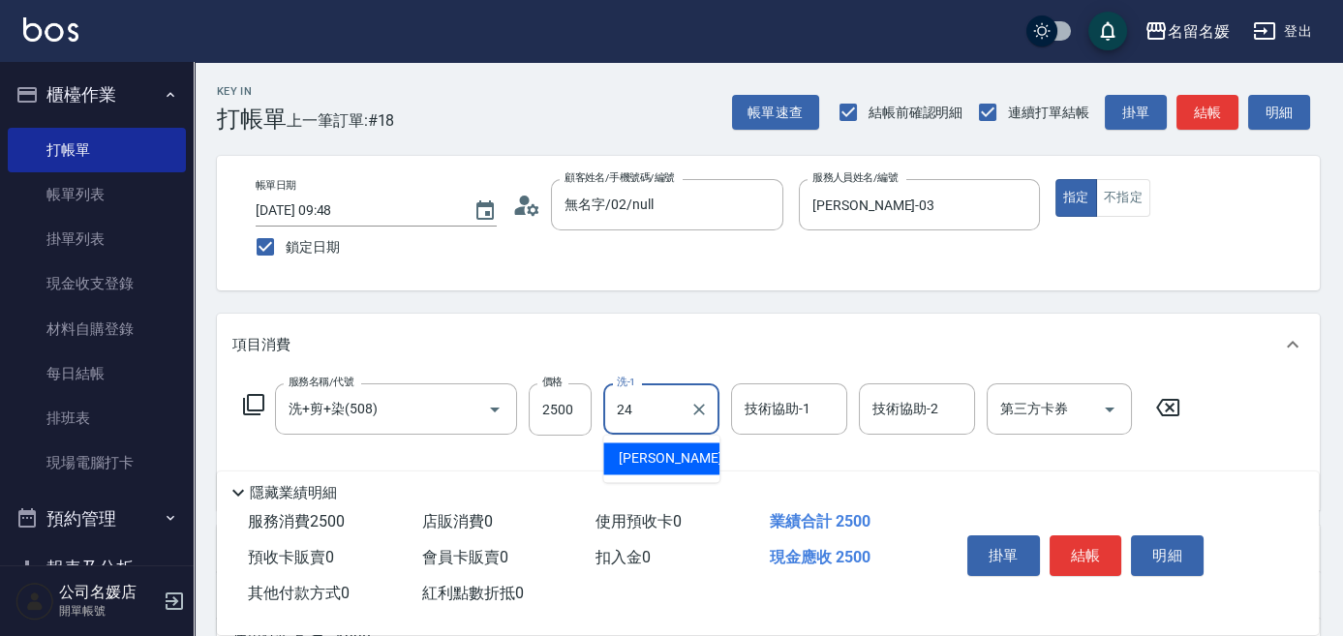
type input "[PERSON_NAME]-24"
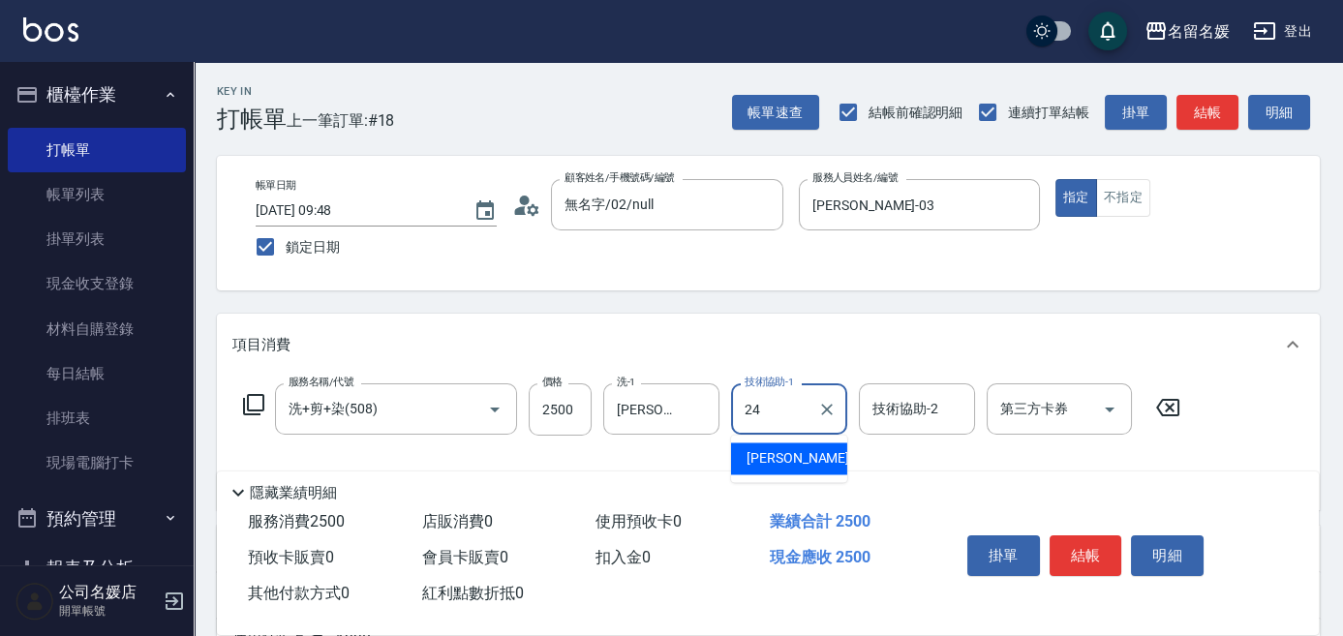
type input "[PERSON_NAME]-24"
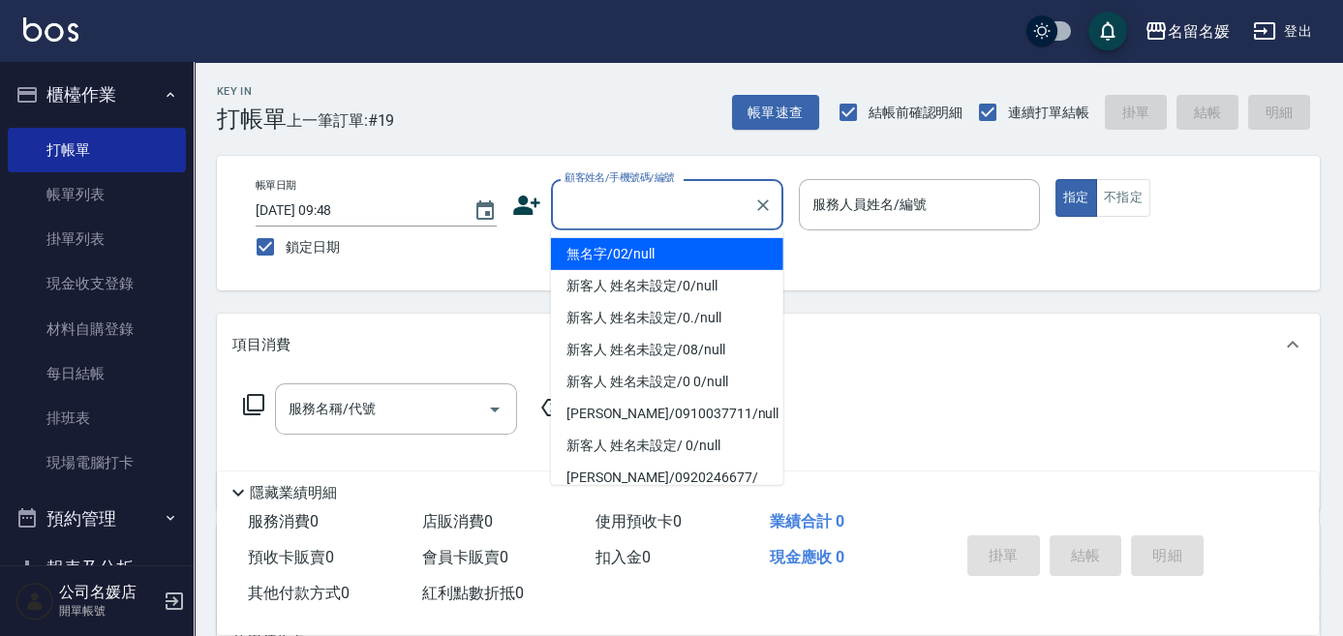
drag, startPoint x: 654, startPoint y: 205, endPoint x: 648, endPoint y: 244, distance: 39.3
click at [654, 206] on input "顧客姓名/手機號碼/編號" at bounding box center [653, 205] width 186 height 34
drag, startPoint x: 647, startPoint y: 255, endPoint x: 868, endPoint y: 202, distance: 227.8
click at [647, 256] on li "無名字/02/null" at bounding box center [667, 254] width 232 height 32
click at [868, 202] on label "服務人員姓名/編號" at bounding box center [869, 204] width 114 height 19
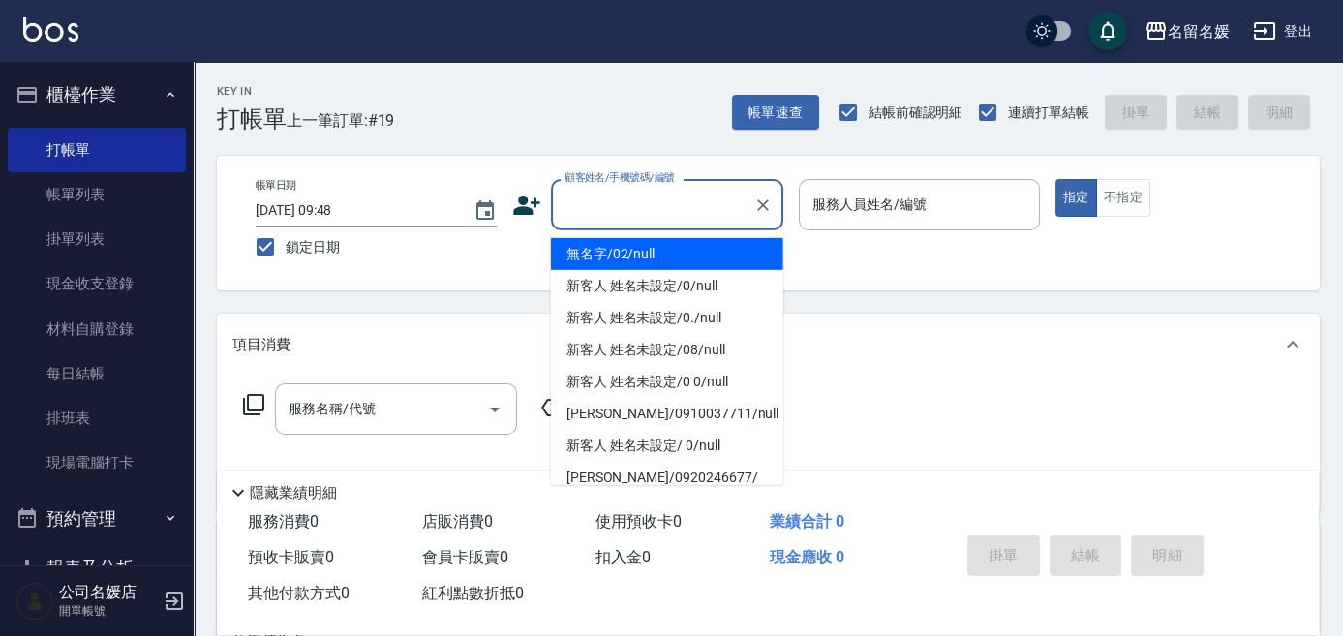
click at [868, 202] on input "服務人員姓名/編號" at bounding box center [919, 205] width 224 height 34
type input "無名字/02/null"
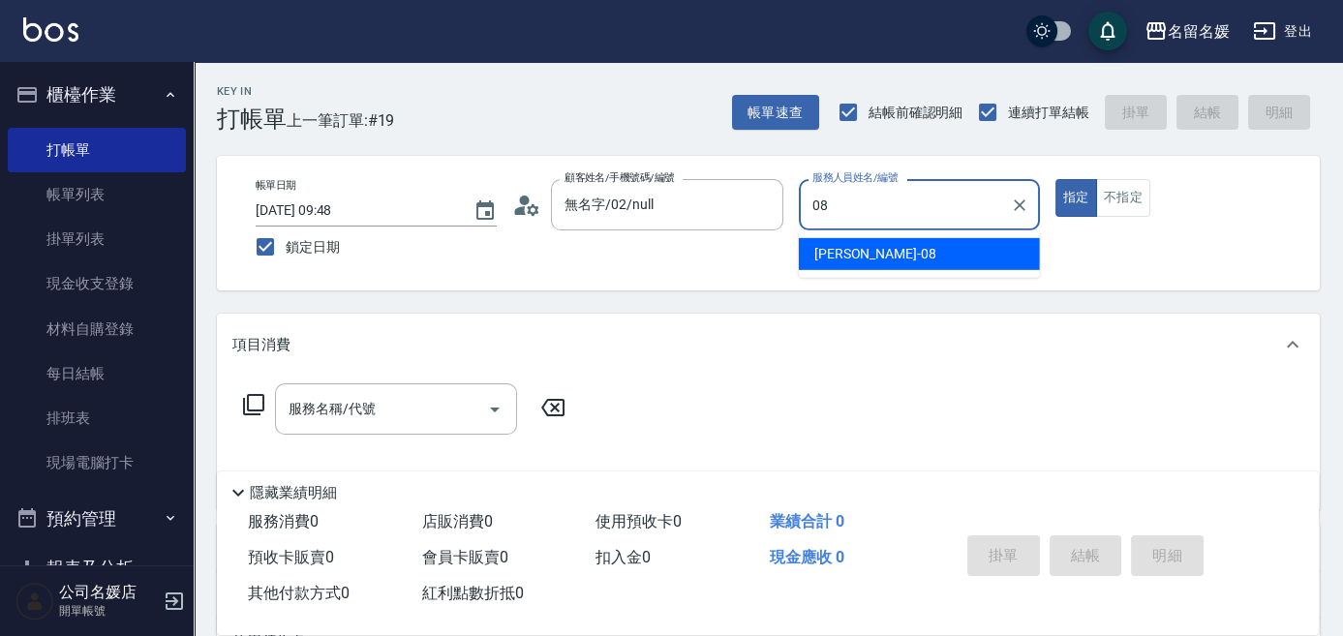
type input "[PERSON_NAME]-08"
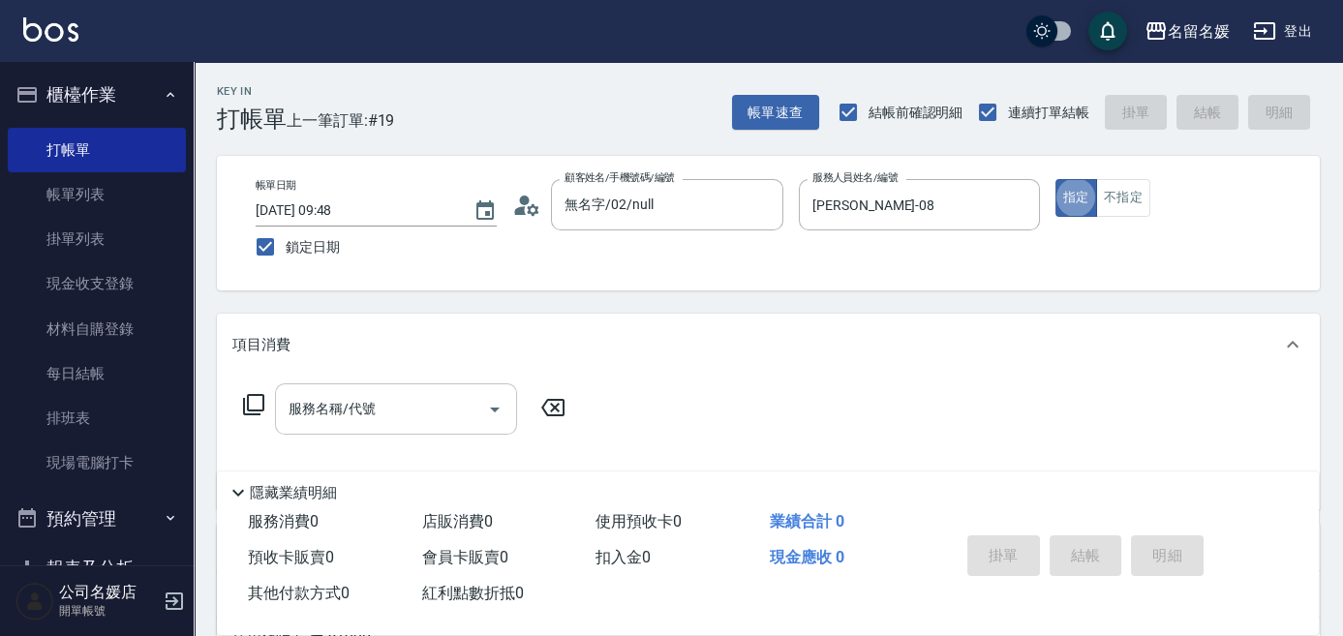
click at [409, 396] on input "服務名稱/代號" at bounding box center [382, 409] width 196 height 34
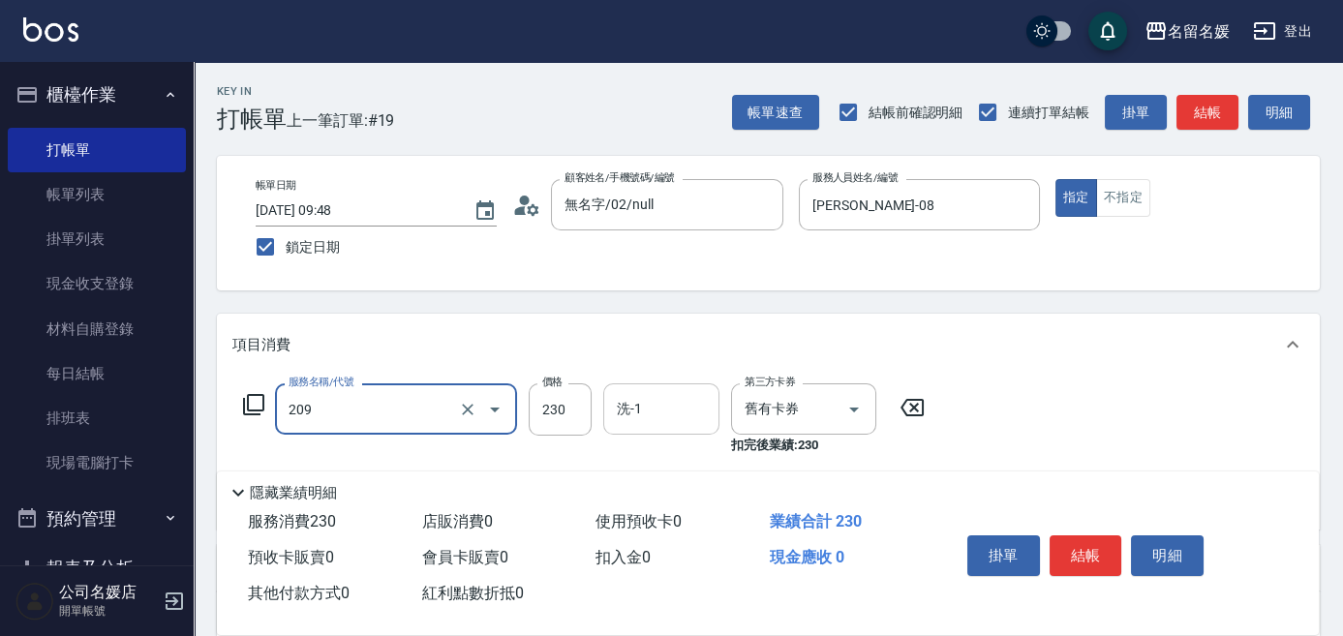
click at [654, 399] on input "洗-1" at bounding box center [661, 409] width 99 height 34
type input "洗髮券-(卡)230(209)"
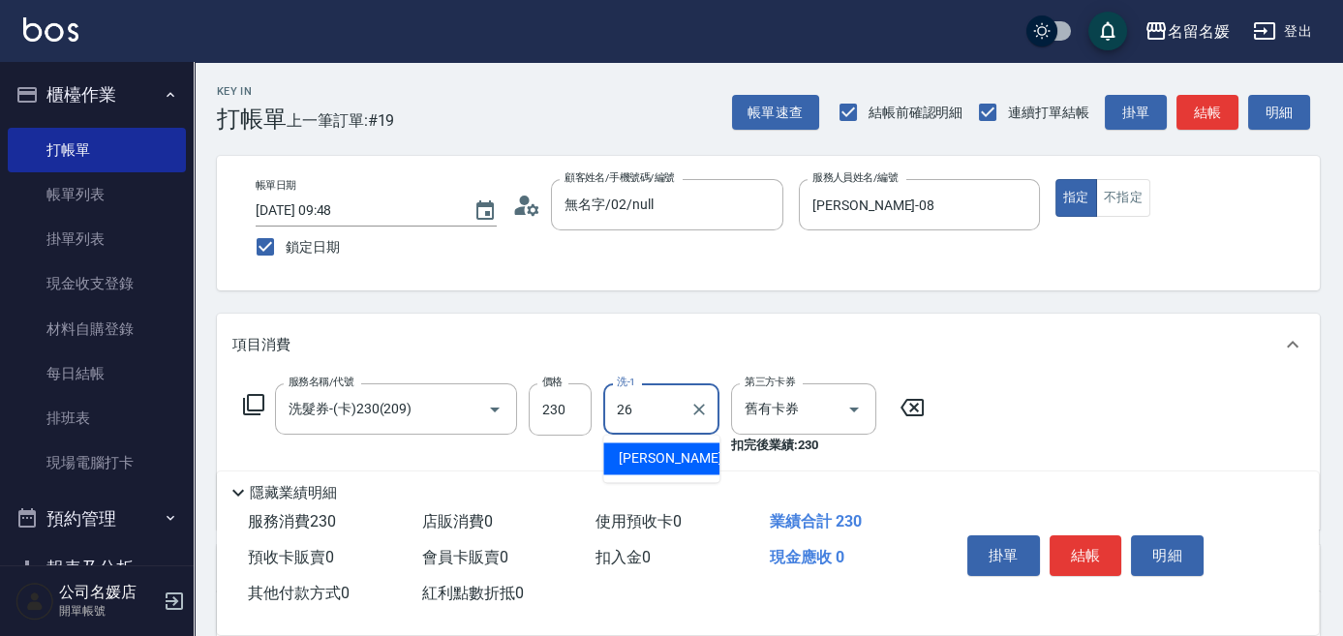
type input "[PERSON_NAME]-26"
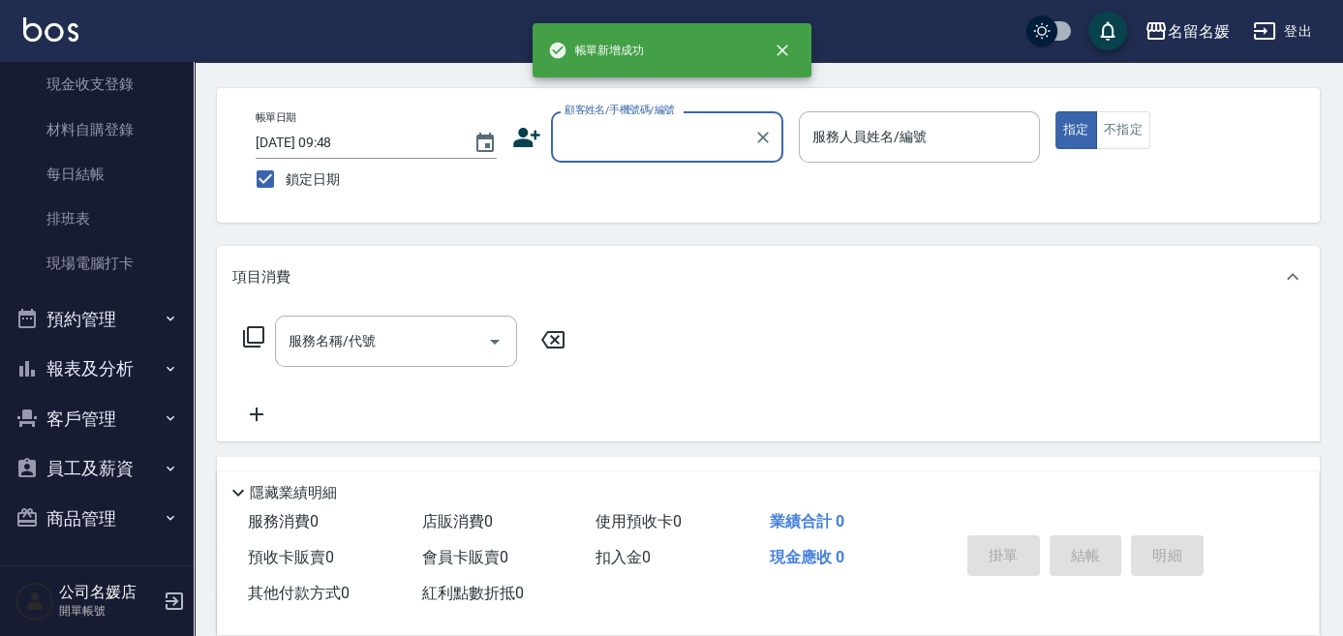
scroll to position [87, 0]
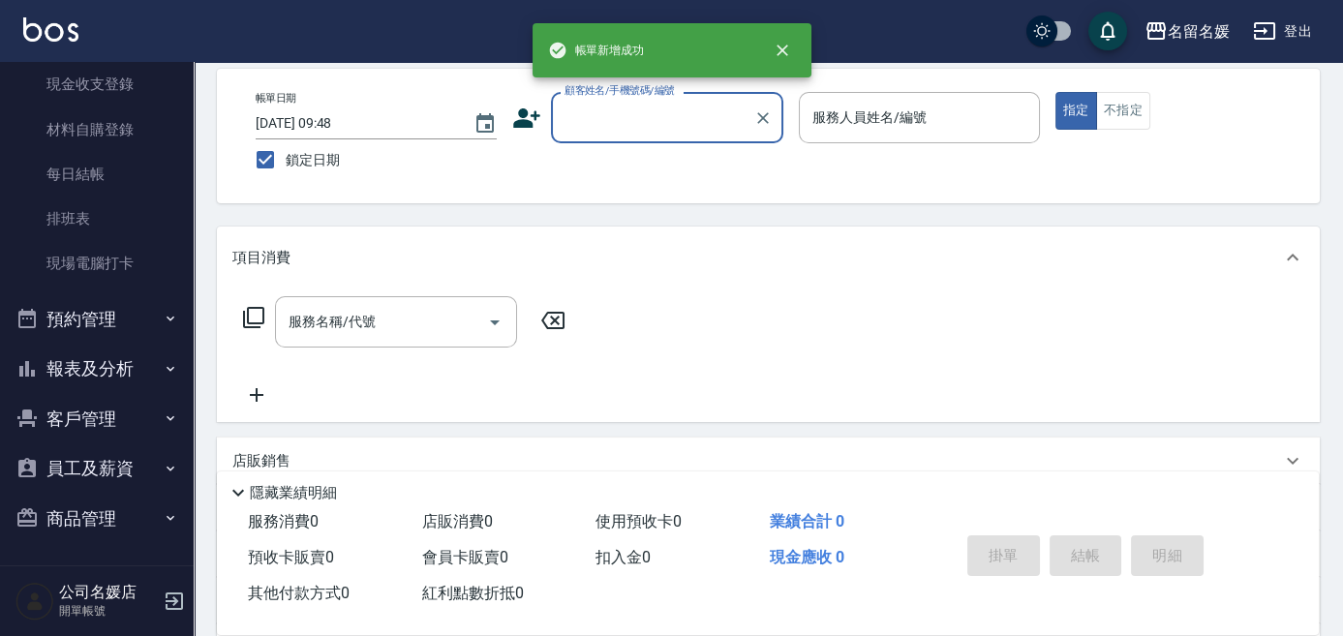
click at [140, 383] on button "報表及分析" at bounding box center [97, 369] width 178 height 50
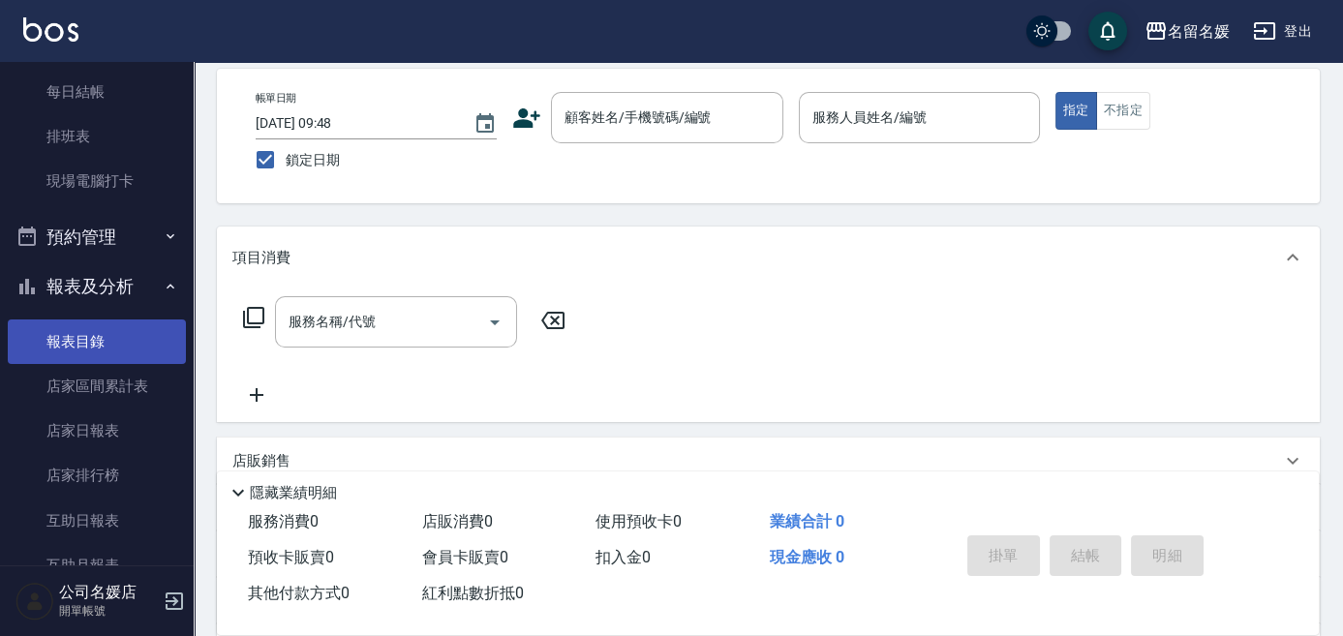
scroll to position [376, 0]
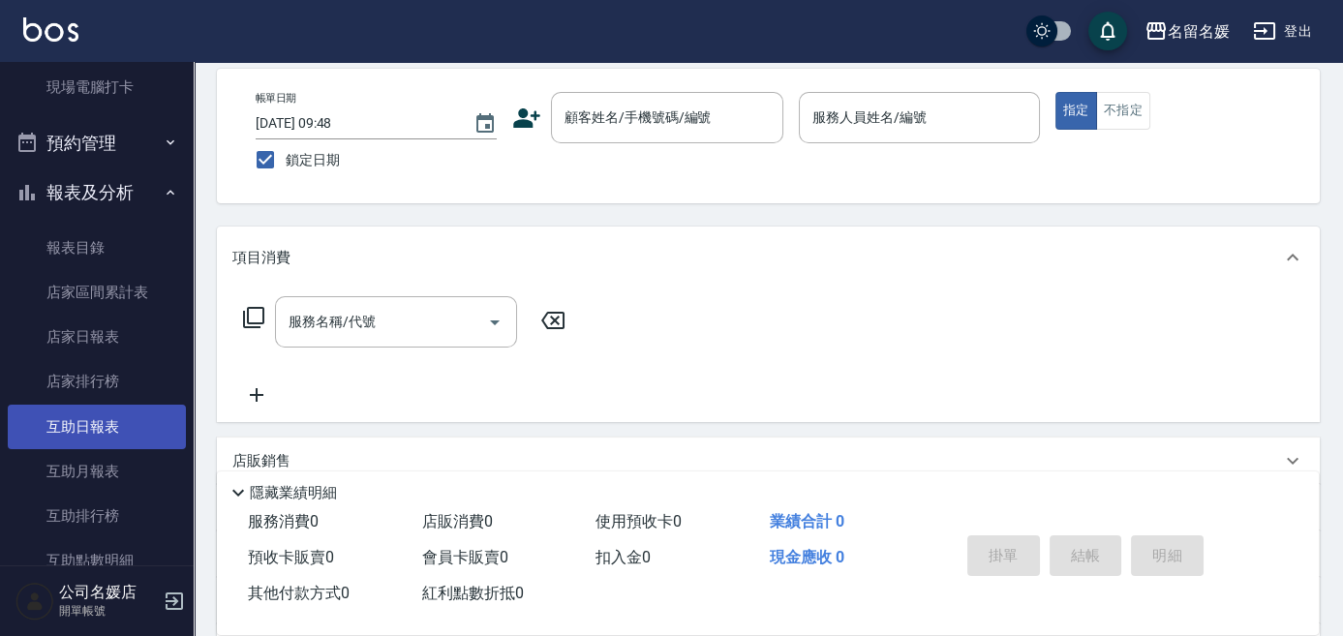
click at [124, 432] on link "互助日報表" at bounding box center [97, 427] width 178 height 45
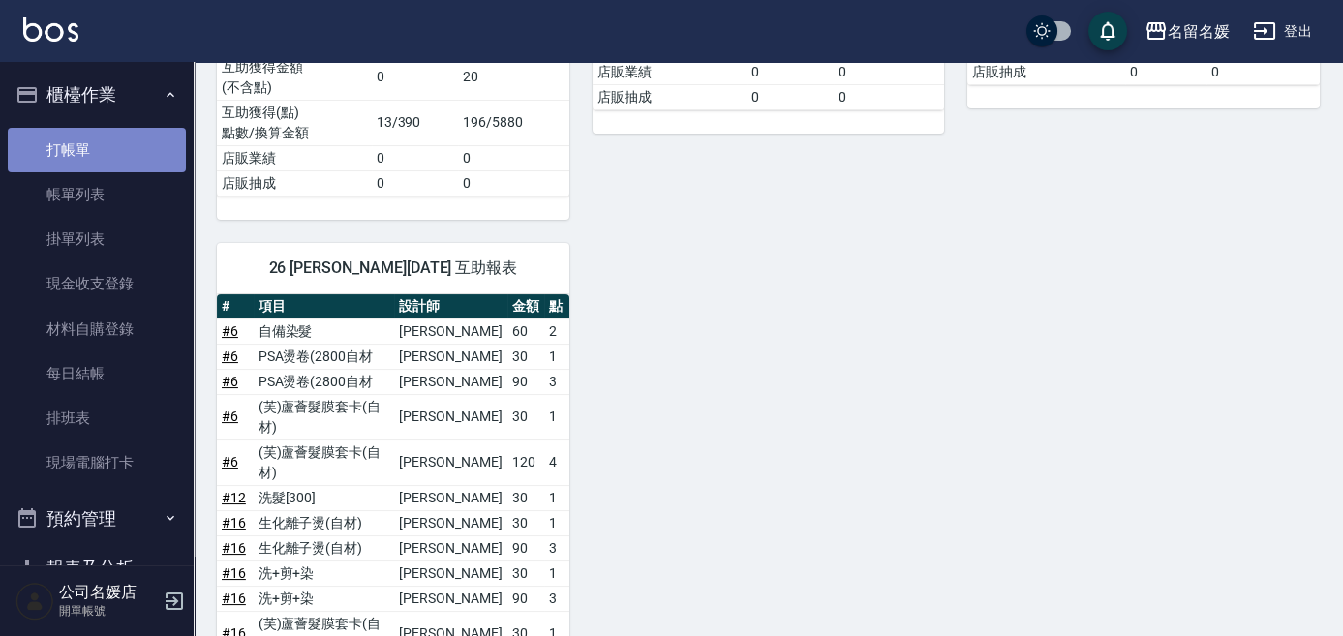
click at [128, 158] on link "打帳單" at bounding box center [97, 150] width 178 height 45
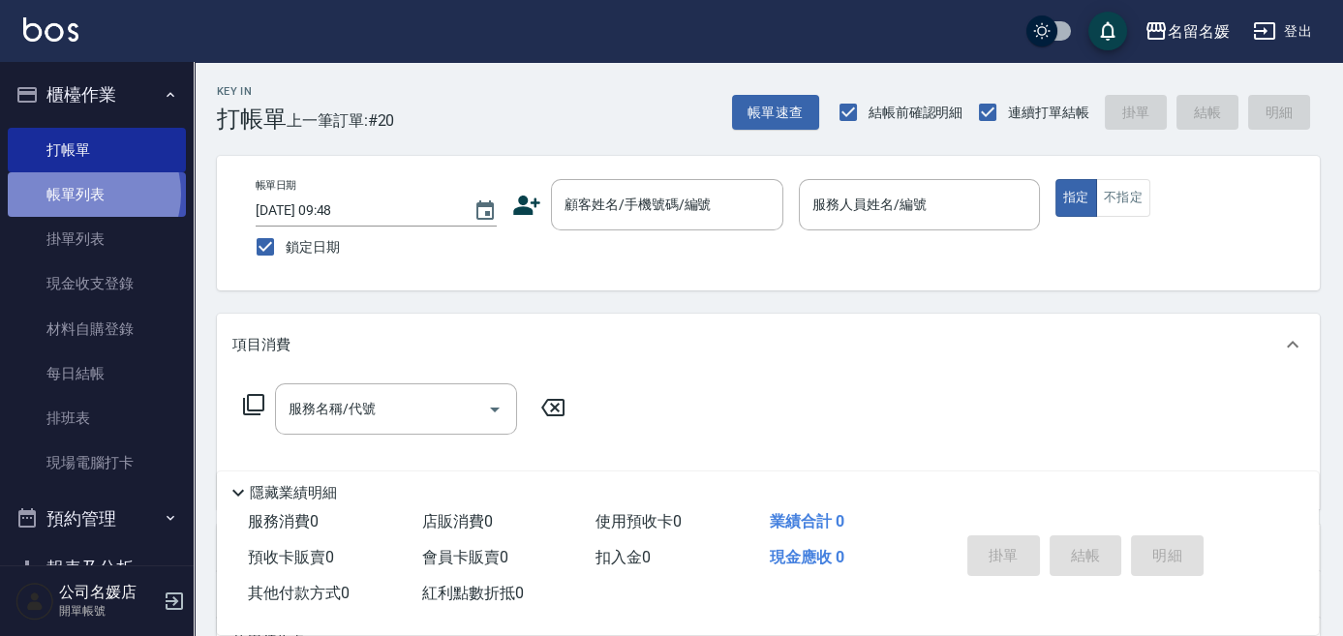
click at [85, 194] on link "帳單列表" at bounding box center [97, 194] width 178 height 45
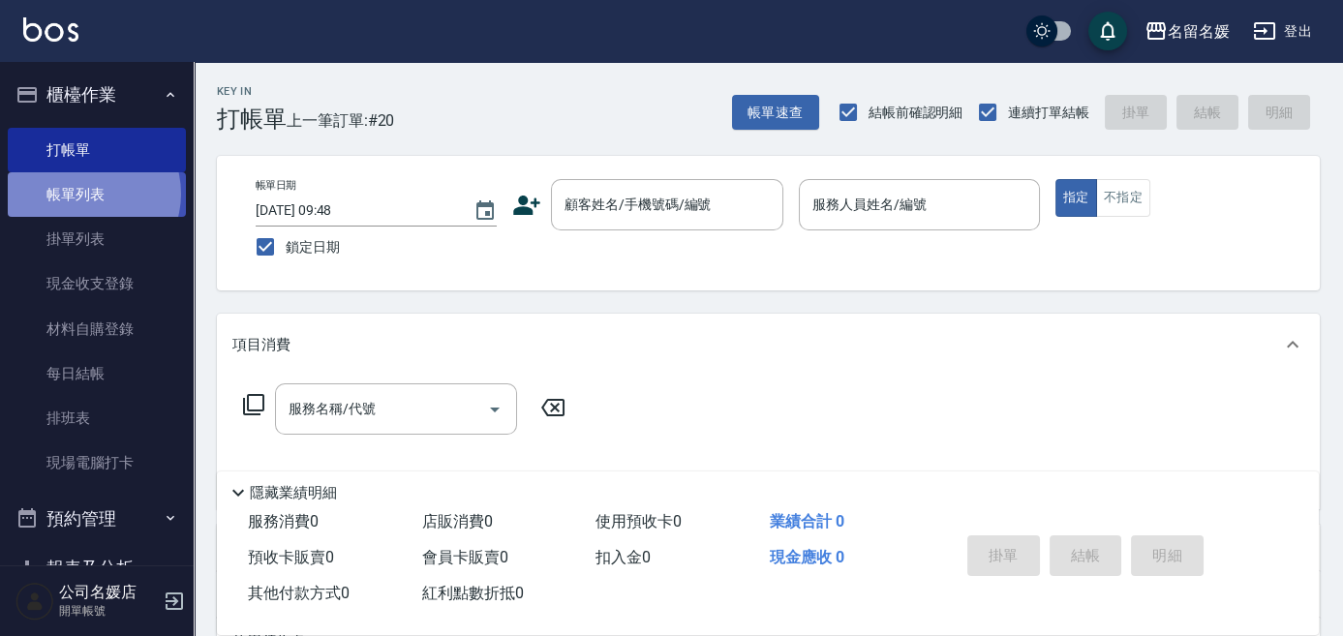
click at [85, 194] on link "帳單列表" at bounding box center [97, 194] width 178 height 45
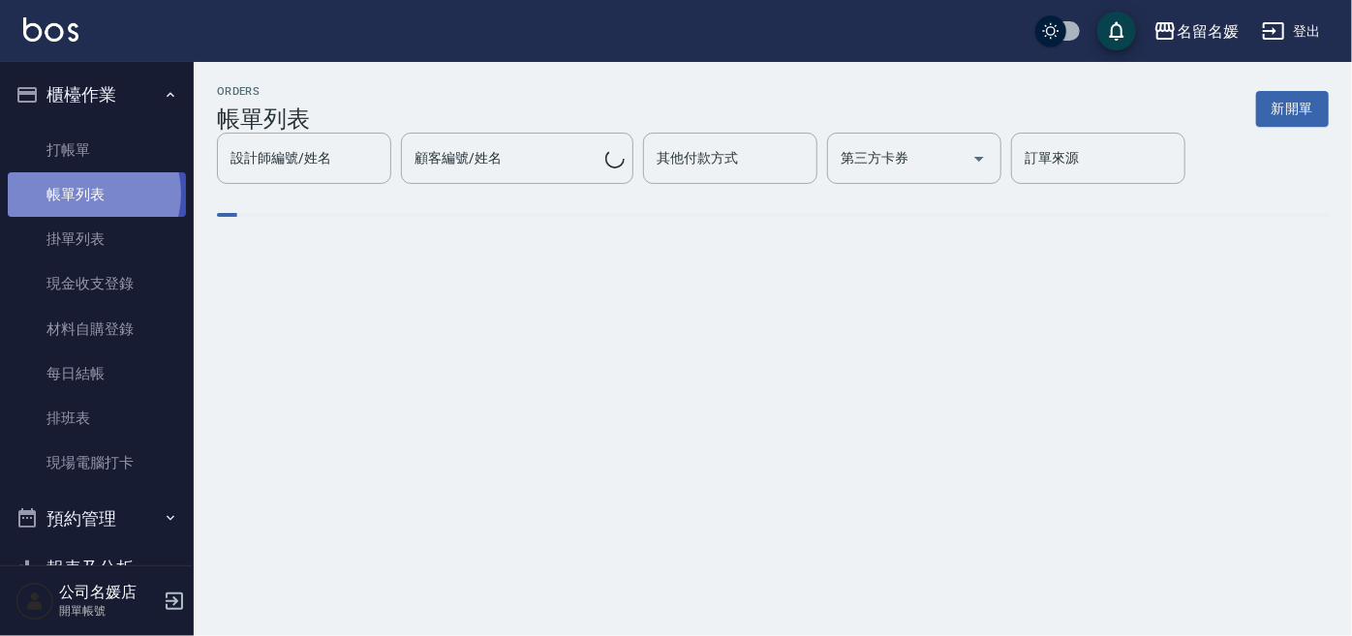
click at [85, 194] on link "帳單列表" at bounding box center [97, 194] width 178 height 45
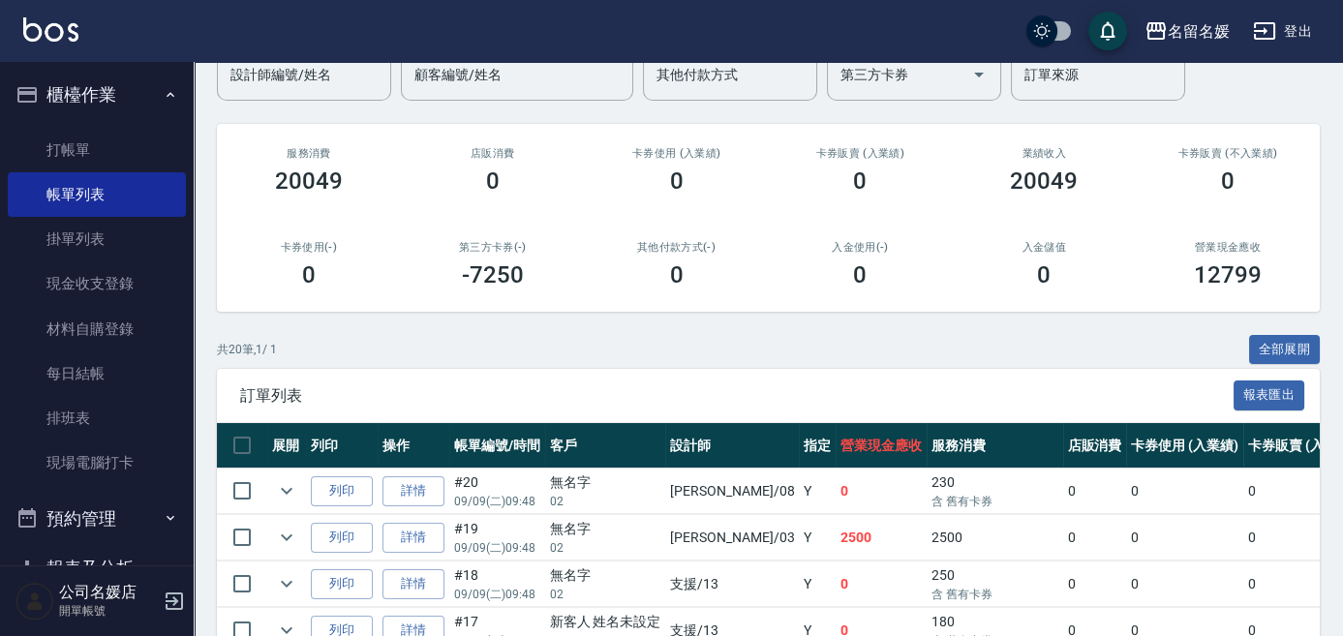
scroll to position [263, 0]
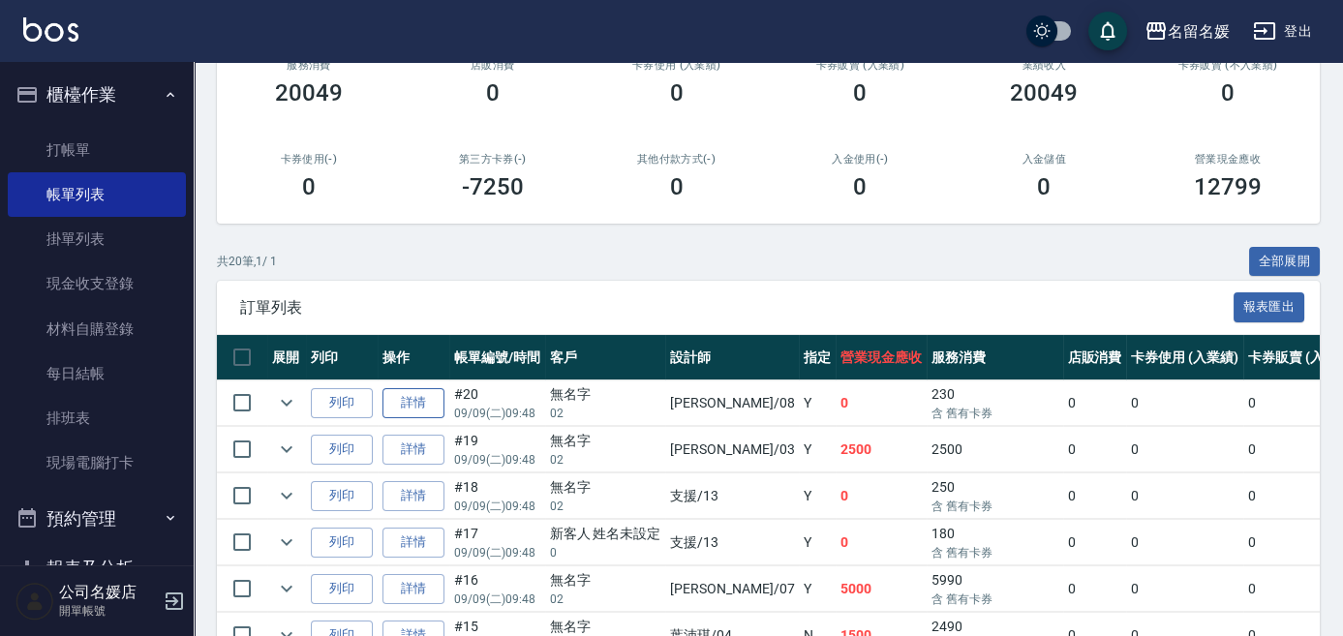
click at [414, 404] on link "詳情" at bounding box center [413, 403] width 62 height 30
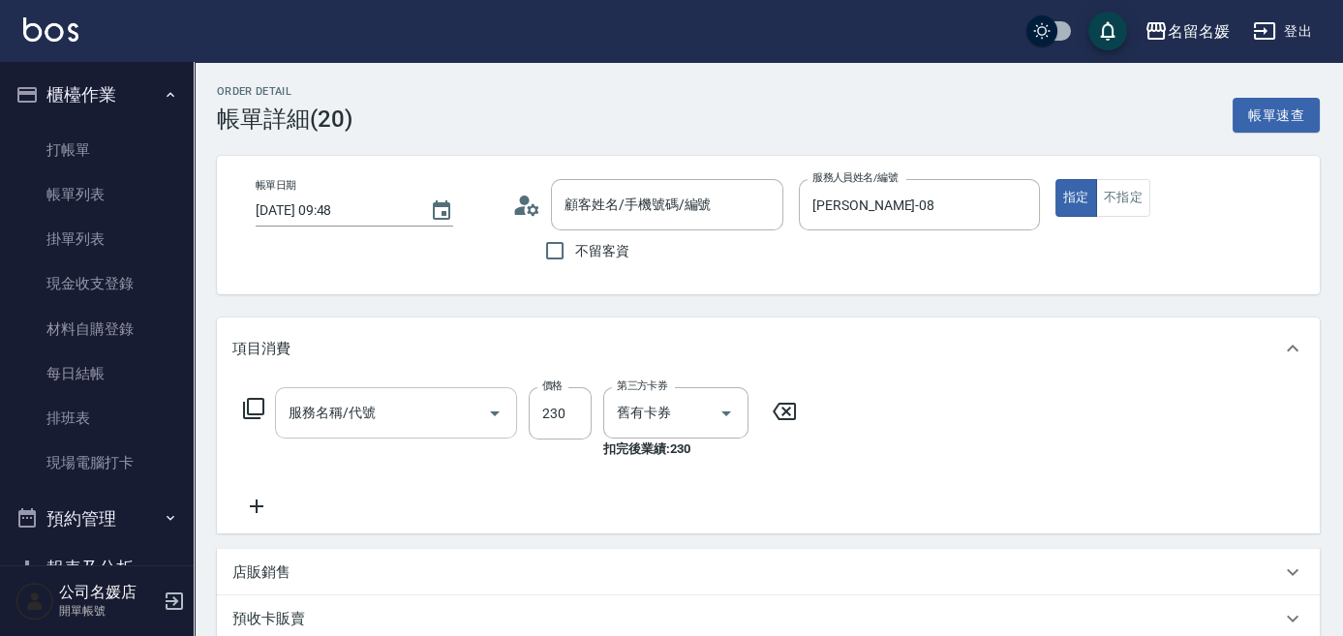
type input "[DATE] 09:48"
type input "[PERSON_NAME]-08"
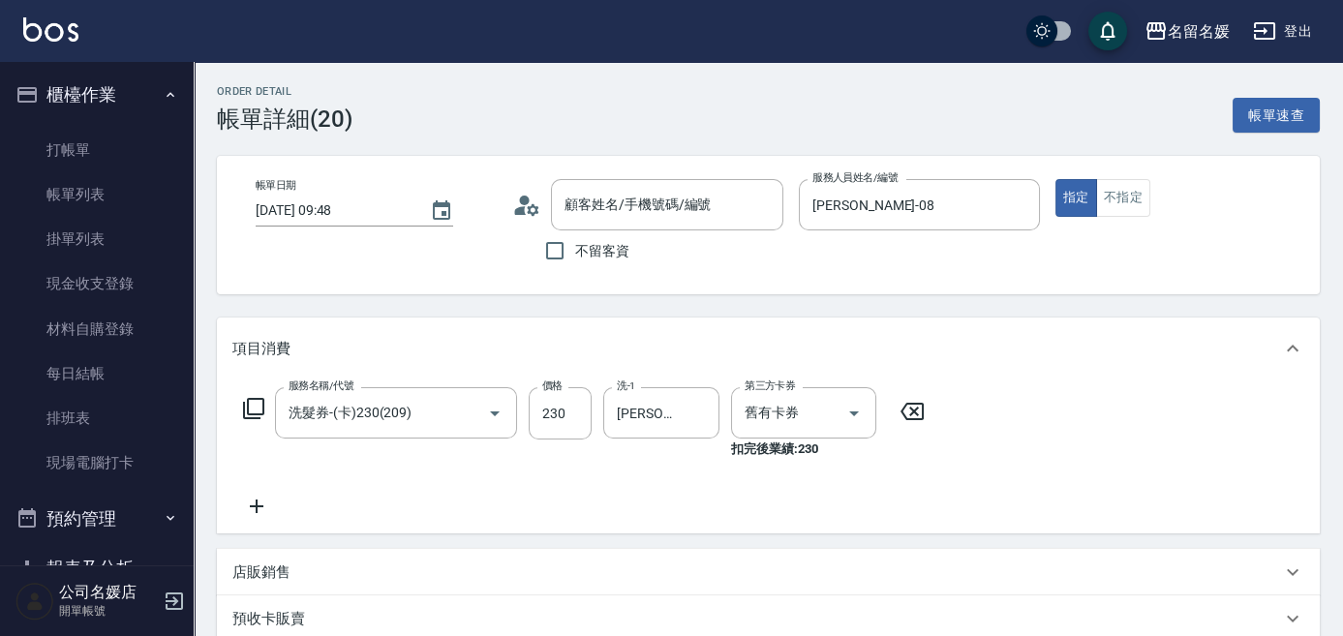
scroll to position [175, 0]
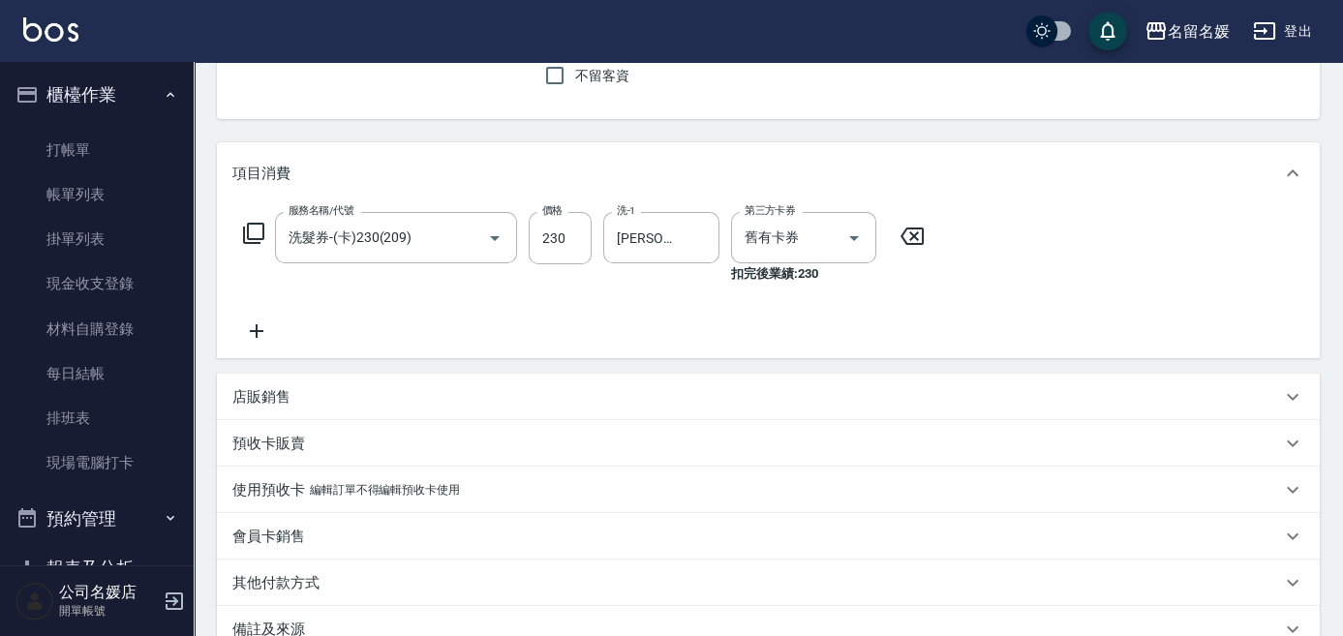
type input "洗髮券-(卡)230(209)"
type input "無名字/02/null"
click at [257, 332] on icon at bounding box center [257, 331] width 14 height 14
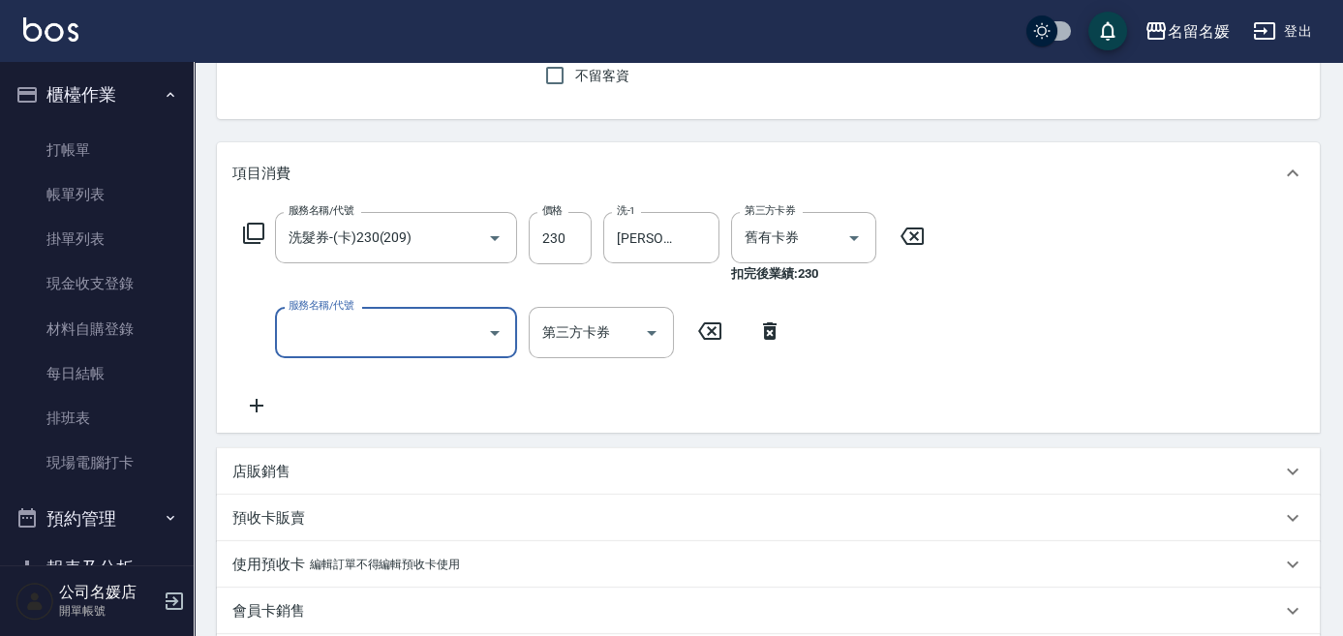
click at [335, 337] on input "服務名稱/代號" at bounding box center [382, 333] width 196 height 34
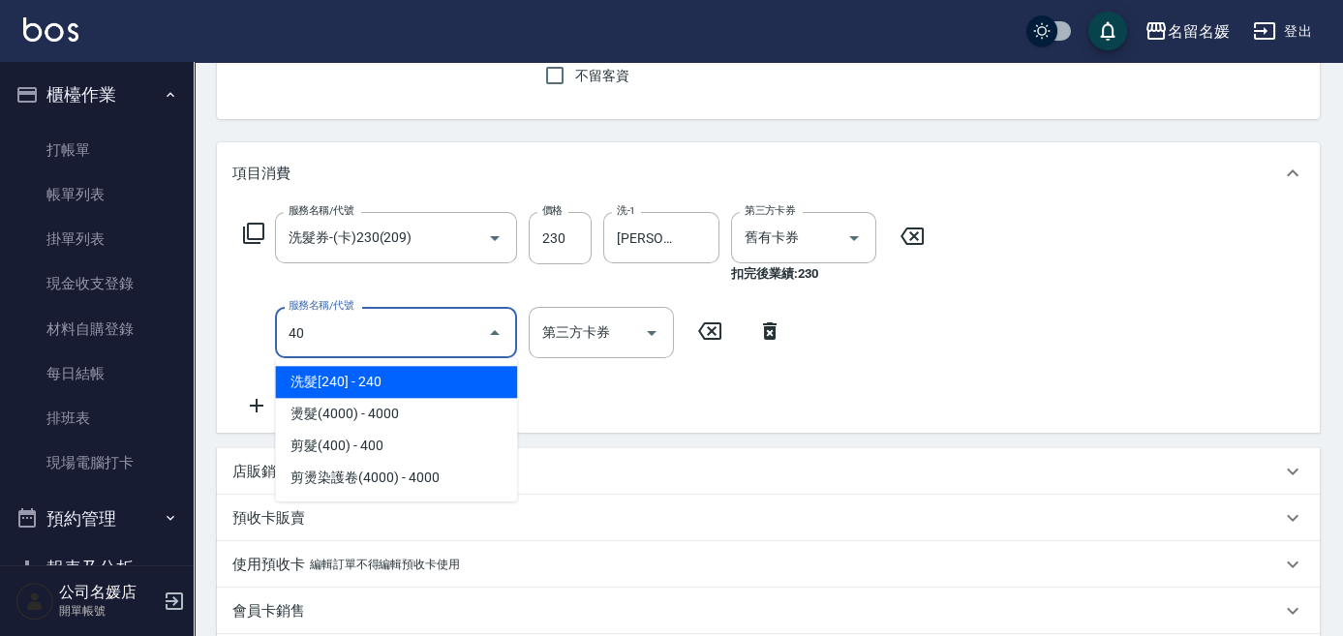
type input "406"
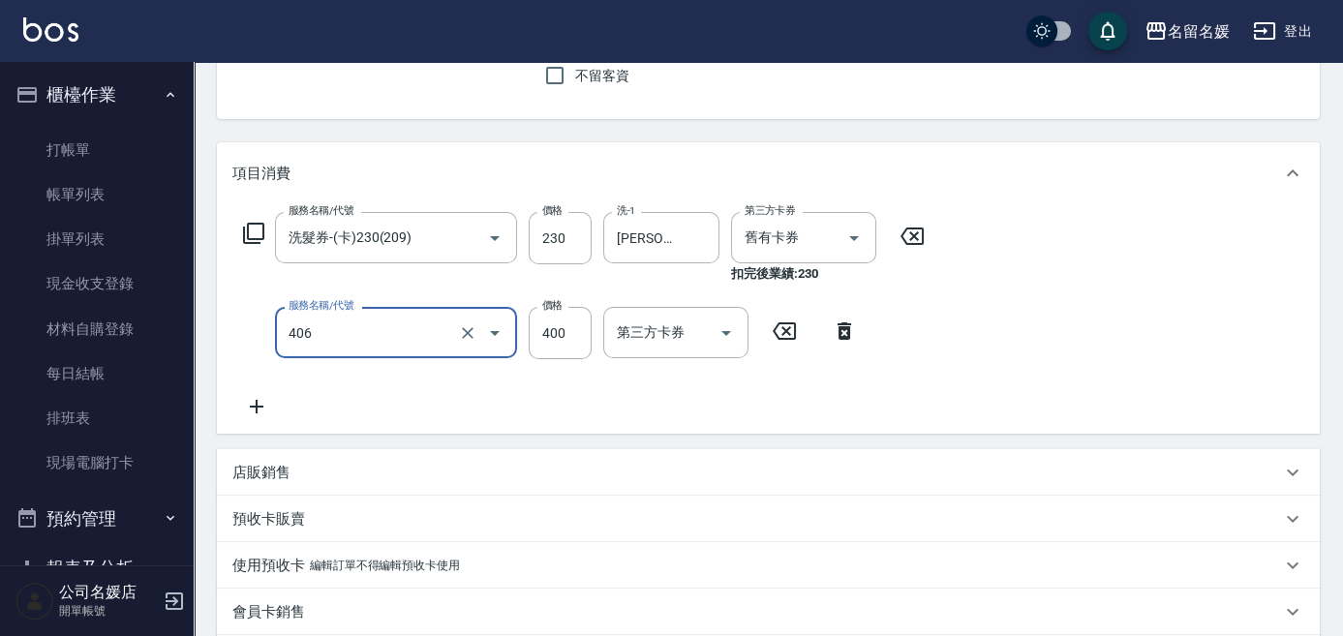
scroll to position [0, 0]
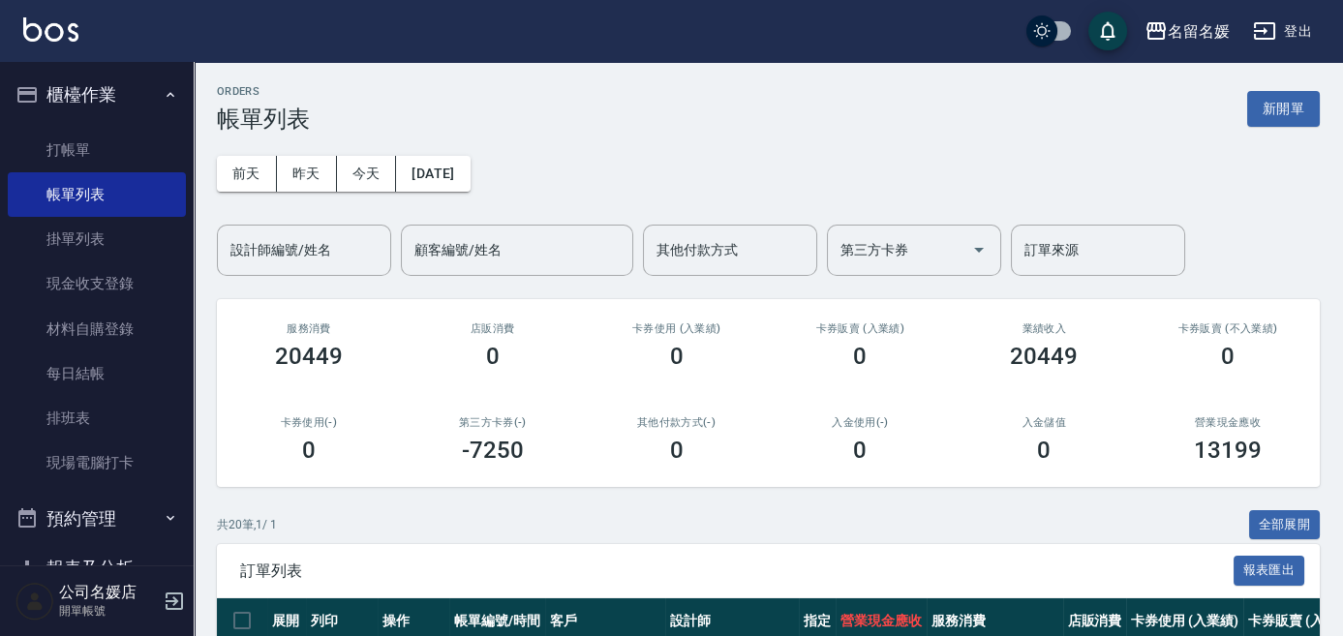
scroll to position [263, 0]
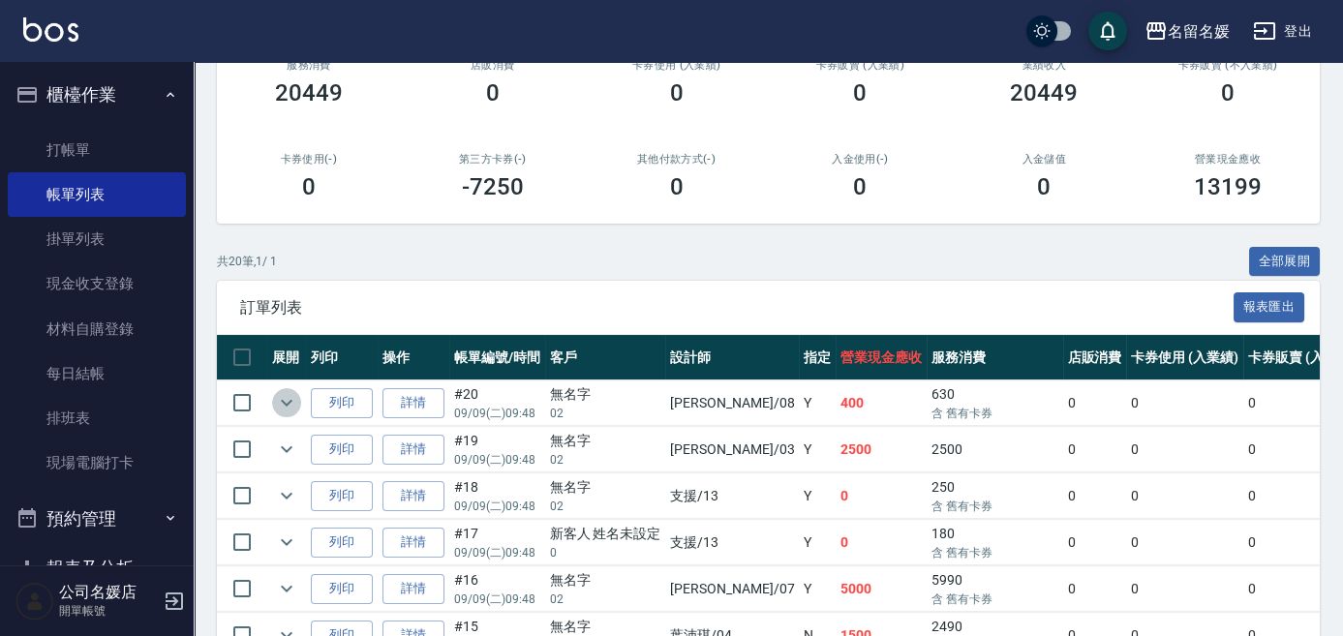
click at [283, 406] on icon "expand row" at bounding box center [286, 402] width 23 height 23
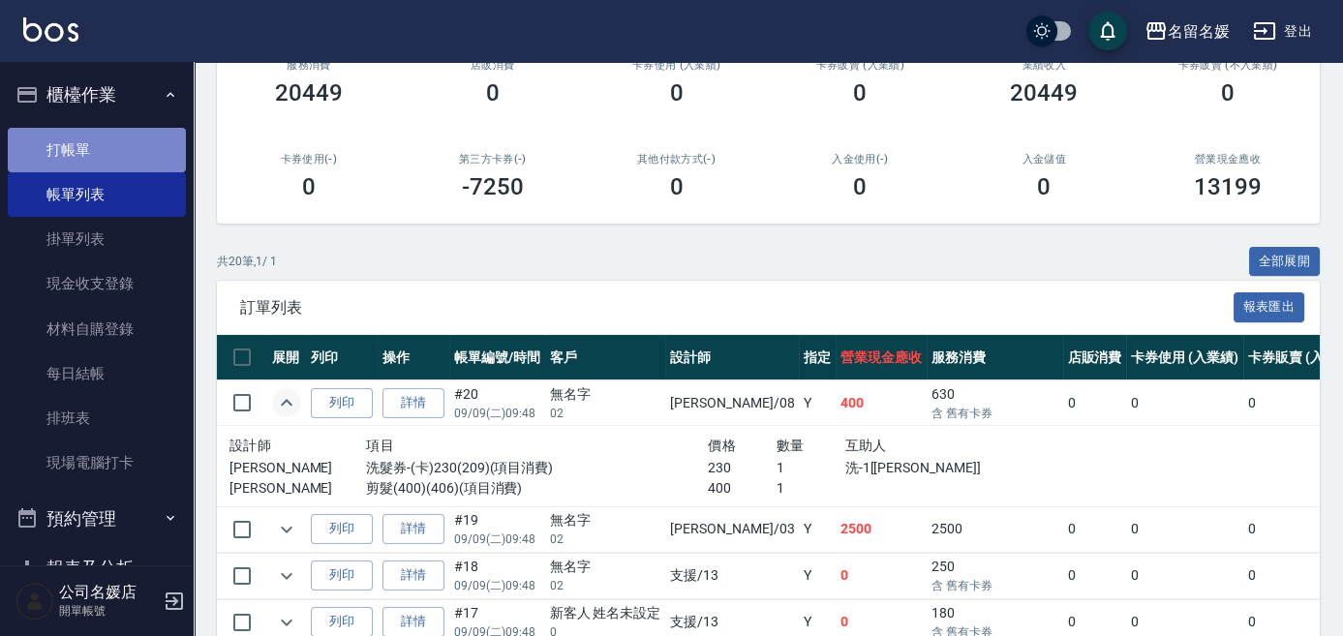
click at [99, 143] on link "打帳單" at bounding box center [97, 150] width 178 height 45
